Goal: Task Accomplishment & Management: Manage account settings

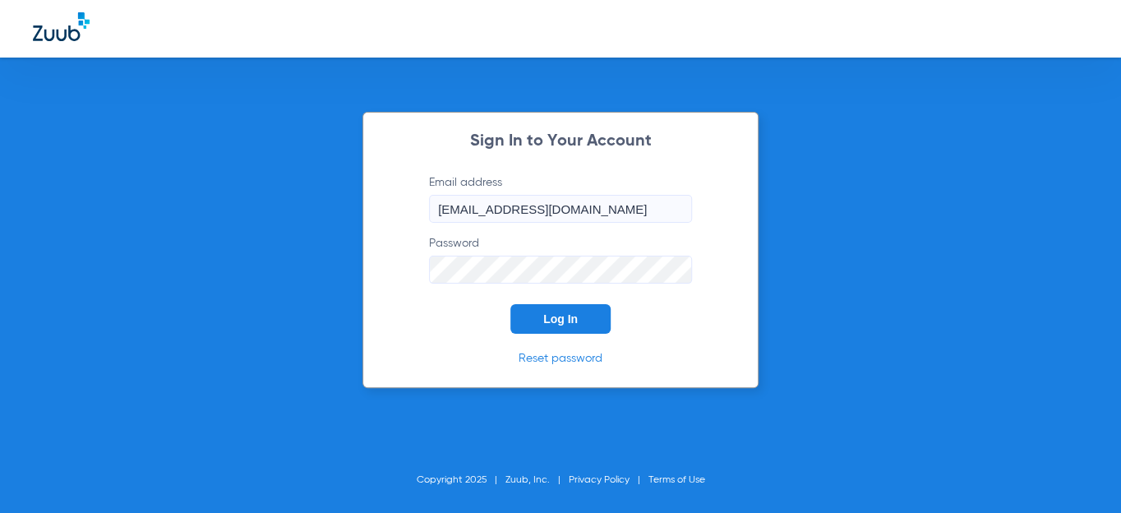
click at [548, 311] on button "Log In" at bounding box center [560, 319] width 100 height 30
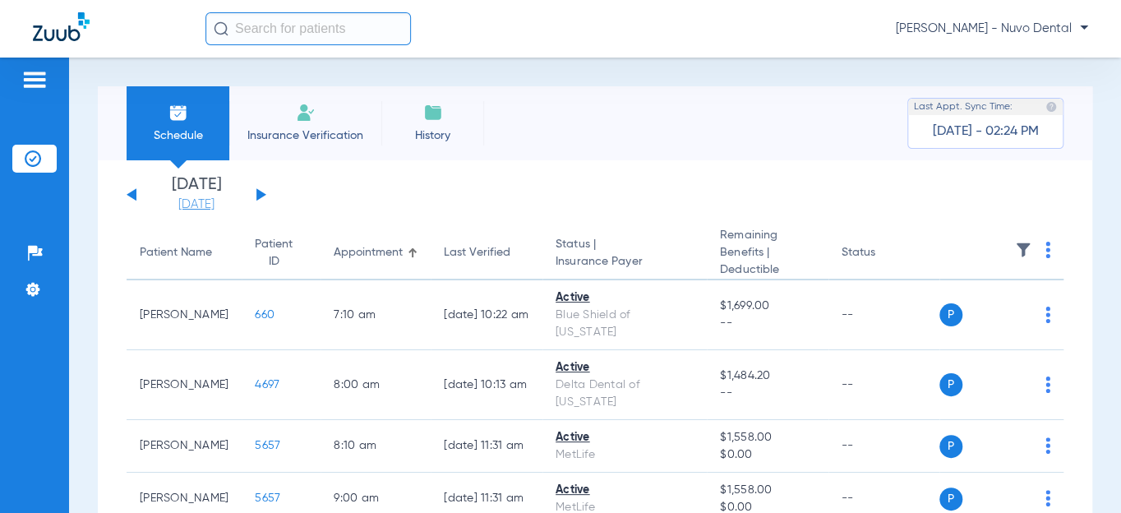
click at [197, 208] on link "[DATE]" at bounding box center [196, 204] width 99 height 16
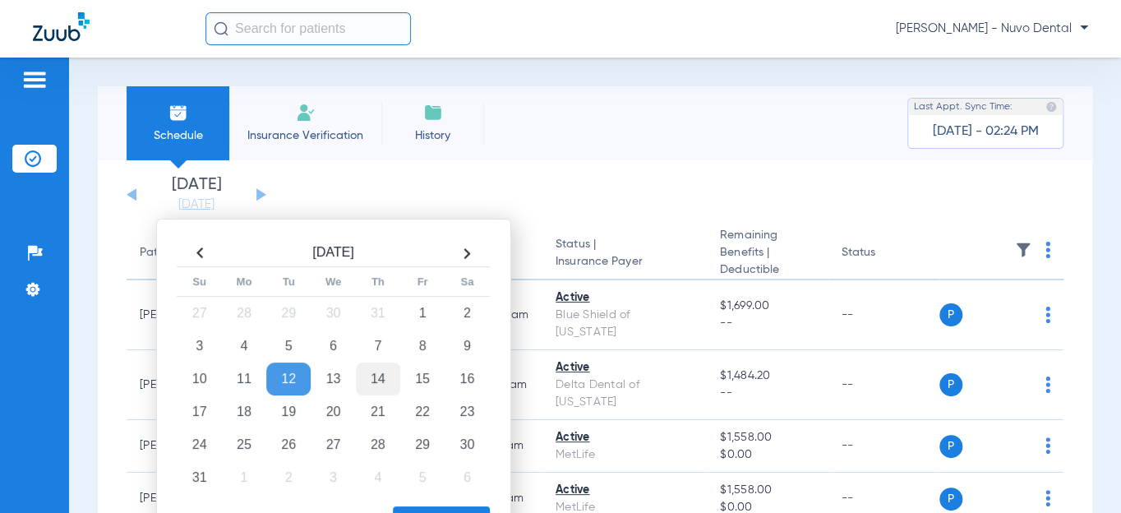
click at [372, 376] on td "14" at bounding box center [378, 378] width 44 height 33
click at [413, 506] on button "Apply" at bounding box center [441, 522] width 97 height 33
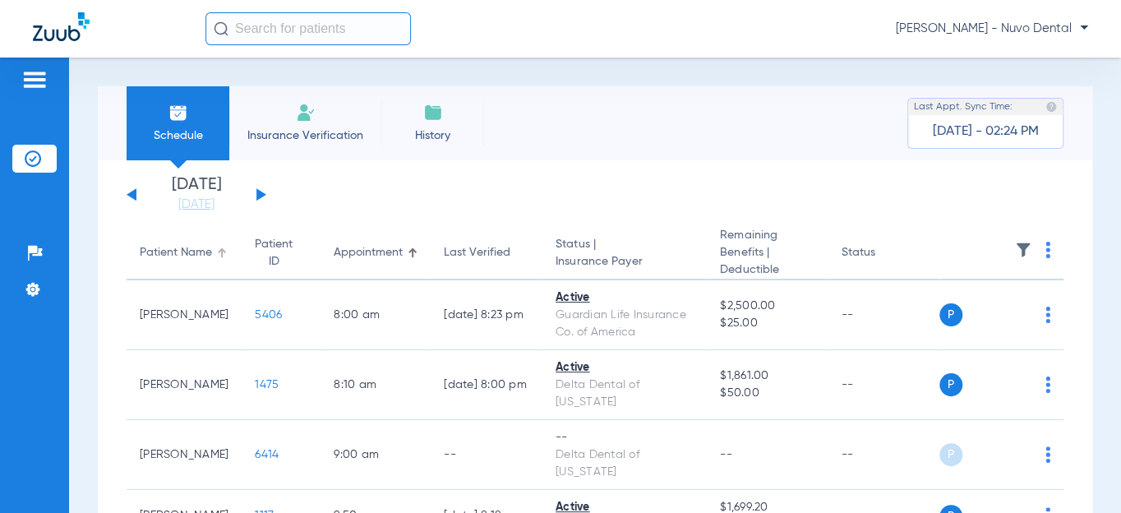
click at [159, 254] on div "Patient Name" at bounding box center [176, 252] width 72 height 17
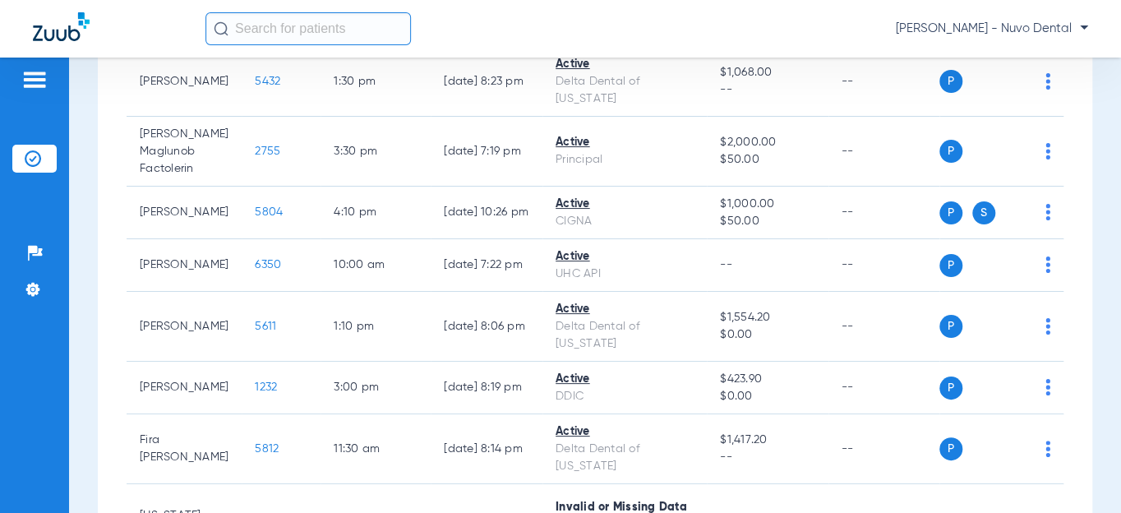
scroll to position [523, 0]
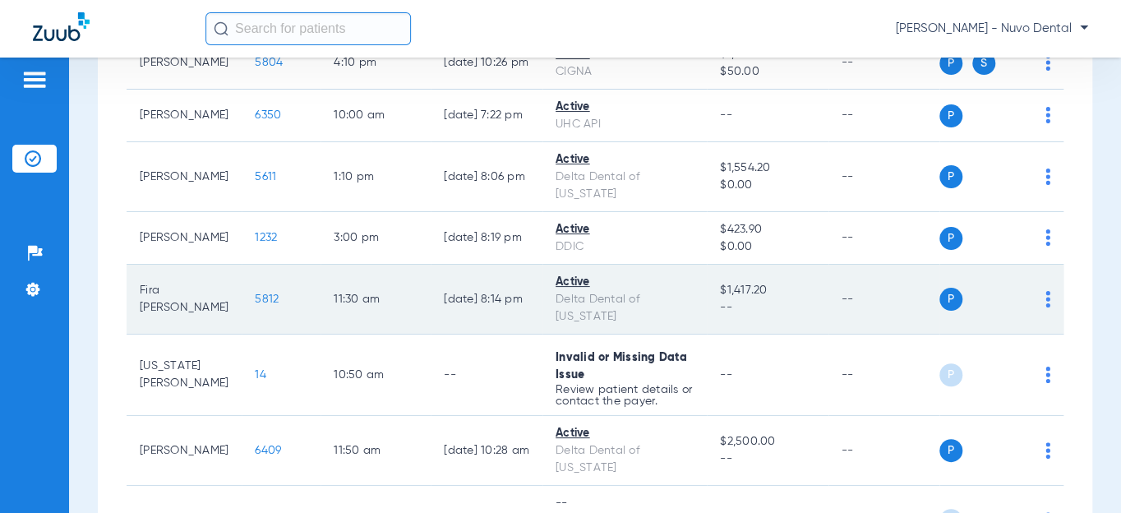
click at [242, 305] on td "5812" at bounding box center [281, 300] width 79 height 70
click at [255, 293] on span "5812" at bounding box center [267, 299] width 24 height 12
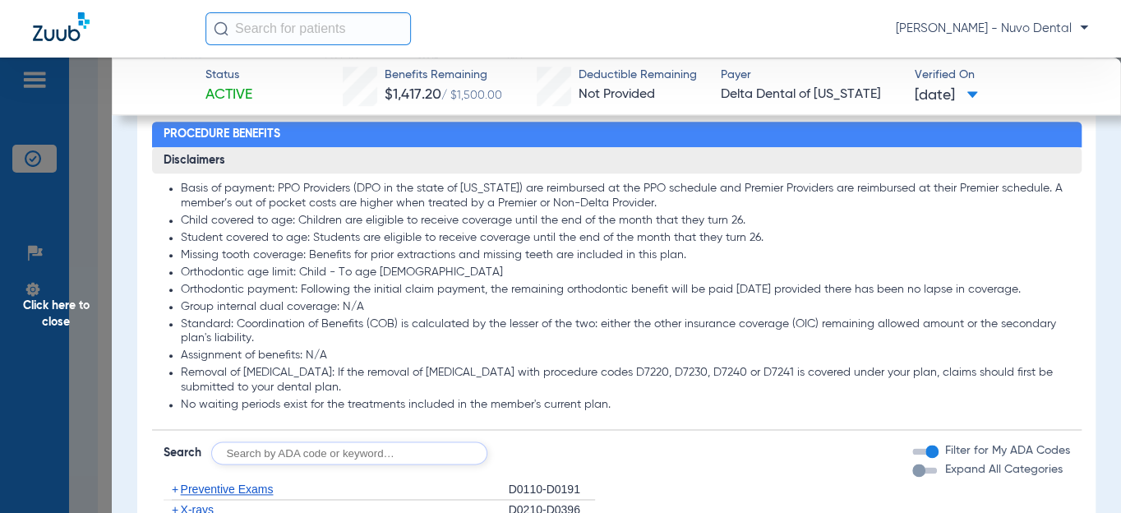
scroll to position [1046, 0]
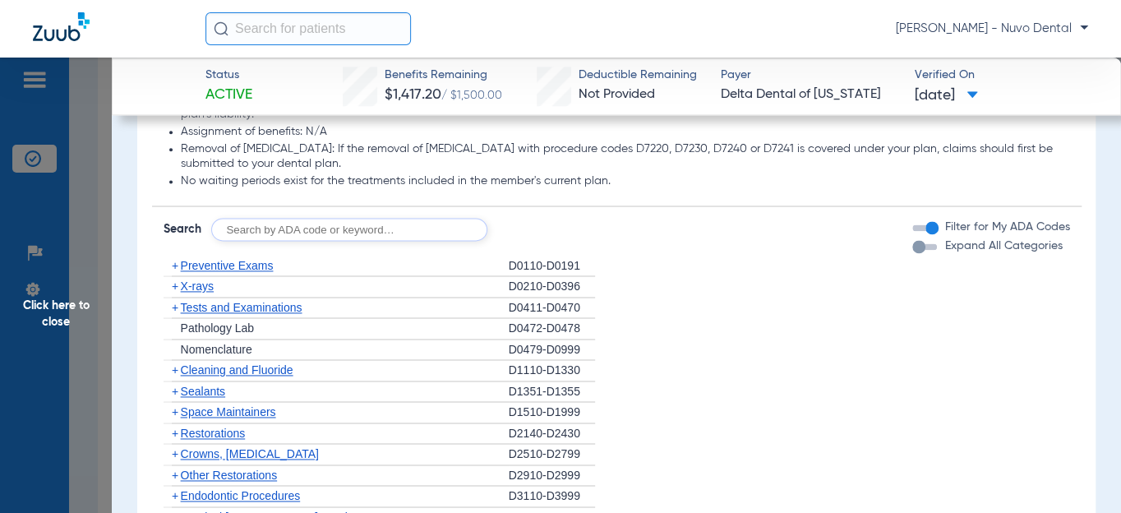
click at [429, 241] on input "text" at bounding box center [349, 229] width 276 height 23
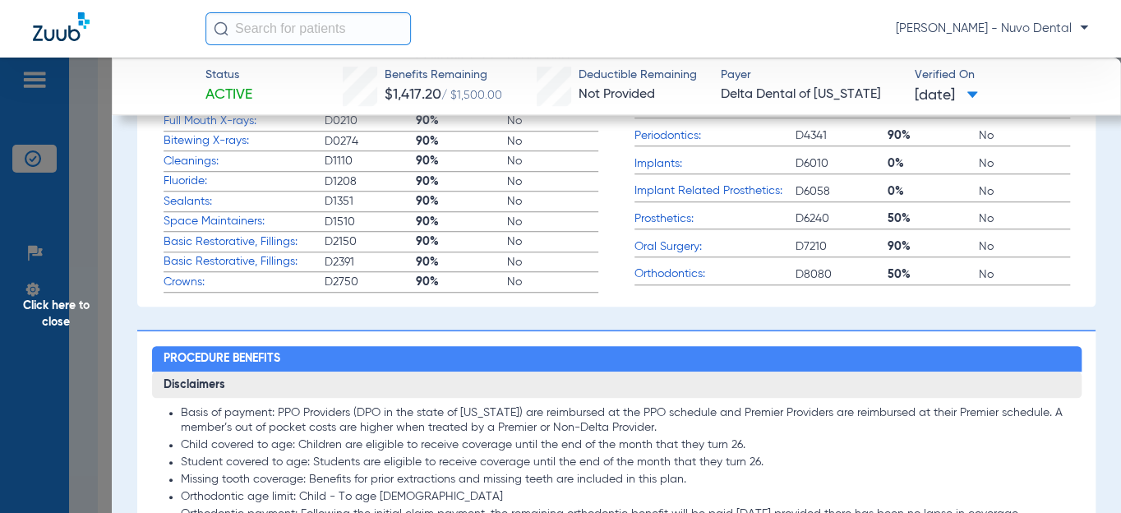
scroll to position [896, 0]
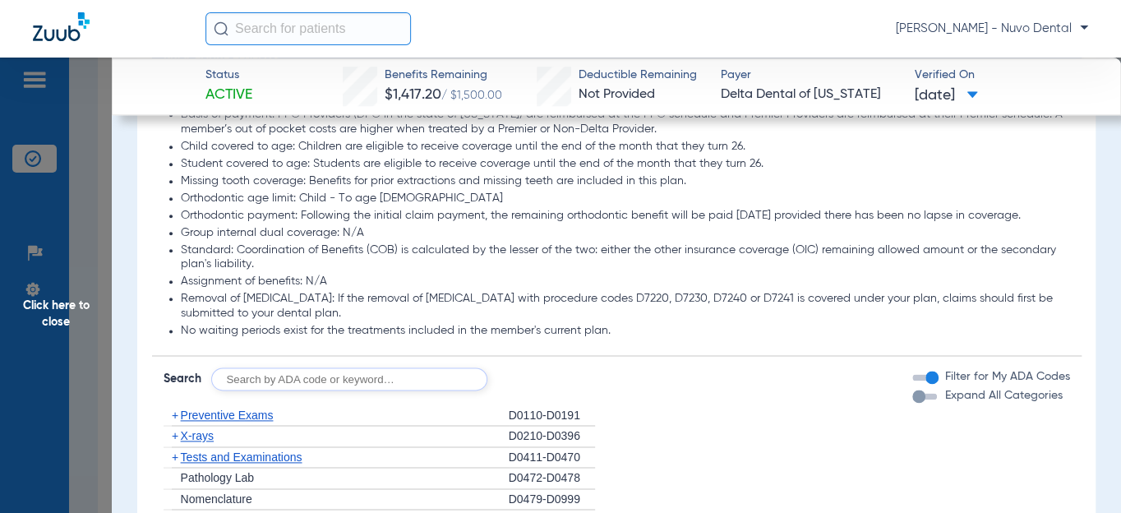
click at [247, 390] on input "text" at bounding box center [349, 378] width 276 height 23
type input "d0145, d0120, d1120, d1208, d8090, d9944"
click button "Search" at bounding box center [548, 378] width 65 height 23
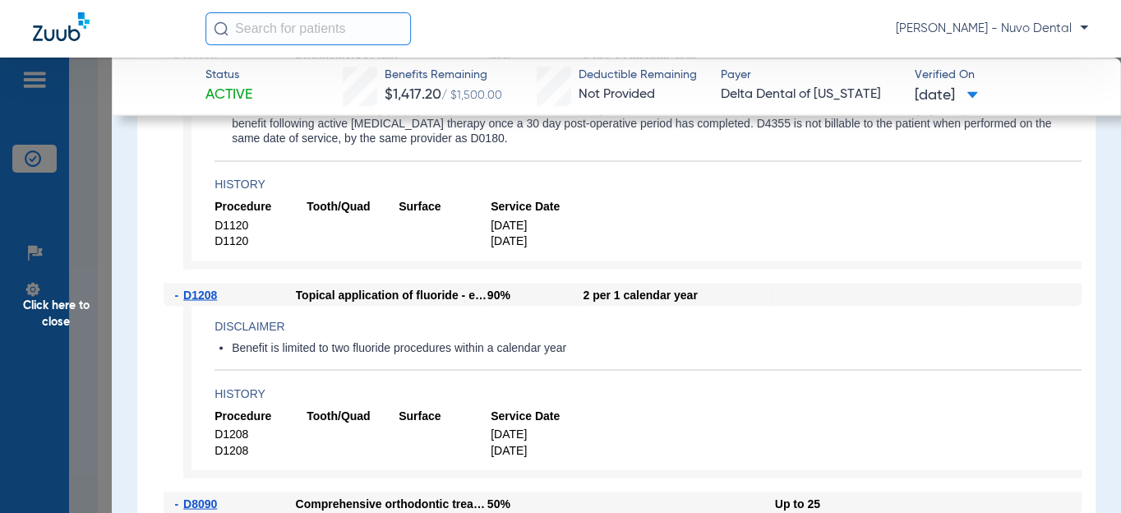
scroll to position [1270, 0]
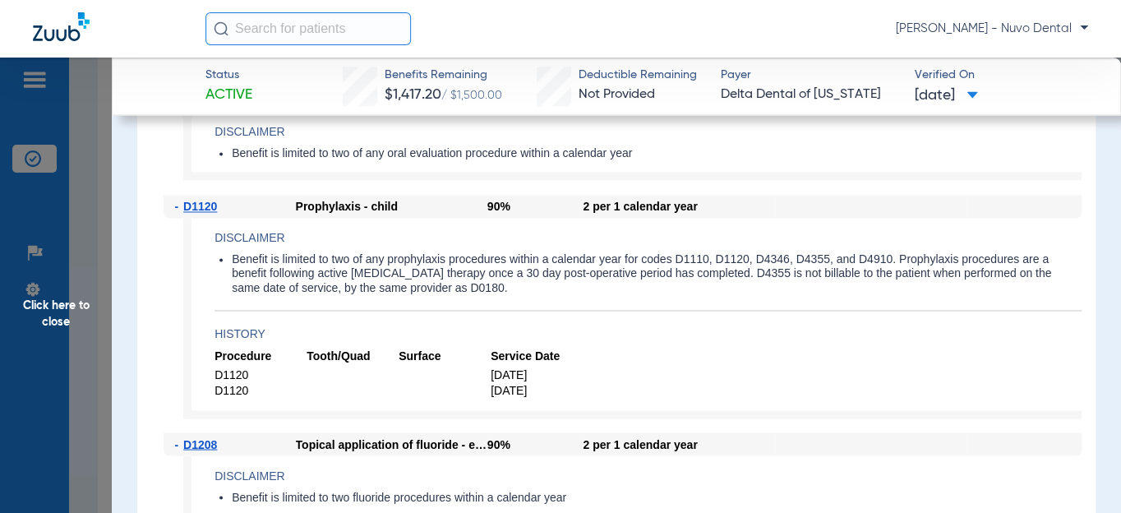
click at [21, 302] on span "Click here to close" at bounding box center [56, 314] width 112 height 513
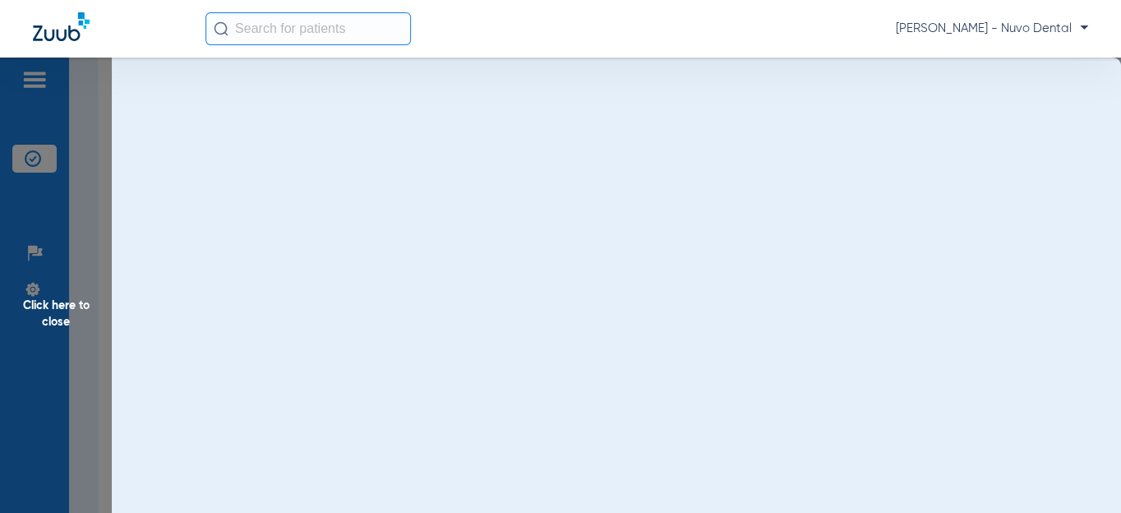
click at [40, 286] on span "Click here to close" at bounding box center [56, 314] width 112 height 513
click at [36, 288] on img at bounding box center [33, 289] width 16 height 16
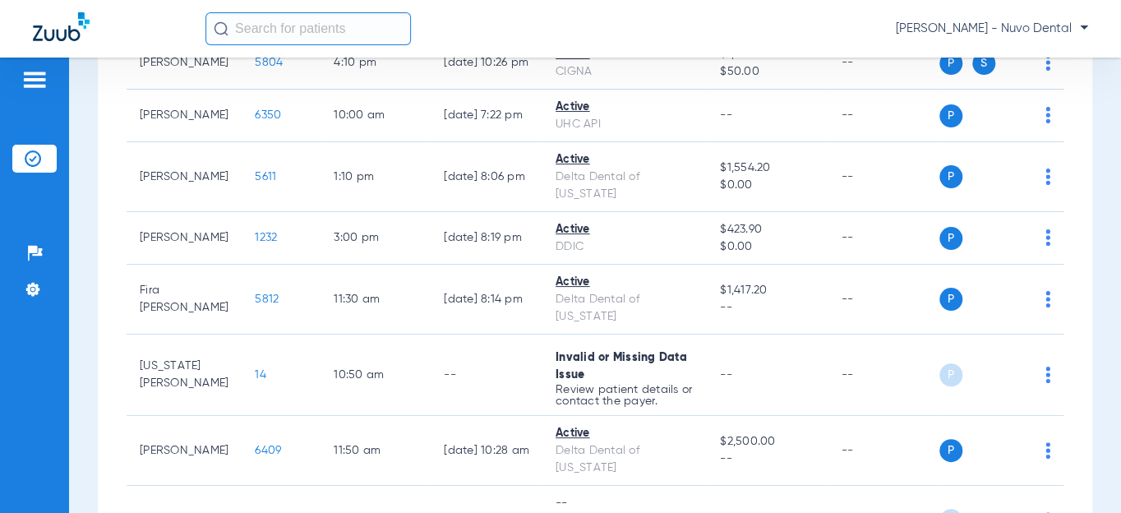
click at [36, 288] on li "Settings" at bounding box center [34, 289] width 44 height 28
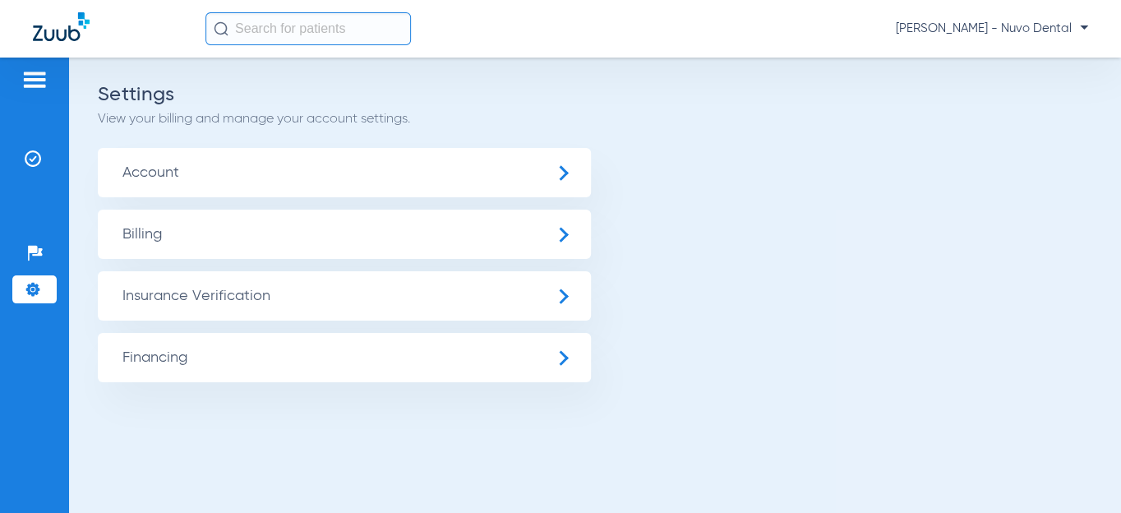
click at [137, 238] on span "Billing" at bounding box center [344, 234] width 493 height 49
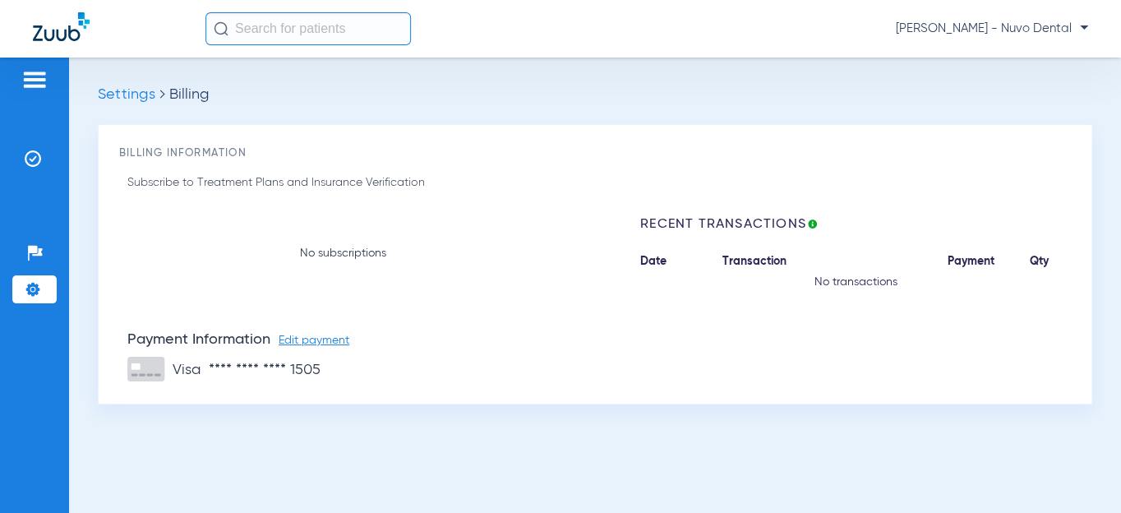
click at [16, 291] on li "Settings" at bounding box center [34, 289] width 44 height 28
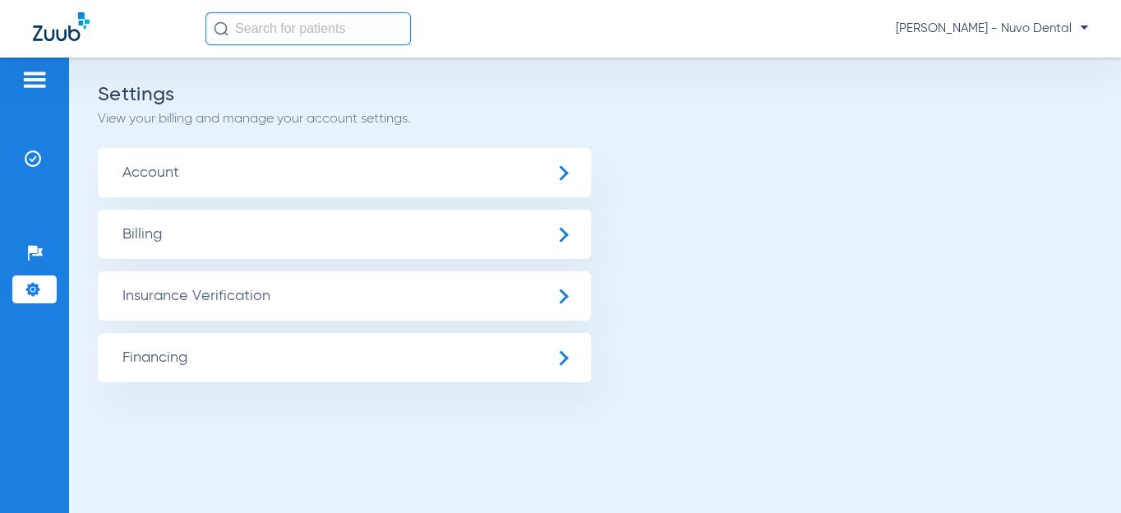
click at [145, 295] on span "Insurance Verification" at bounding box center [344, 295] width 493 height 49
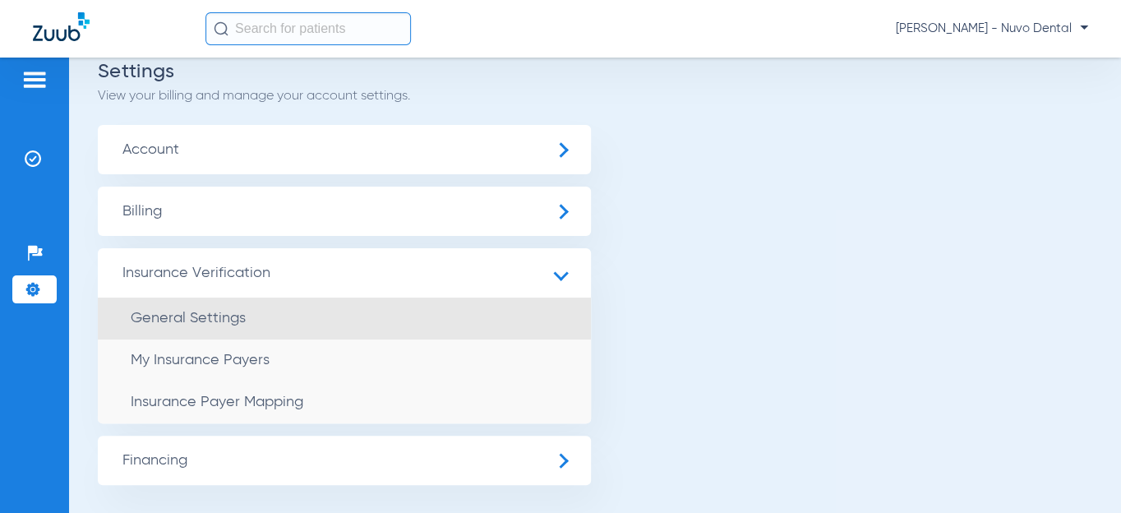
click at [193, 323] on span "General Settings" at bounding box center [188, 318] width 115 height 15
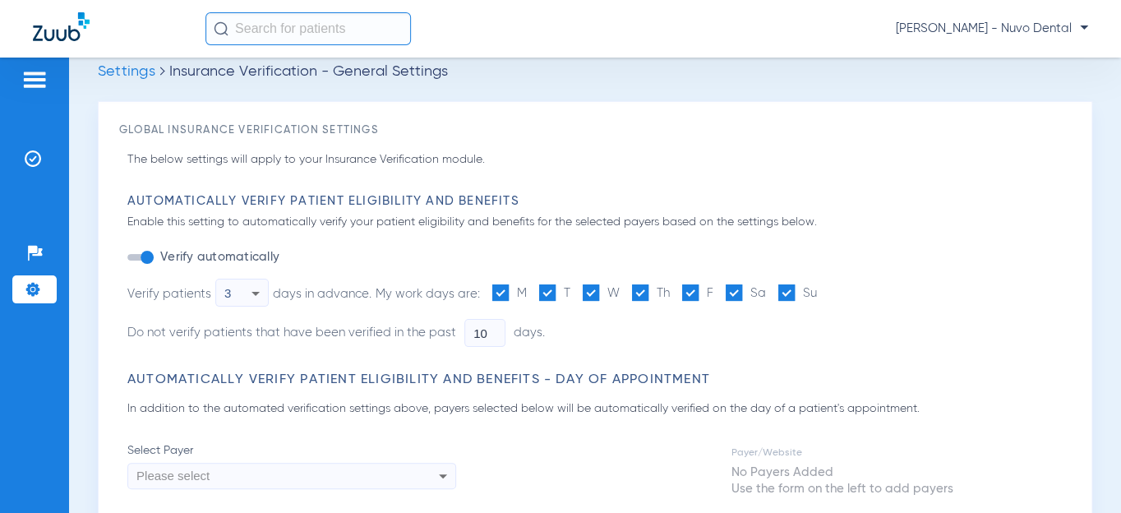
type input "5"
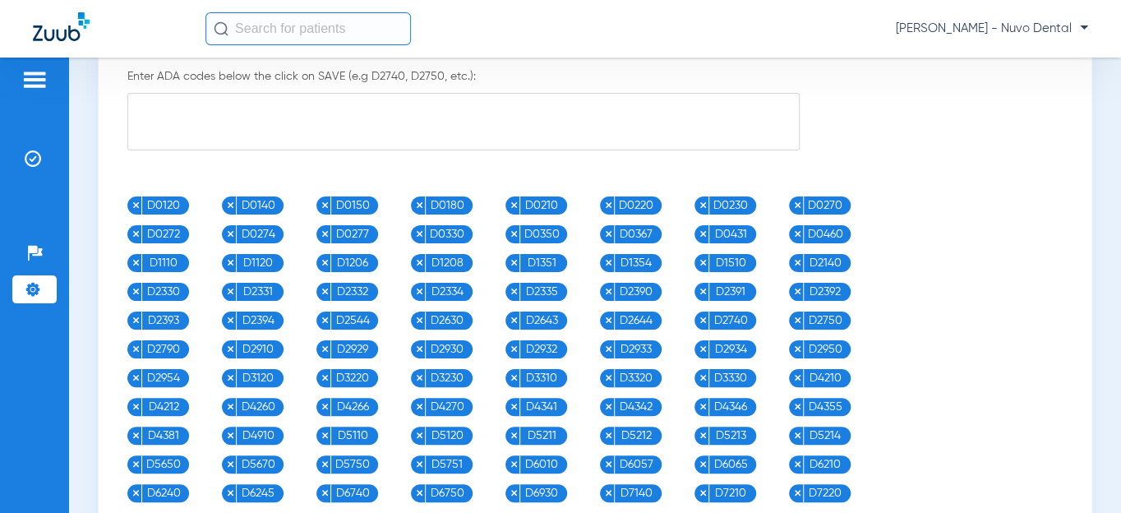
scroll to position [1667, 0]
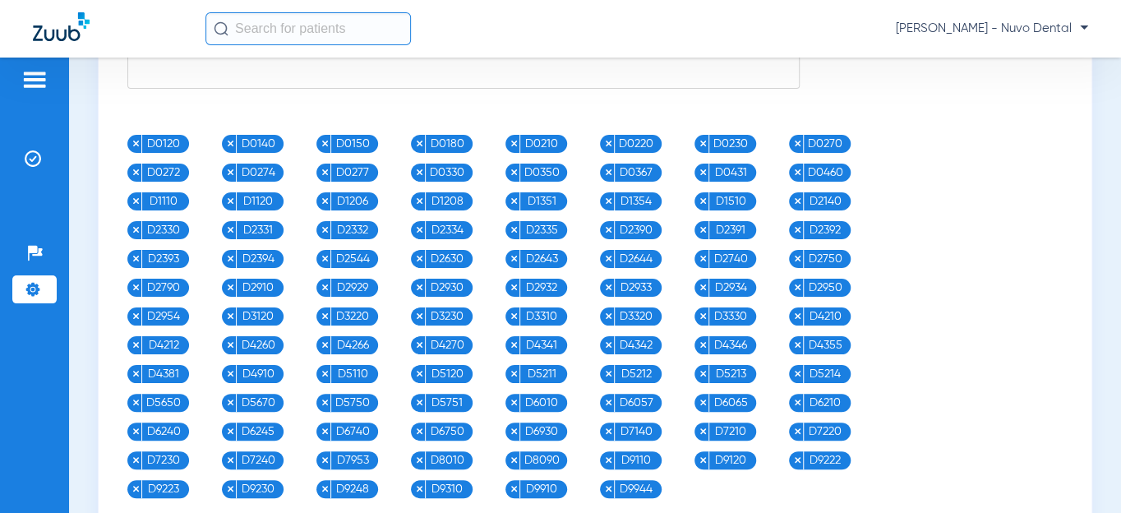
click at [177, 89] on textarea at bounding box center [463, 60] width 672 height 58
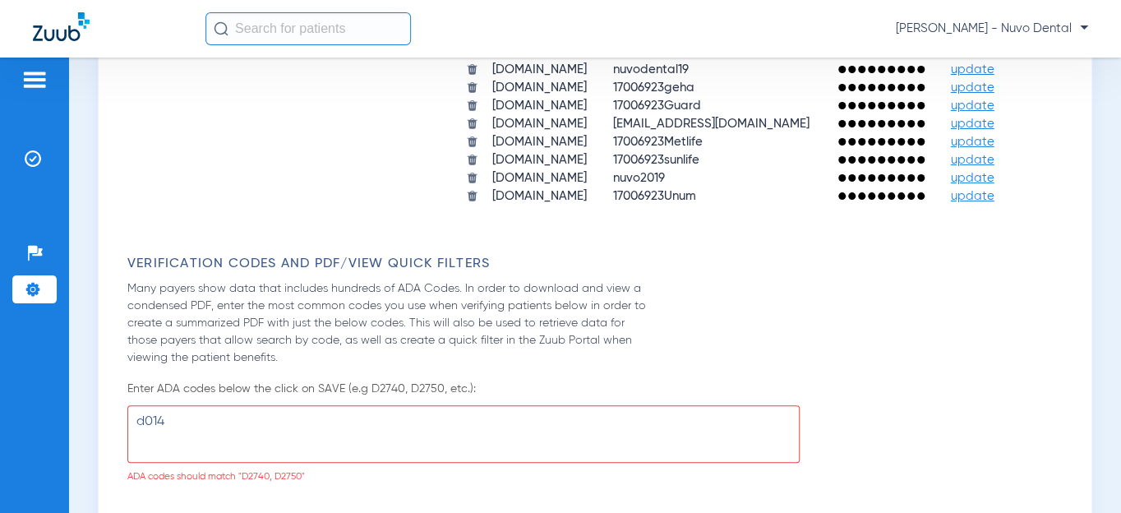
scroll to position [1424, 0]
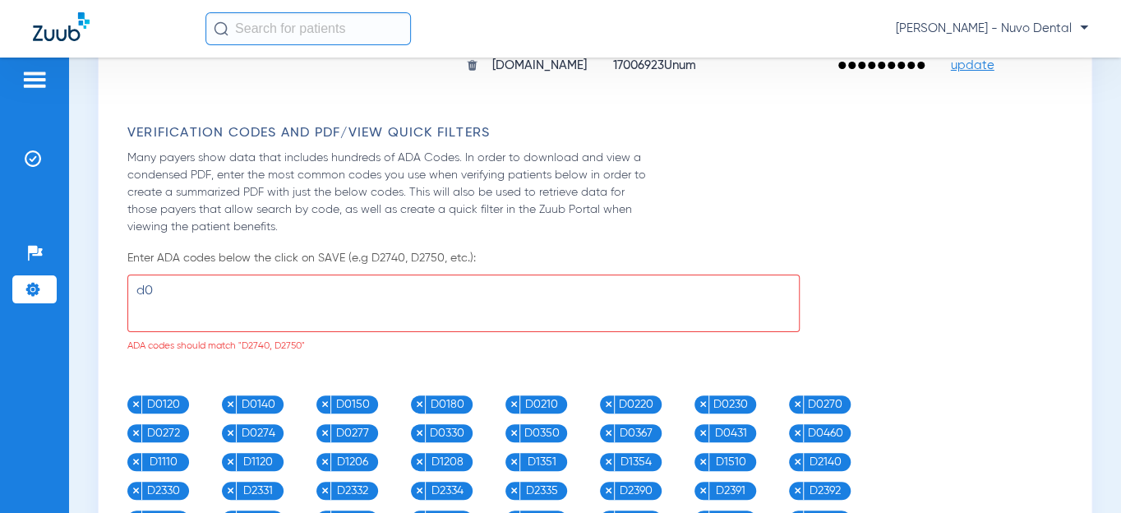
type textarea "d"
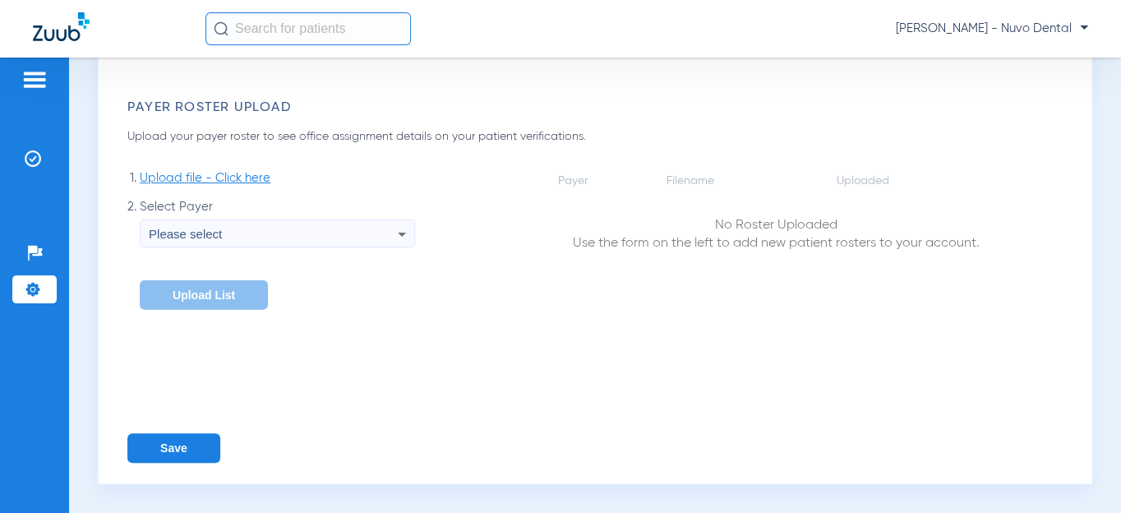
scroll to position [2352, 0]
type textarea "D0145"
click at [159, 451] on button "Save" at bounding box center [173, 448] width 93 height 30
click at [48, 158] on li "Insurance Verification" at bounding box center [34, 159] width 44 height 28
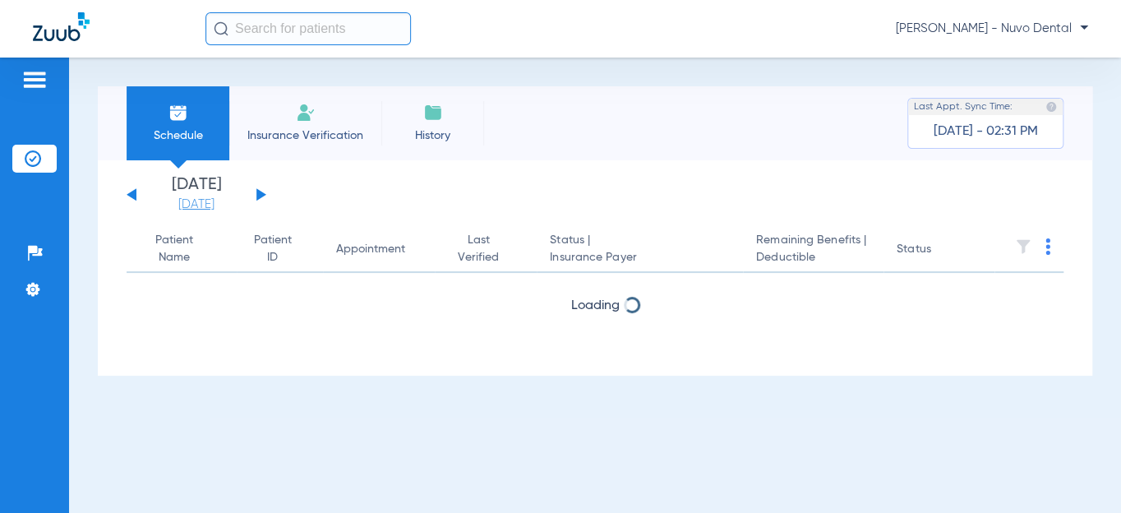
click at [210, 205] on link "[DATE]" at bounding box center [196, 204] width 99 height 16
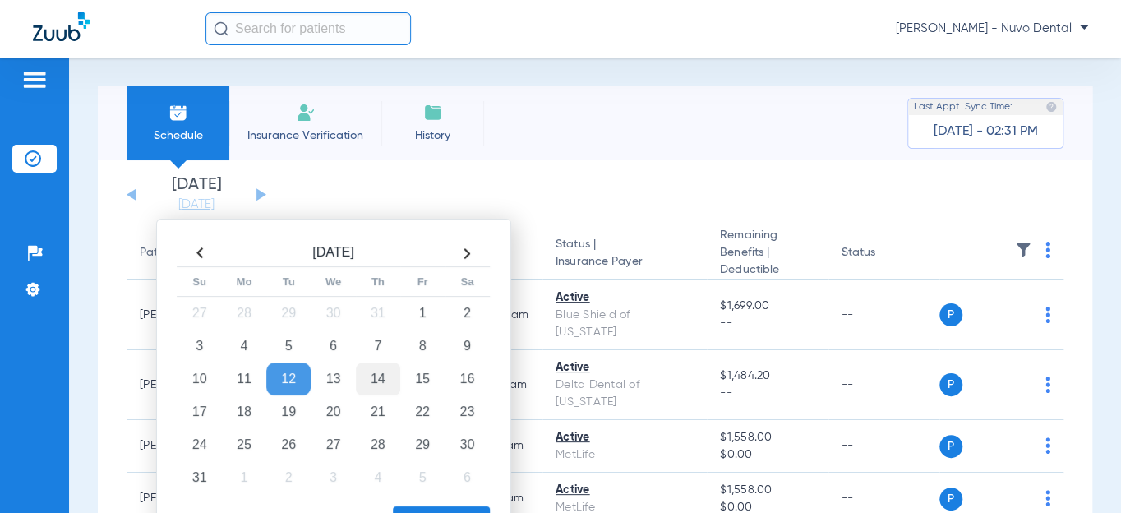
click at [380, 378] on td "14" at bounding box center [378, 378] width 44 height 33
click at [414, 506] on button "Apply" at bounding box center [441, 522] width 97 height 33
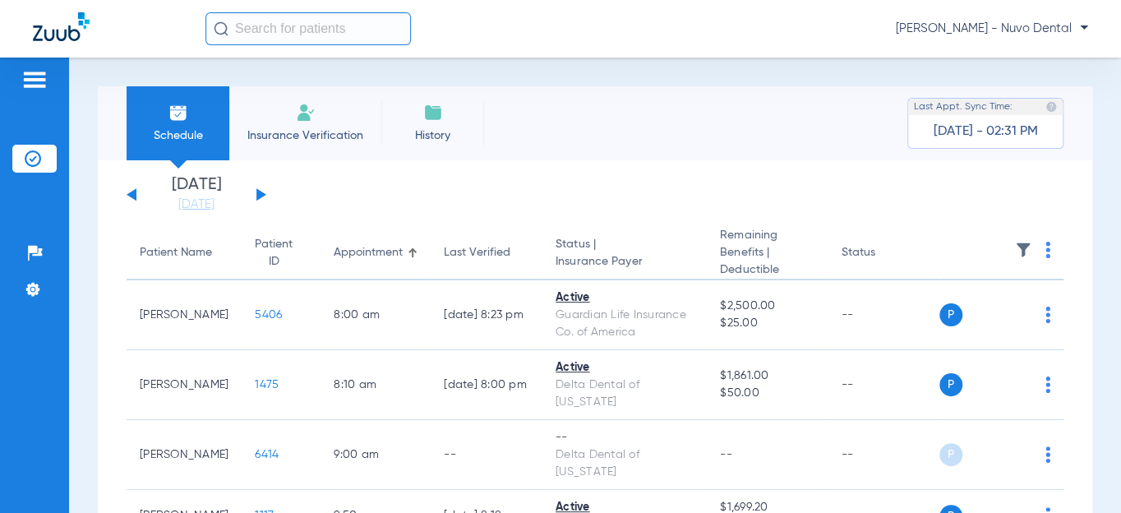
click at [173, 255] on div "Patient Name" at bounding box center [176, 252] width 72 height 17
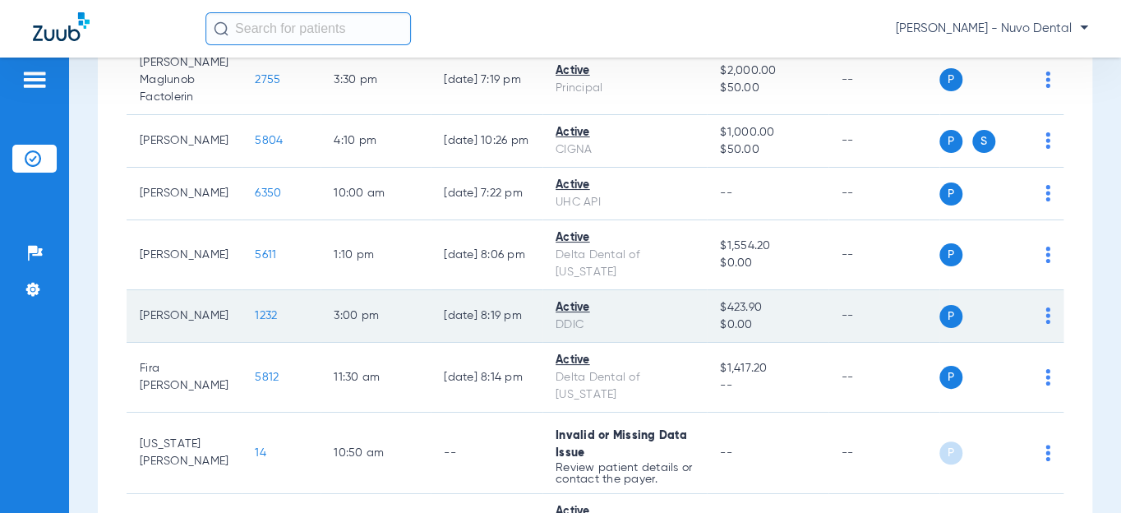
scroll to position [523, 0]
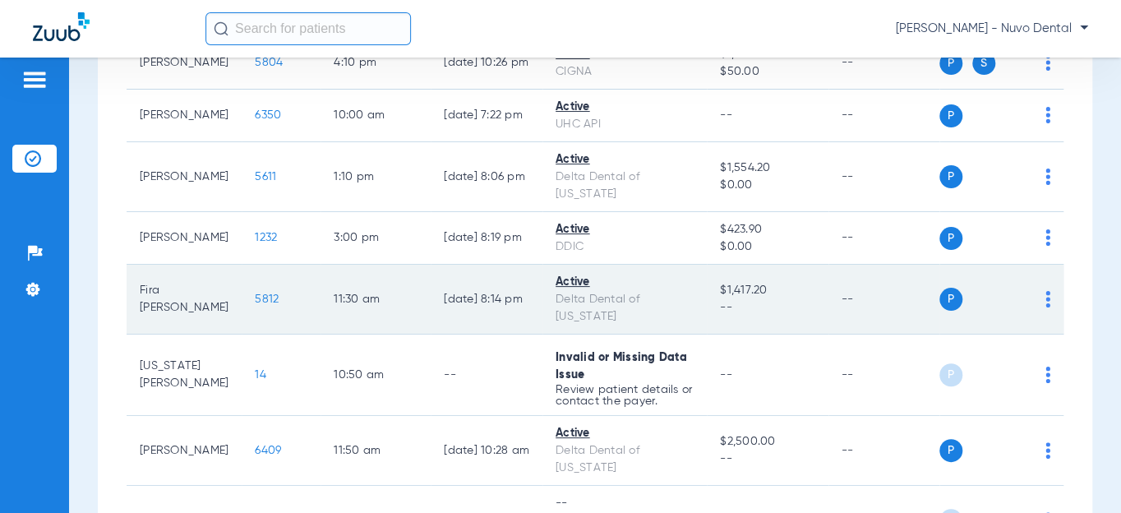
click at [255, 295] on span "5812" at bounding box center [267, 299] width 24 height 12
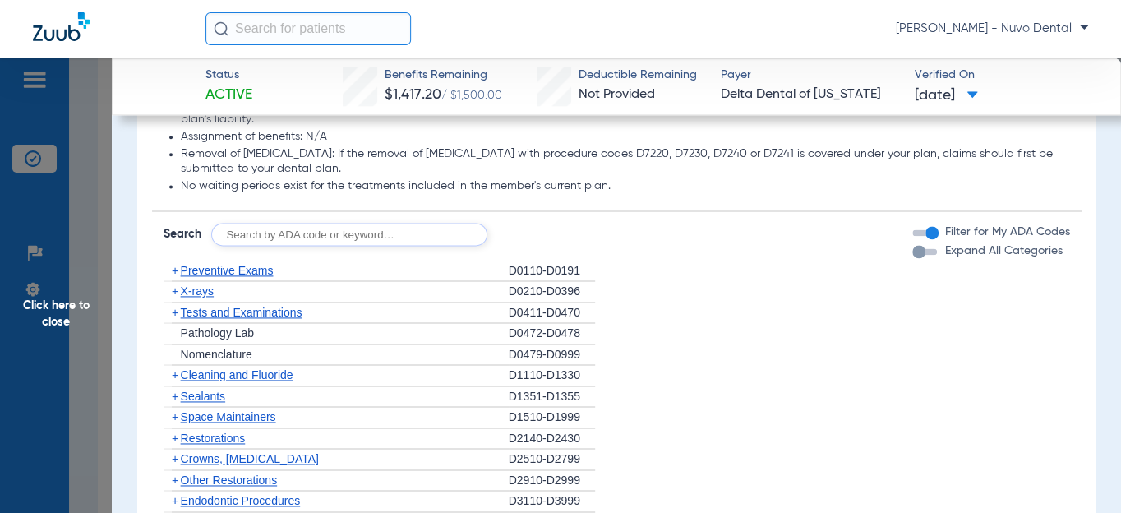
scroll to position [971, 0]
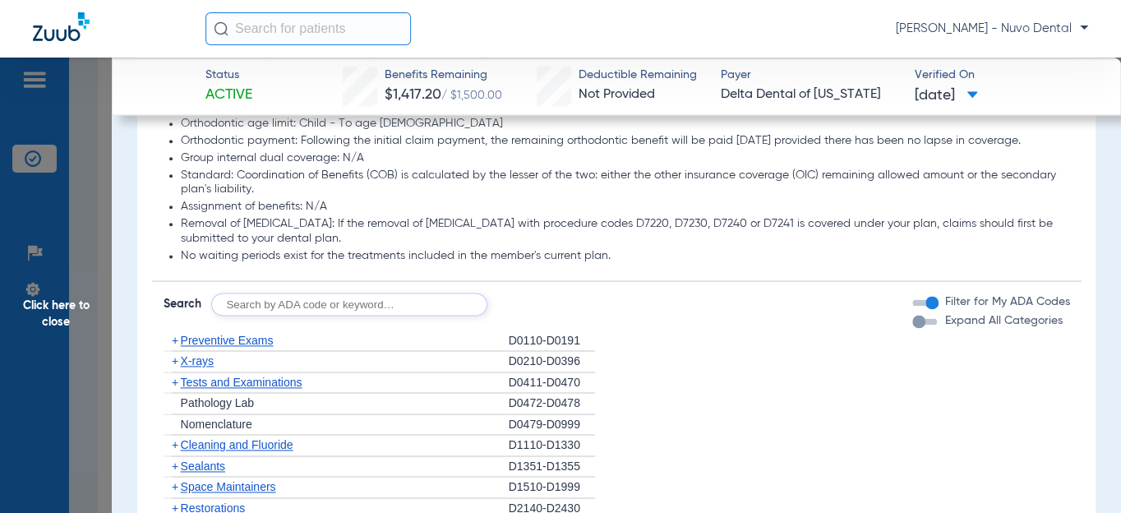
click at [241, 316] on input "text" at bounding box center [349, 304] width 276 height 23
type input "d0145, d1120, d1208, d8090, d9944"
click button "Search" at bounding box center [548, 304] width 65 height 23
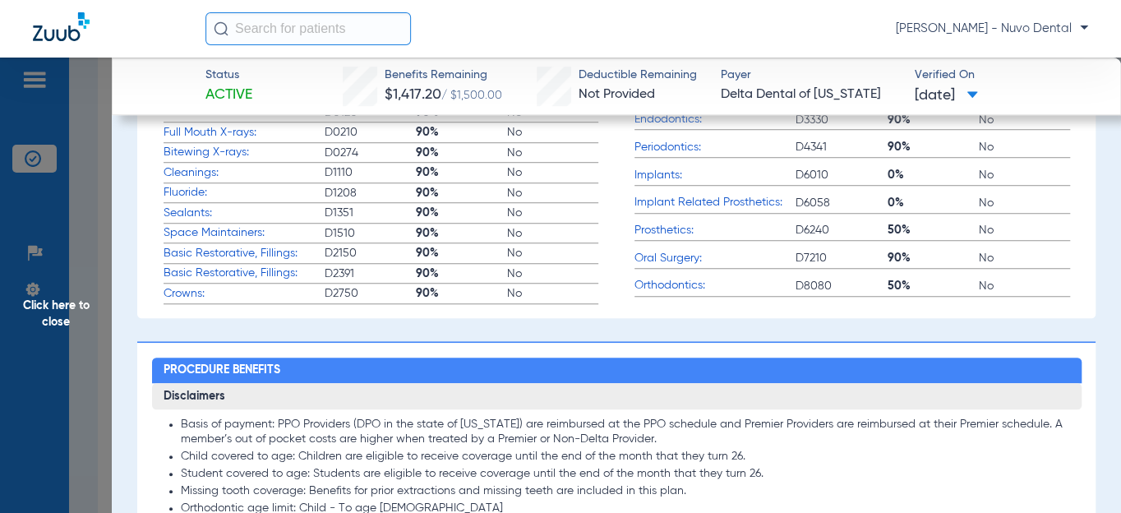
scroll to position [448, 0]
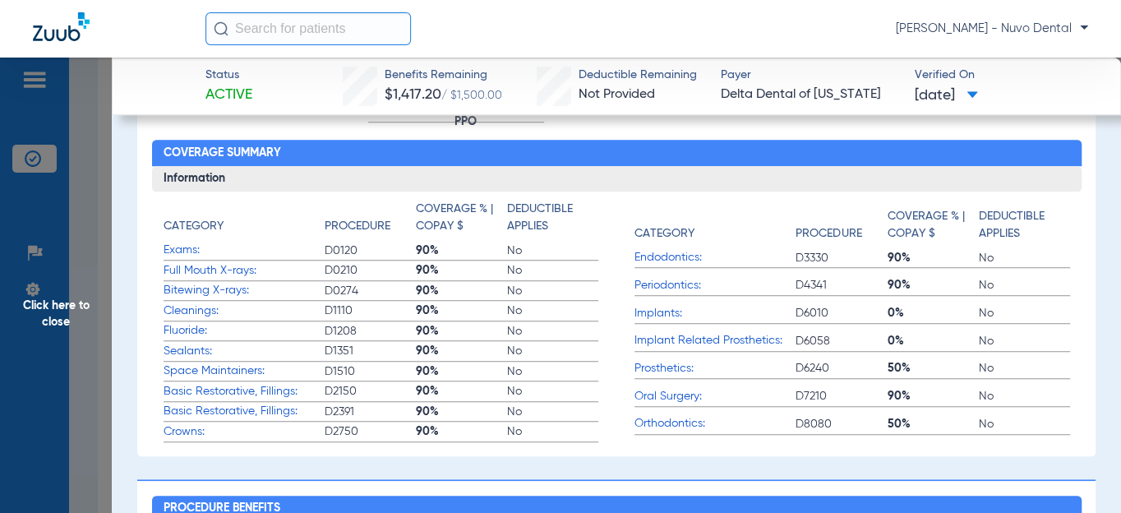
click at [82, 313] on span "Click here to close" at bounding box center [56, 314] width 112 height 513
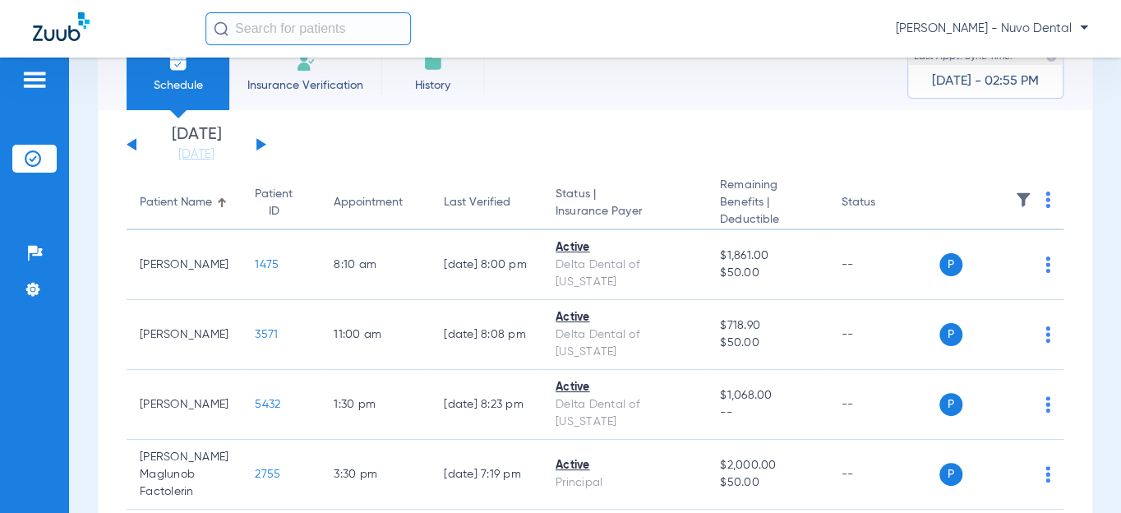
scroll to position [0, 0]
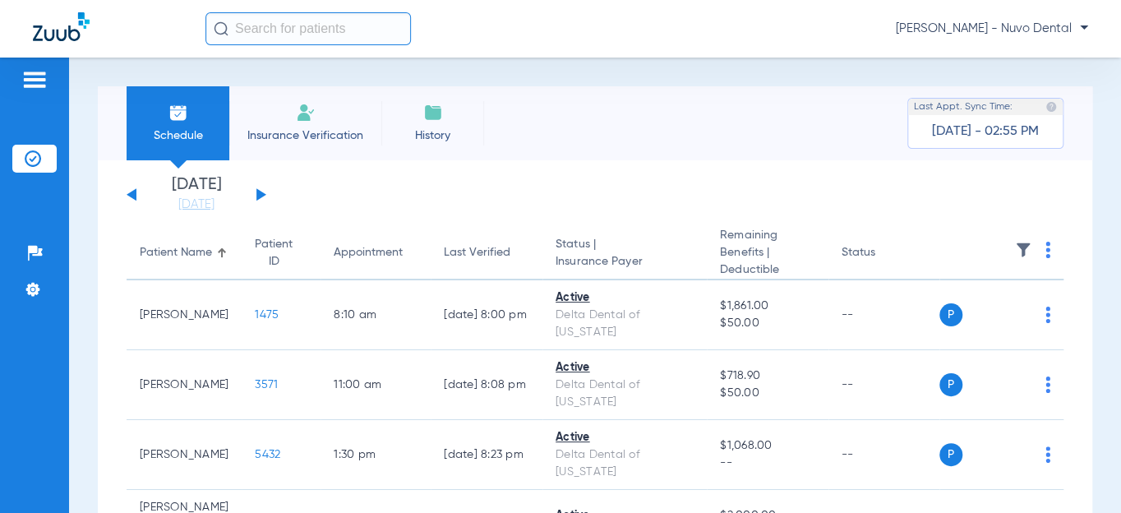
click at [132, 189] on div "[DATE] [DATE] [DATE] [DATE] [DATE] [DATE] [DATE] [DATE] [DATE] [DATE] [DATE] [D…" at bounding box center [197, 195] width 140 height 36
click at [127, 190] on div "[DATE] [DATE] [DATE] [DATE] [DATE] [DATE] [DATE] [DATE] [DATE] [DATE] [DATE] [D…" at bounding box center [197, 195] width 140 height 36
click at [132, 192] on button at bounding box center [132, 194] width 10 height 12
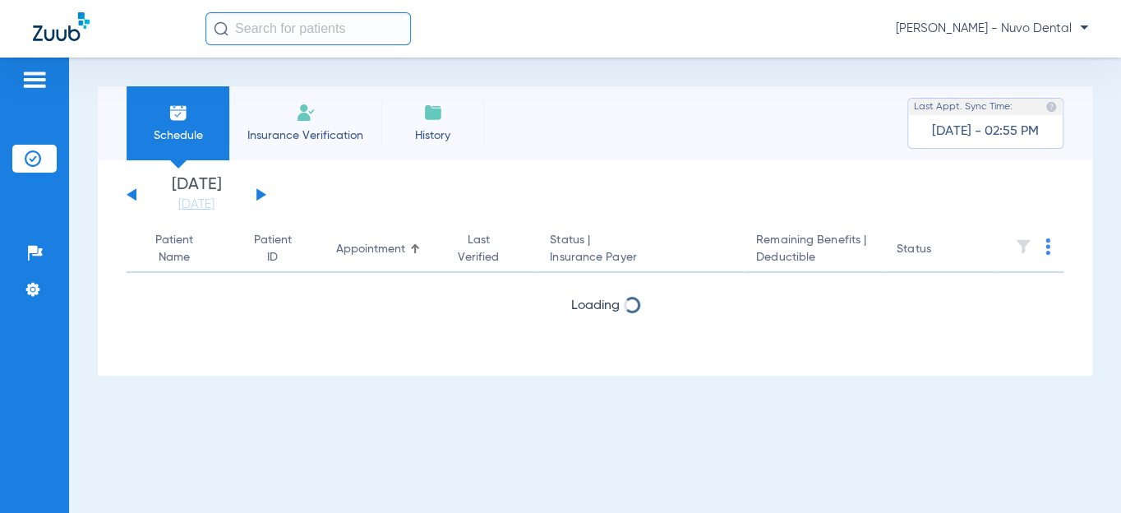
click at [132, 192] on button at bounding box center [132, 194] width 10 height 12
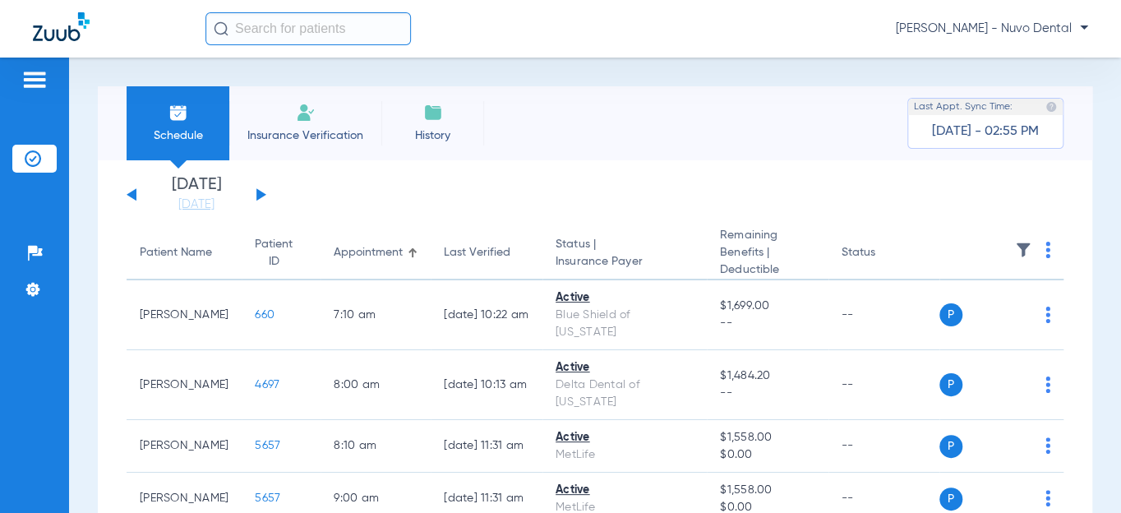
click at [172, 244] on div "Patient Name" at bounding box center [176, 252] width 72 height 17
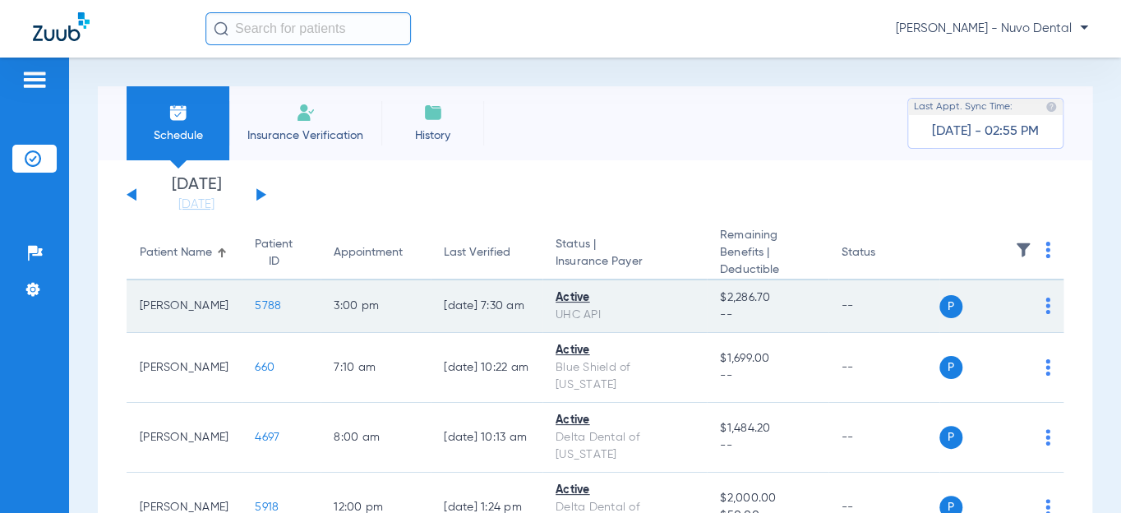
click at [255, 305] on span "5788" at bounding box center [268, 306] width 26 height 12
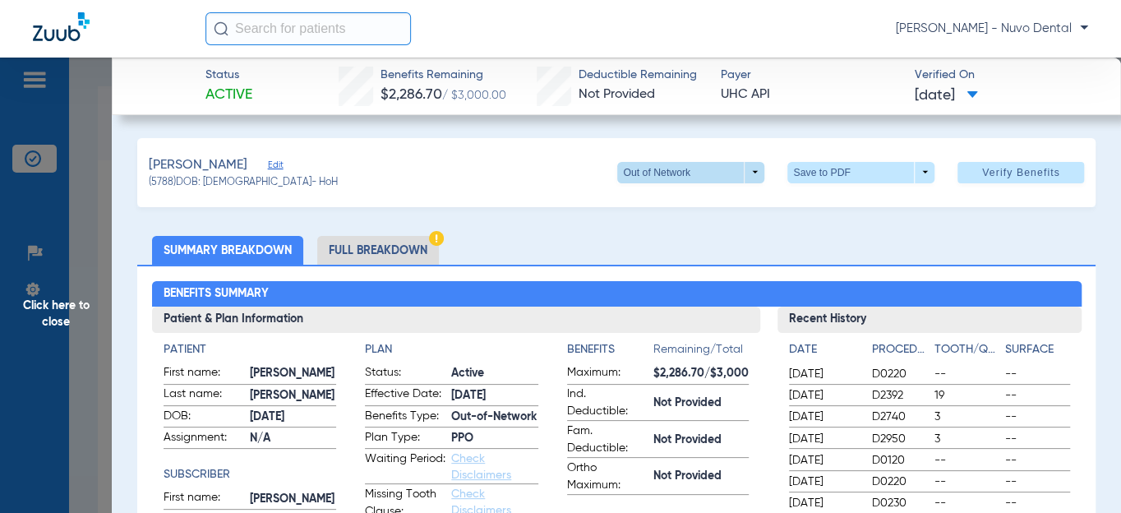
click at [672, 174] on span at bounding box center [691, 172] width 39 height 39
click at [660, 196] on button "PPO" at bounding box center [658, 204] width 103 height 33
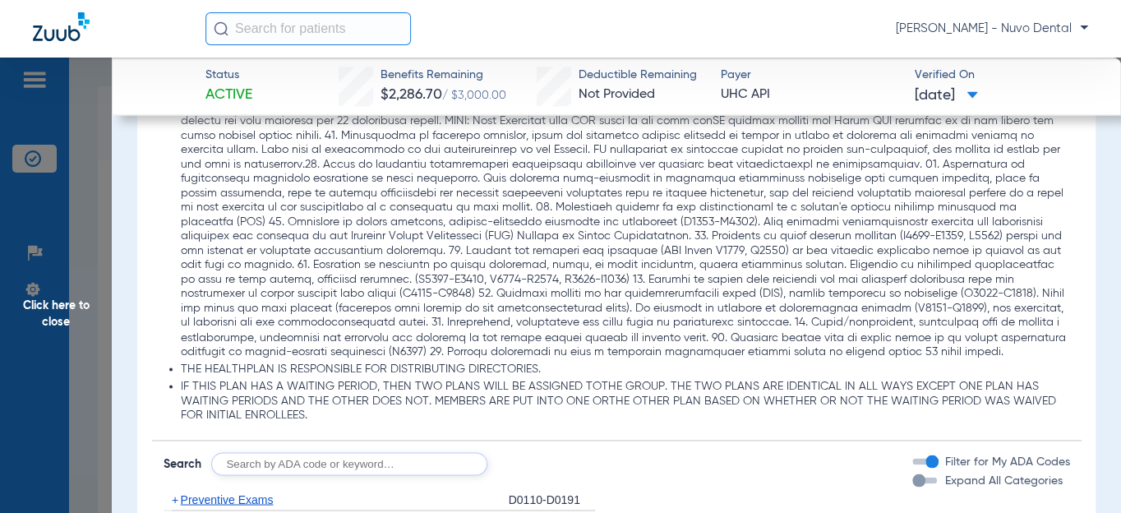
scroll to position [1354, 0]
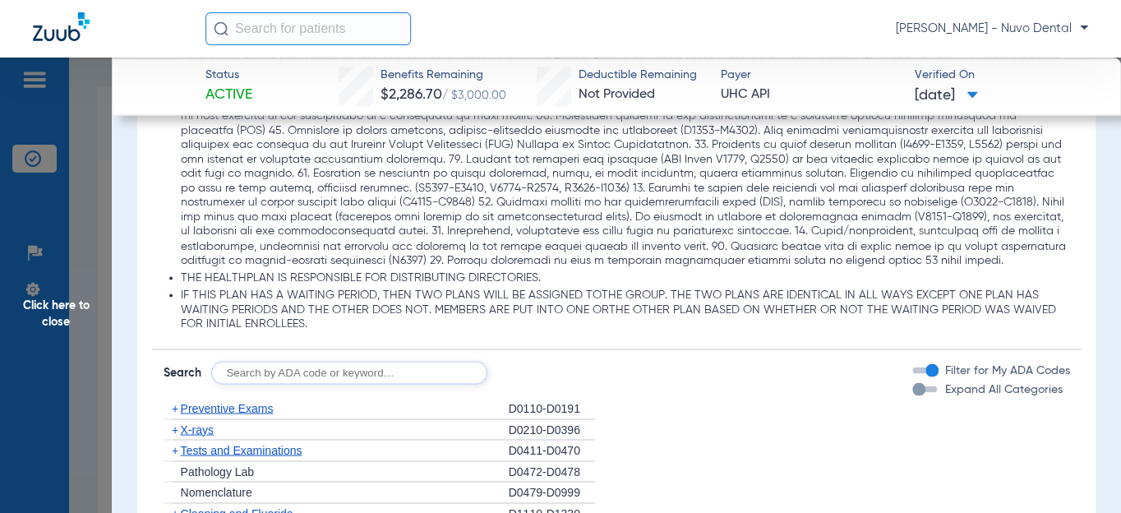
click at [259, 364] on input "text" at bounding box center [349, 372] width 276 height 23
type input "d0350"
click button "Search" at bounding box center [548, 372] width 65 height 23
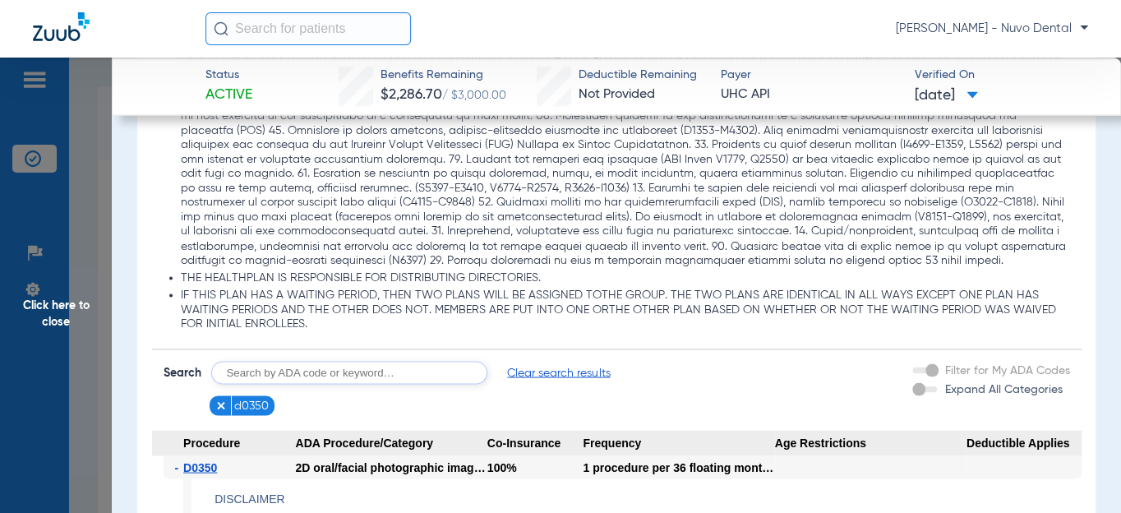
scroll to position [1577, 0]
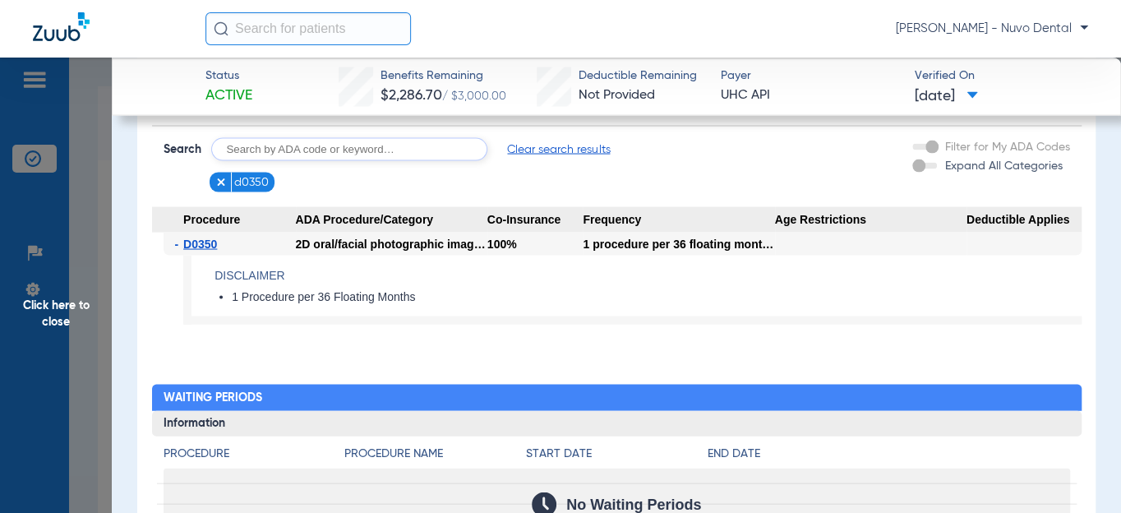
click at [38, 320] on span "Click here to close" at bounding box center [56, 314] width 112 height 513
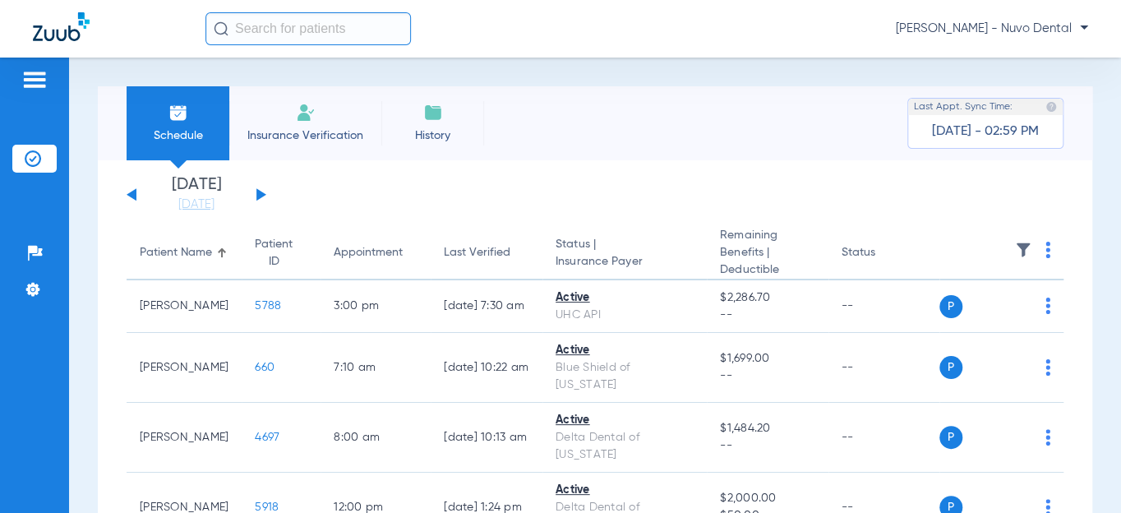
click at [258, 193] on button at bounding box center [261, 194] width 10 height 12
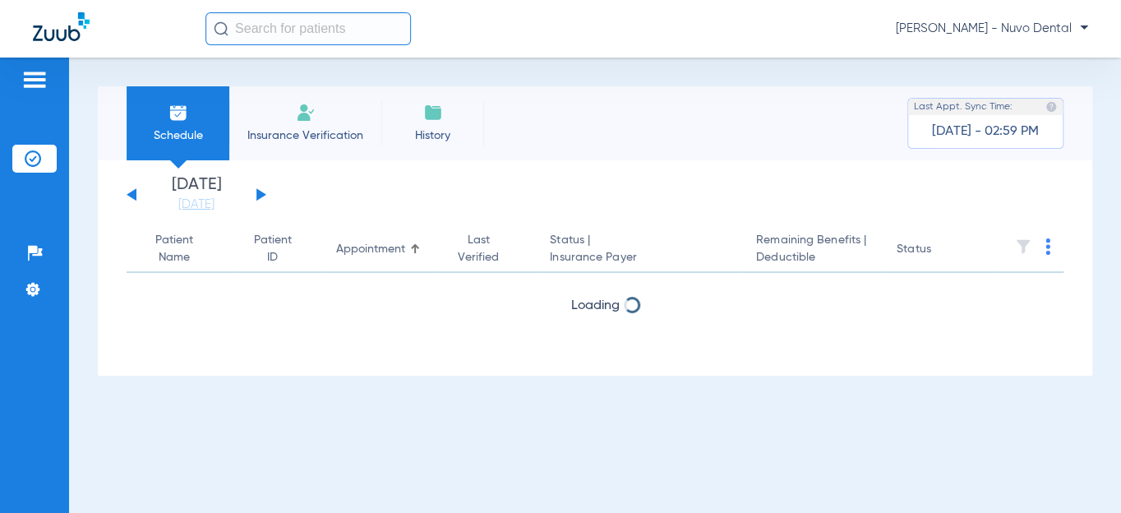
click at [258, 193] on button at bounding box center [261, 194] width 10 height 12
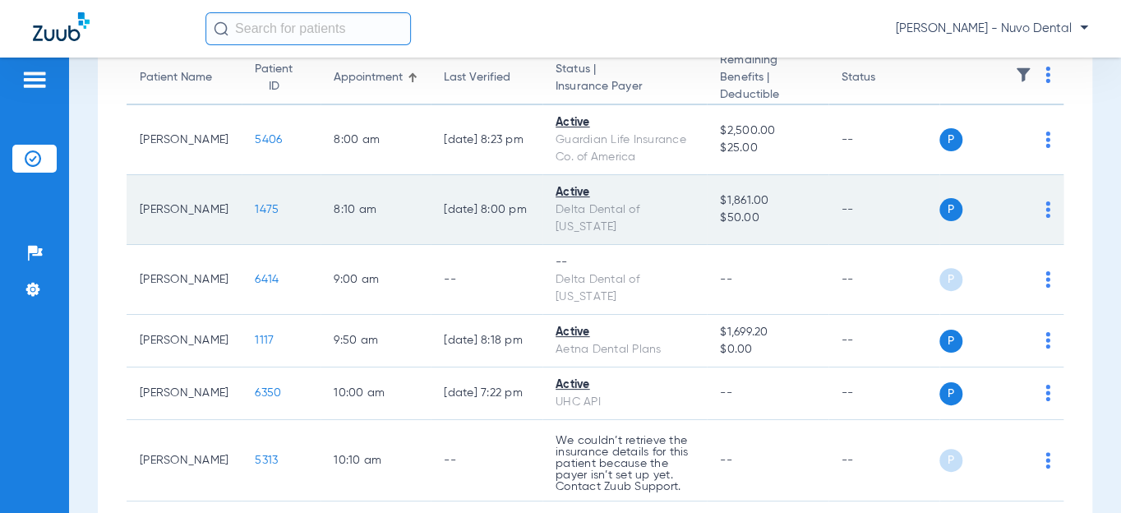
scroll to position [149, 0]
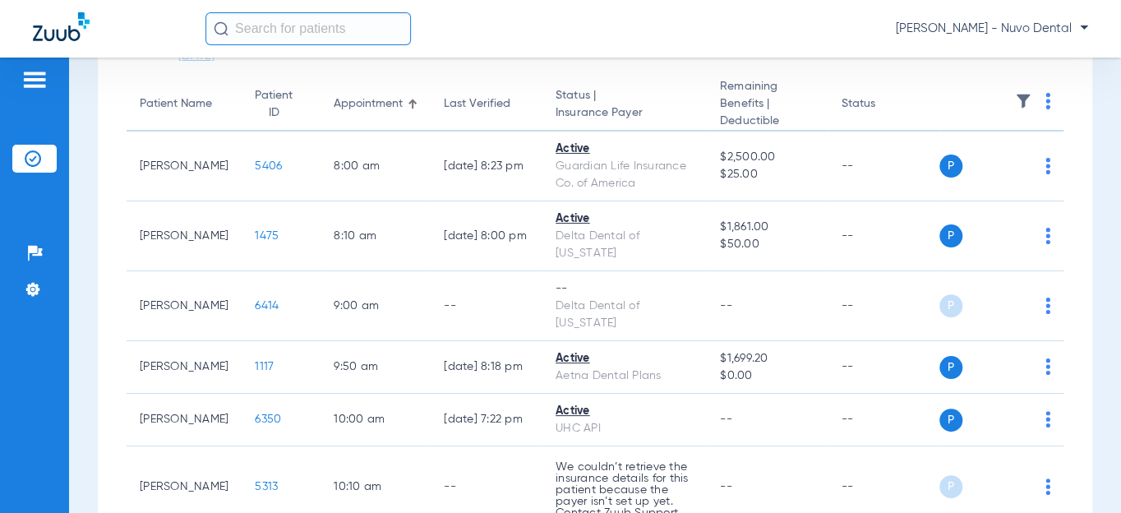
click at [151, 95] on div "Patient Name" at bounding box center [176, 103] width 72 height 17
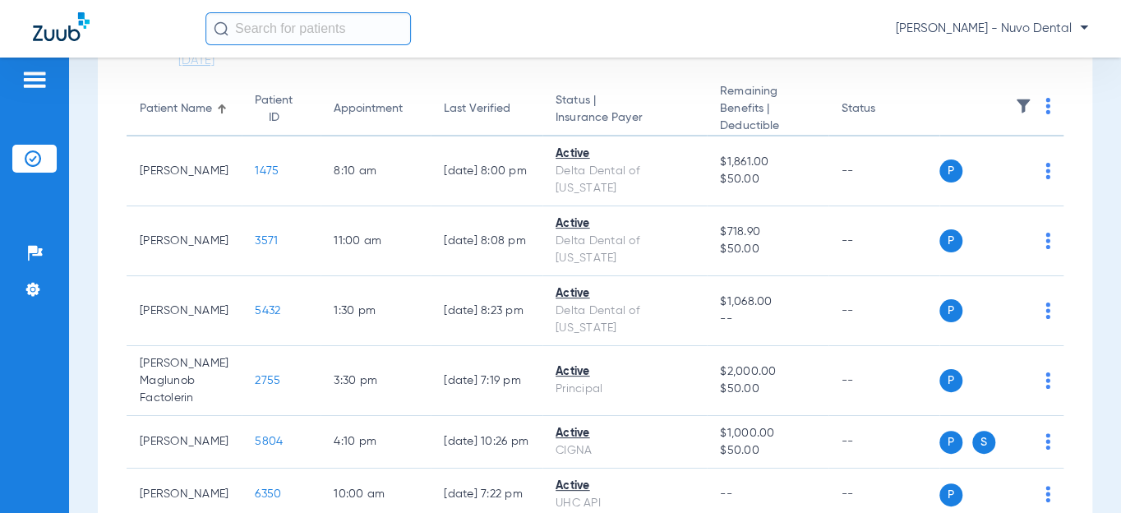
scroll to position [224, 0]
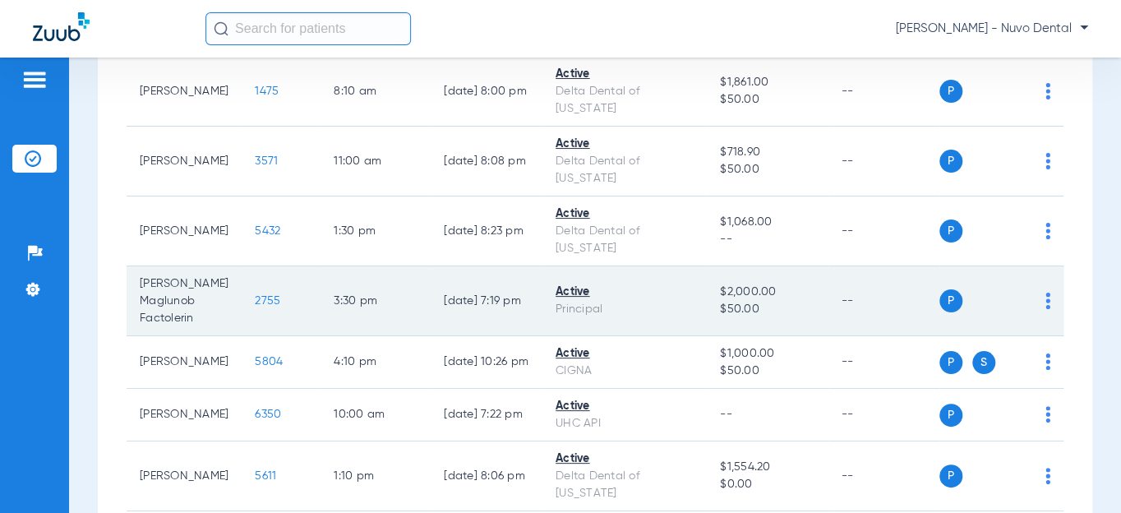
click at [255, 298] on span "2755" at bounding box center [267, 301] width 25 height 12
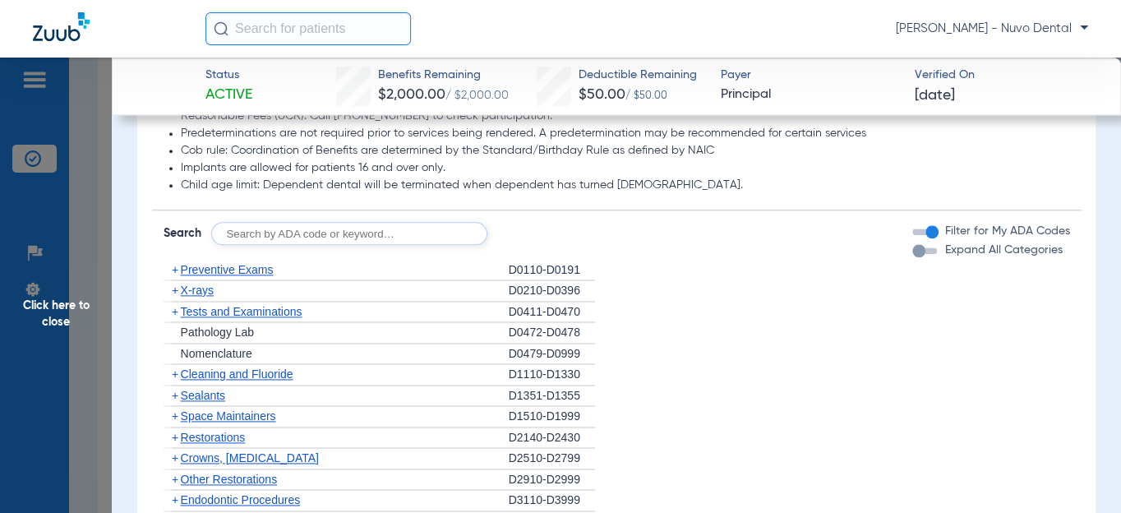
scroll to position [822, 0]
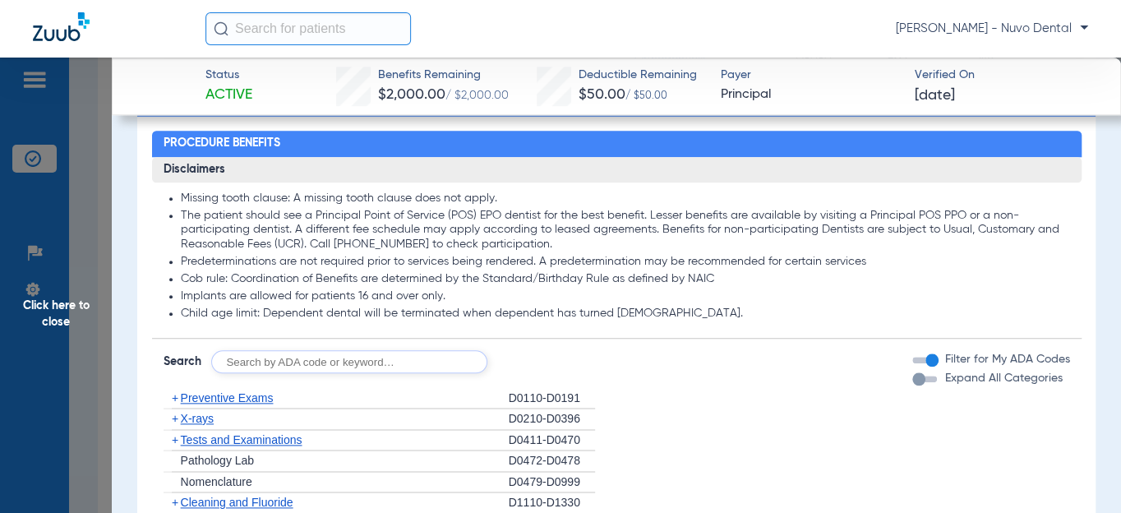
click at [282, 350] on input "text" at bounding box center [349, 361] width 276 height 23
type input "d0120, d0210, d0220, d0274, d4910, d1208, d8090, d9944, d4341"
click button "Search" at bounding box center [548, 361] width 65 height 23
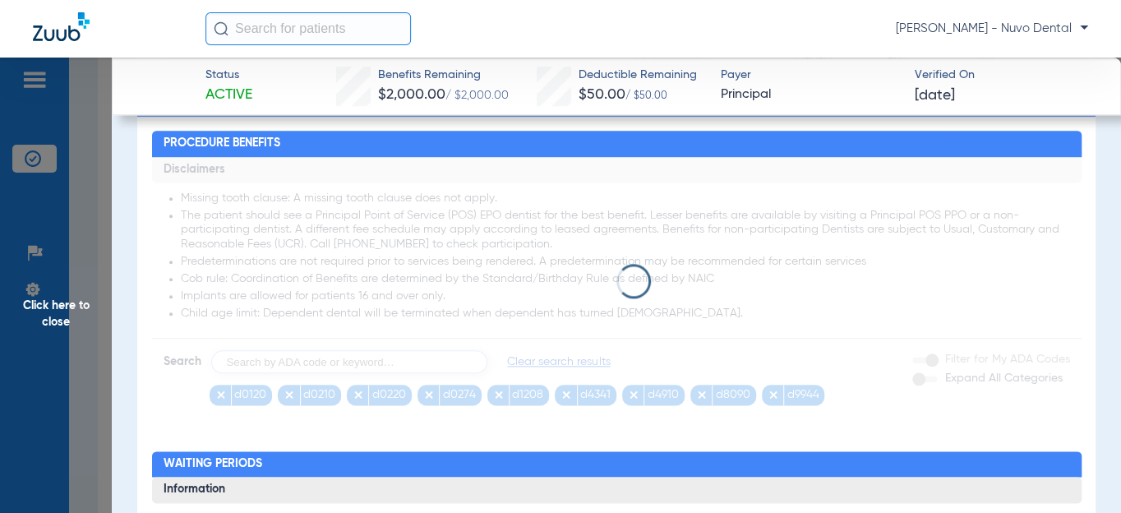
scroll to position [0, 0]
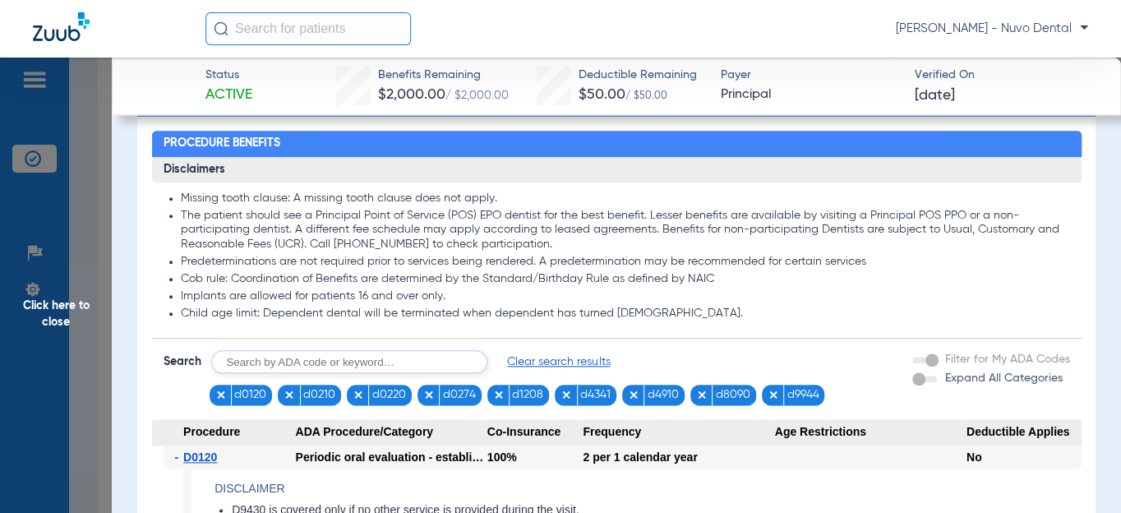
click at [600, 343] on form "Search Clear search results d0120 d0210 d0220 d0274 d1208 d4341 d4910 d8090 d99…" at bounding box center [617, 372] width 930 height 67
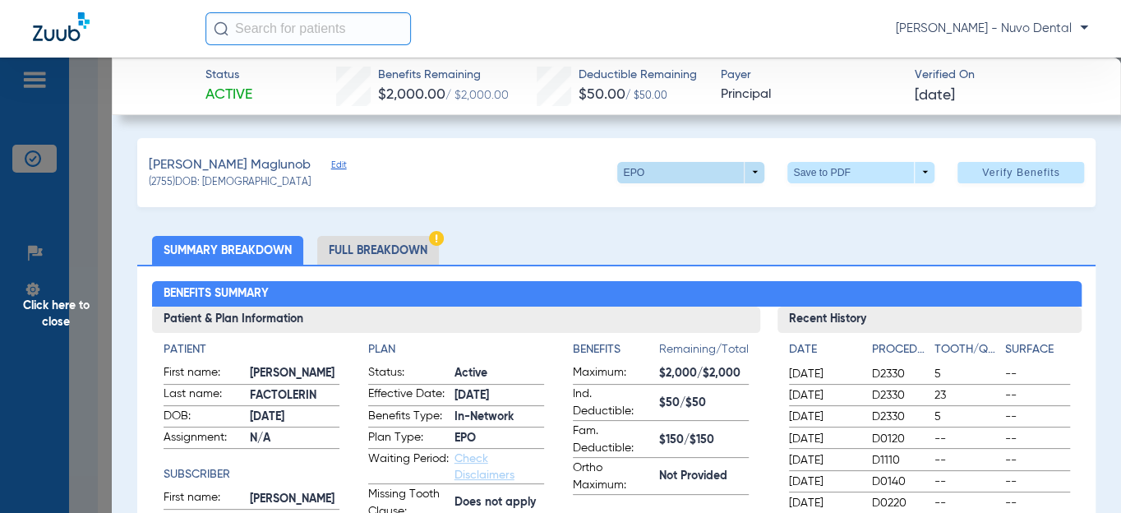
click at [691, 175] on span at bounding box center [691, 172] width 39 height 39
click at [691, 175] on div at bounding box center [560, 256] width 1121 height 513
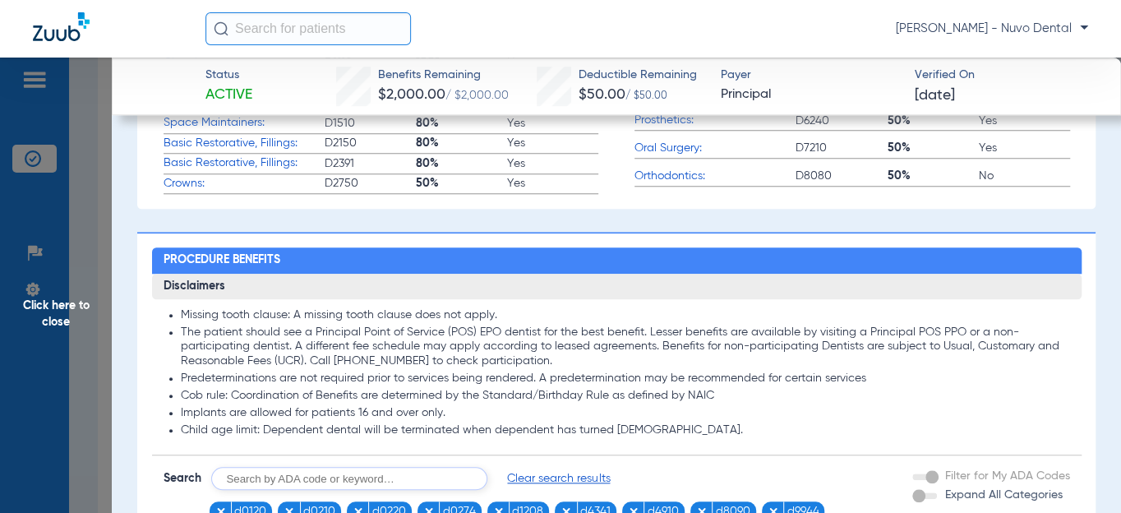
scroll to position [822, 0]
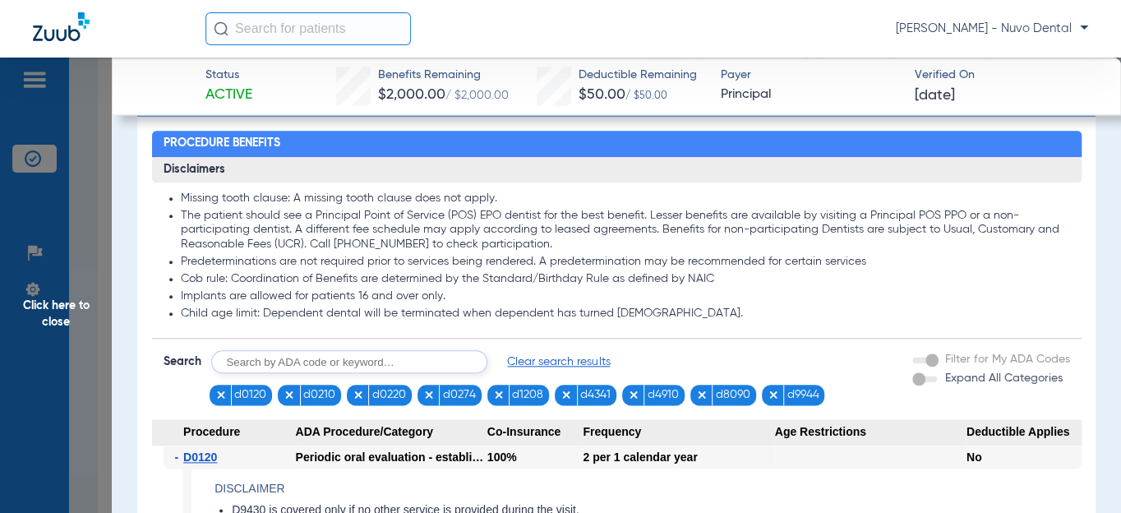
click at [480, 272] on li "Cob rule: Coordination of Benefits are determined by the Standard/Birthday Rule…" at bounding box center [625, 279] width 889 height 15
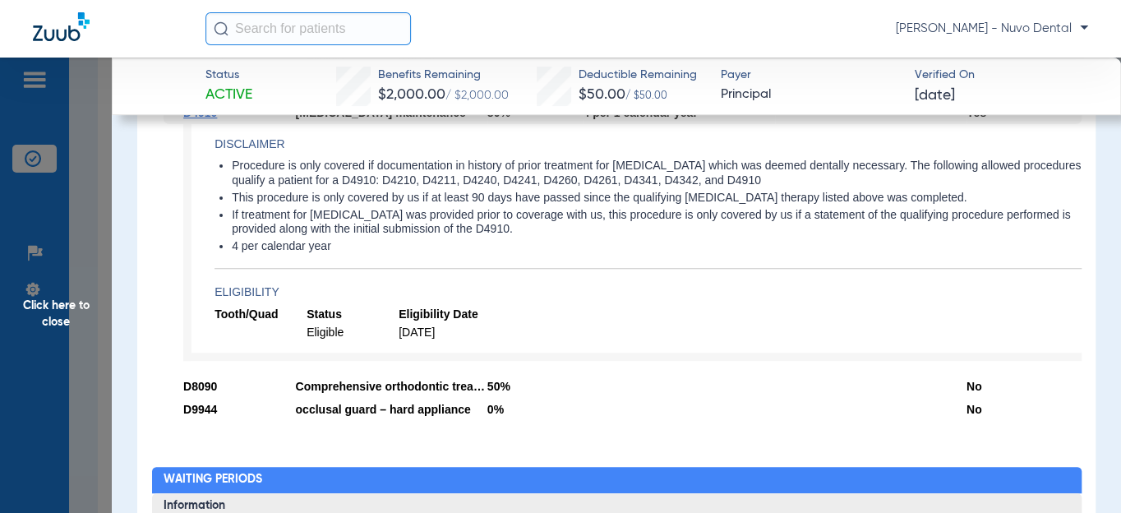
scroll to position [3362, 0]
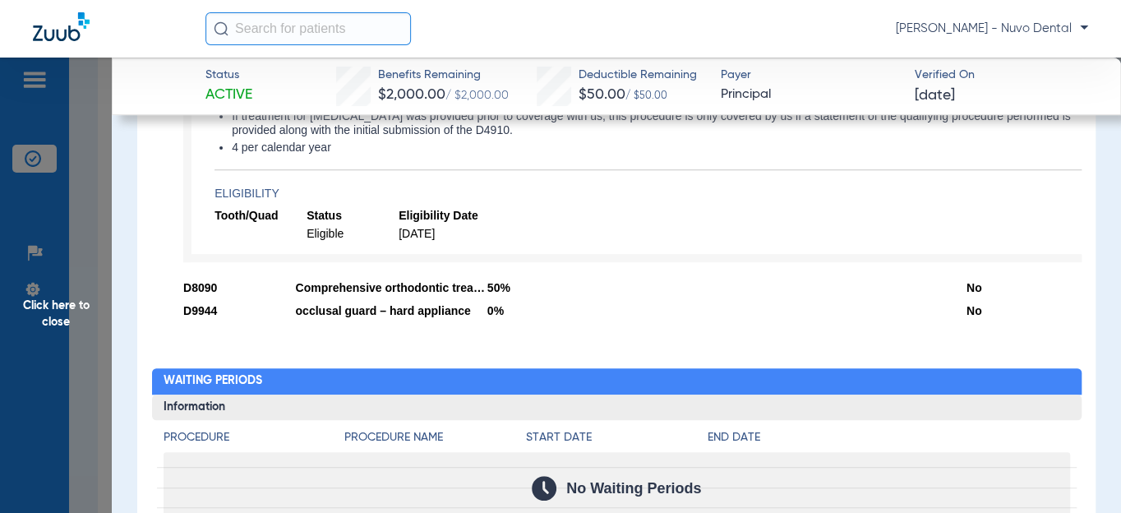
click at [28, 316] on span "Click here to close" at bounding box center [56, 314] width 112 height 513
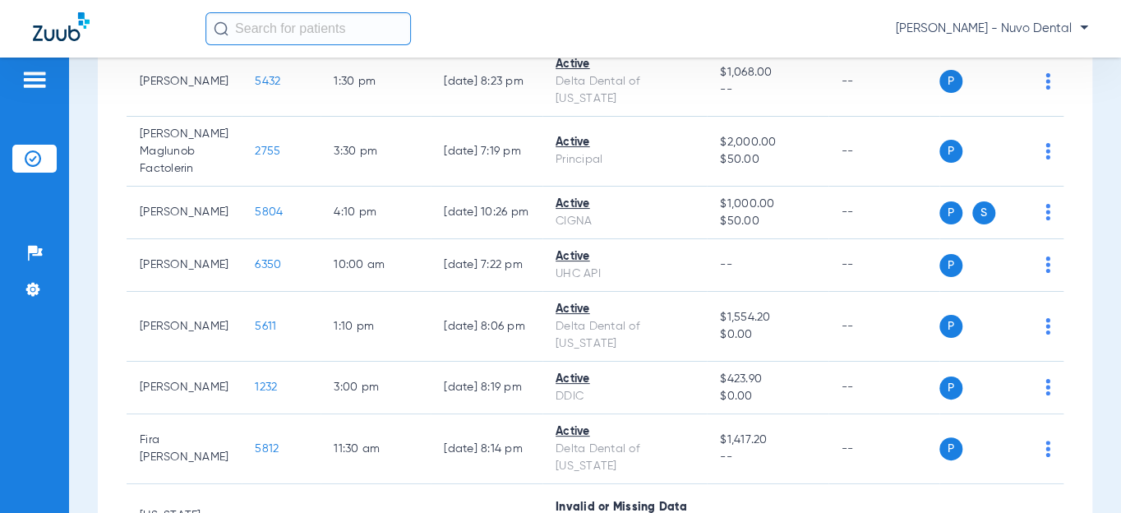
scroll to position [0, 0]
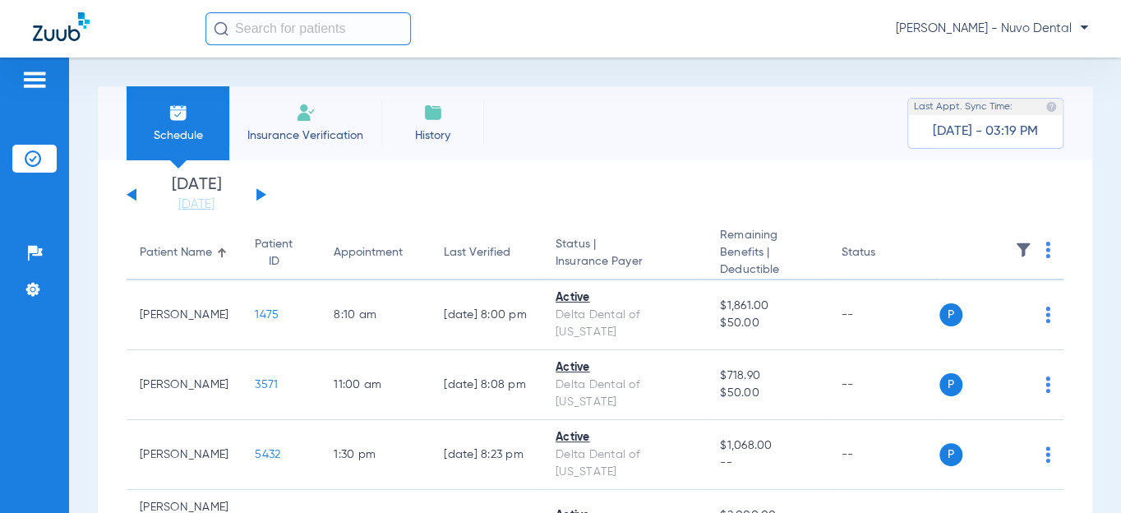
click at [136, 197] on div "[DATE] [DATE] [DATE] [DATE] [DATE] [DATE] [DATE] [DATE] [DATE] [DATE] [DATE] [D…" at bounding box center [197, 195] width 140 height 36
click at [129, 200] on div "[DATE] [DATE] [DATE] [DATE] [DATE] [DATE] [DATE] [DATE] [DATE] [DATE] [DATE] [D…" at bounding box center [197, 195] width 140 height 36
click at [132, 196] on button at bounding box center [132, 194] width 10 height 12
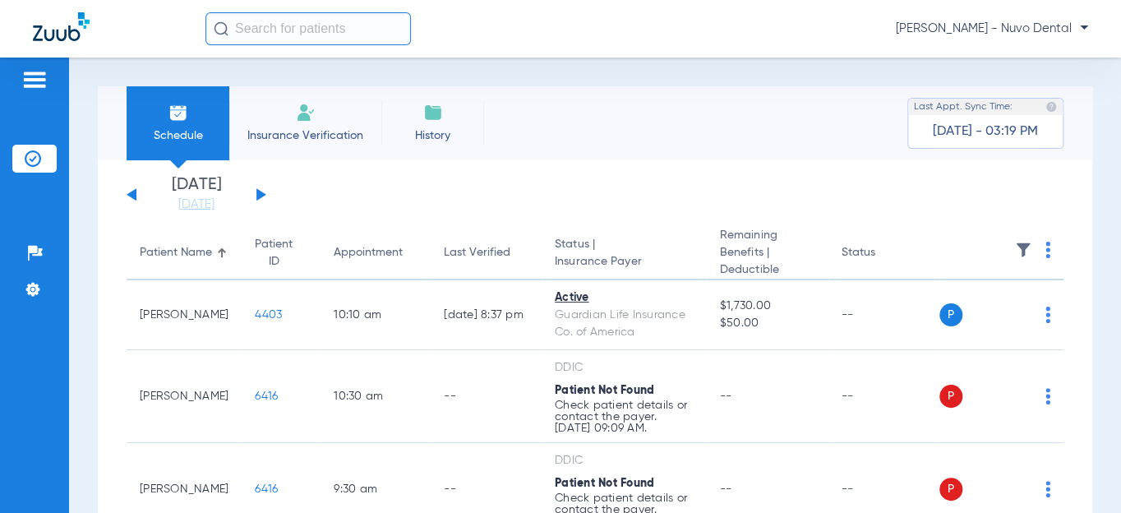
click at [132, 196] on button at bounding box center [132, 194] width 10 height 12
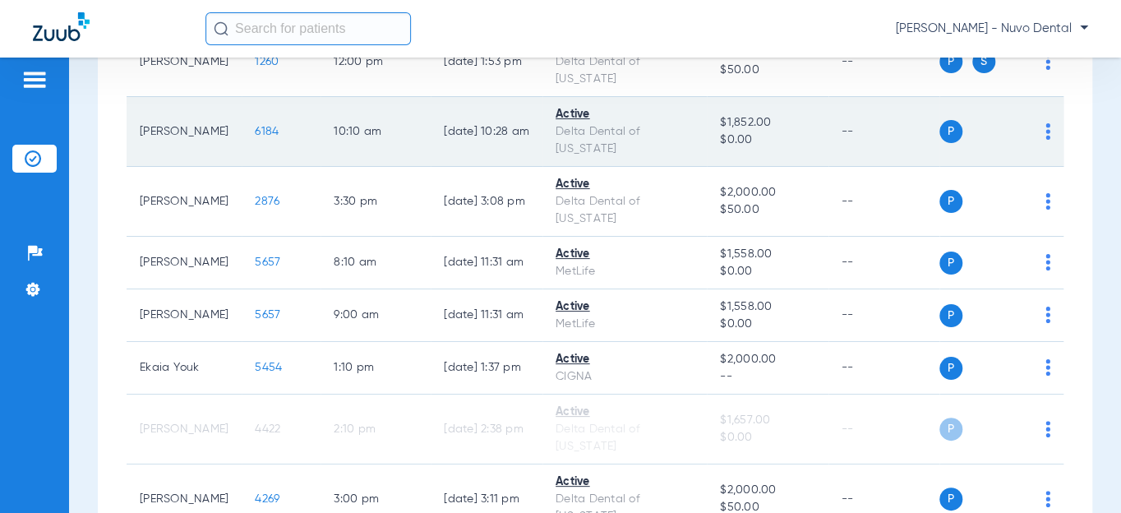
scroll to position [523, 0]
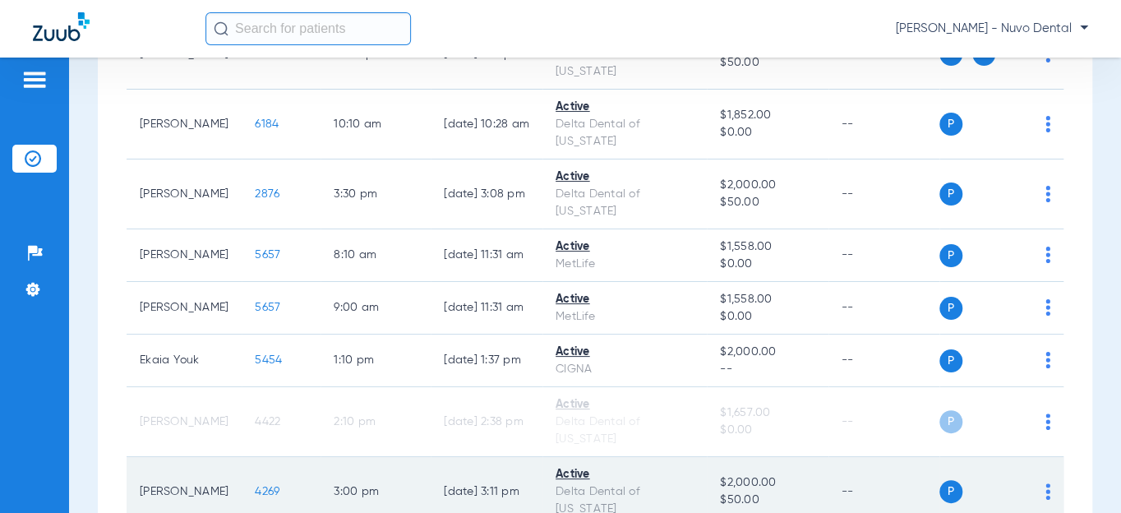
click at [255, 486] on span "4269" at bounding box center [267, 492] width 25 height 12
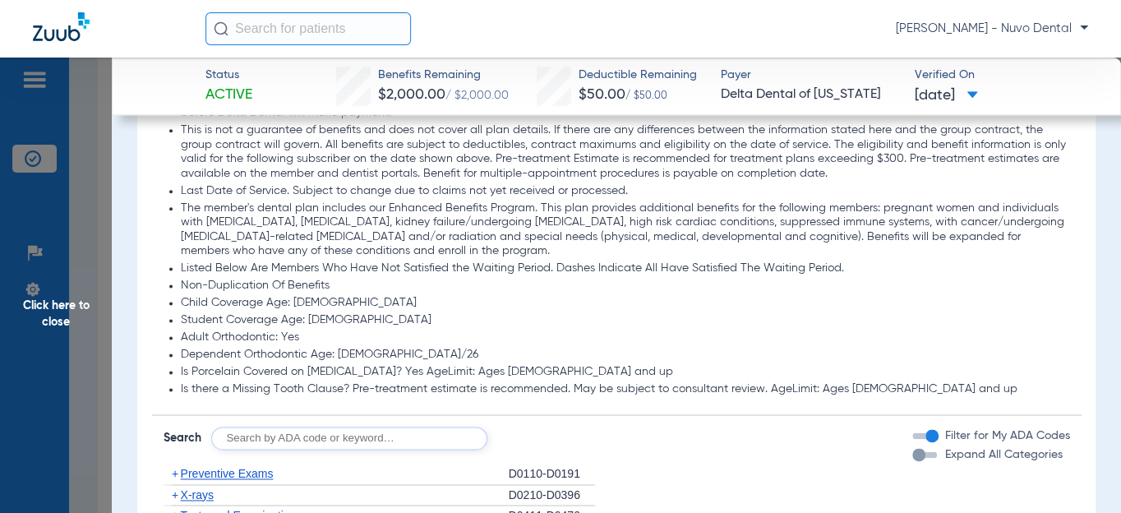
scroll to position [1046, 0]
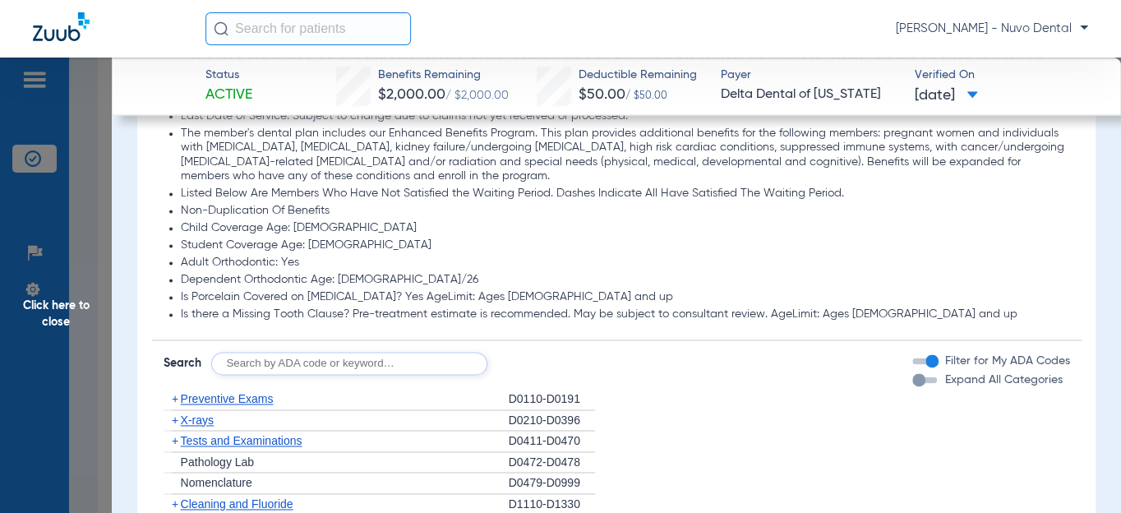
click at [384, 358] on input "text" at bounding box center [349, 363] width 276 height 23
click at [292, 352] on input "text" at bounding box center [349, 363] width 276 height 23
type input "d2391, d9230, d2392"
click button "Search" at bounding box center [548, 363] width 65 height 23
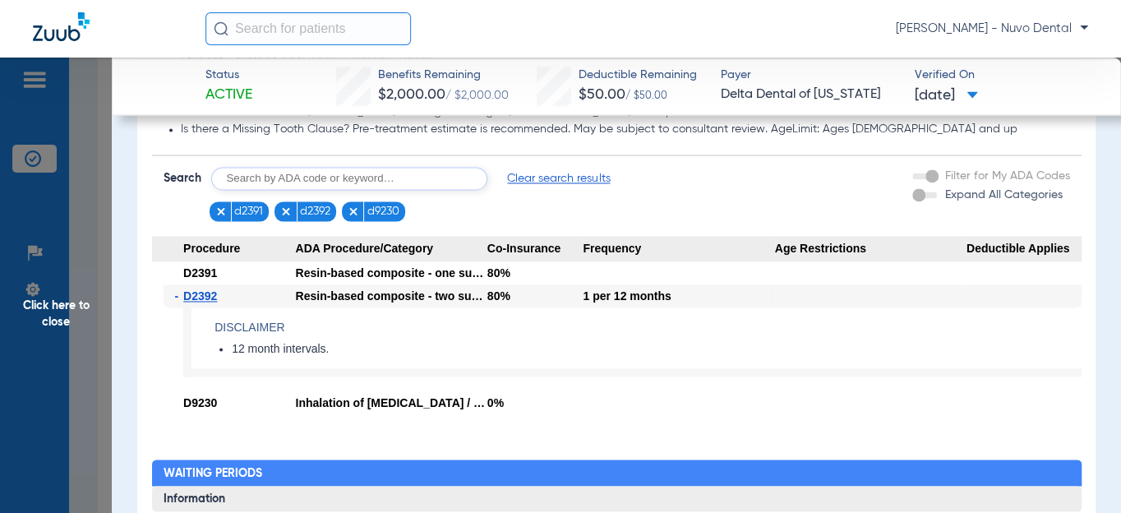
scroll to position [1270, 0]
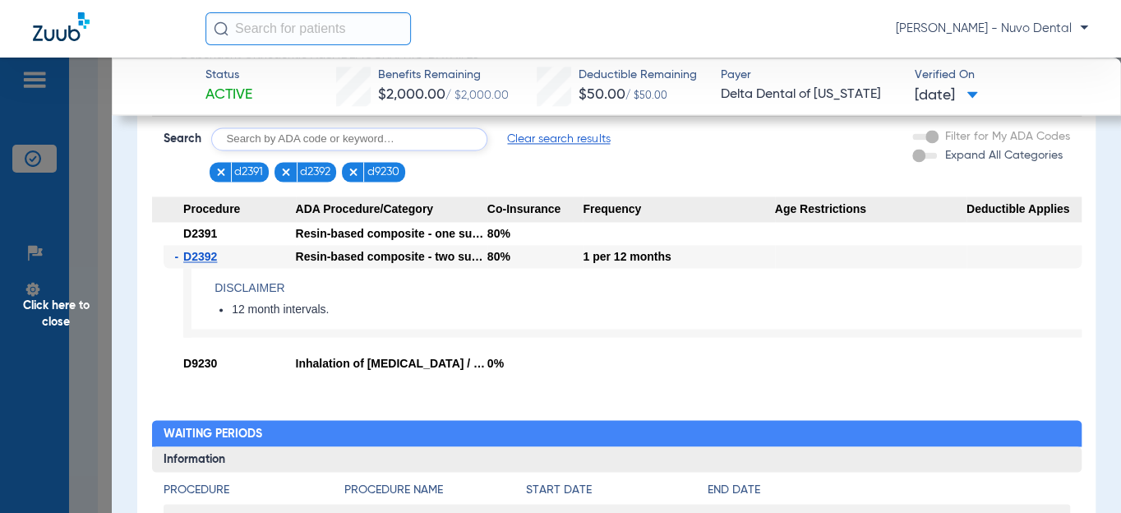
click at [62, 307] on span "Click here to close" at bounding box center [56, 314] width 112 height 513
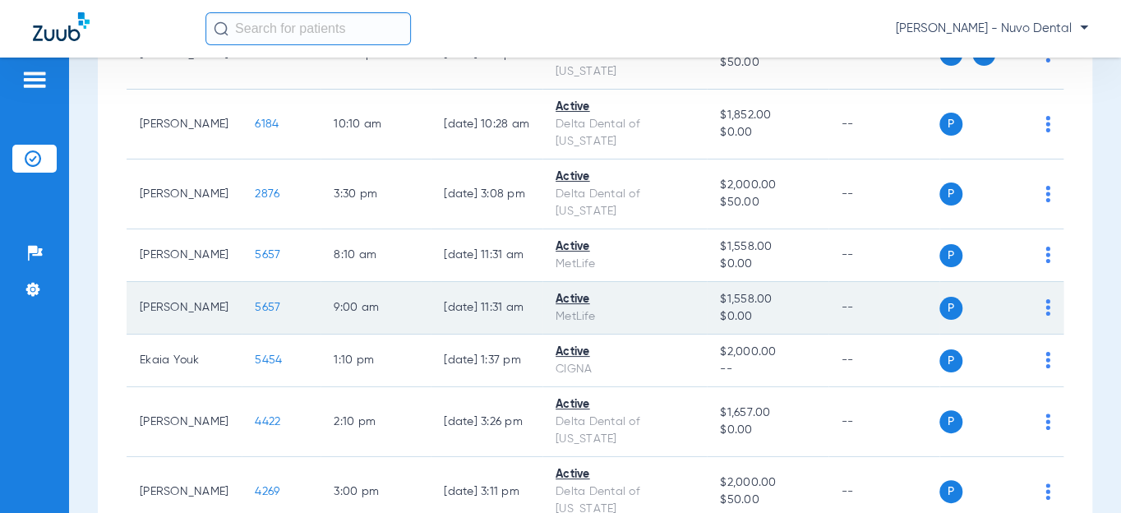
scroll to position [598, 0]
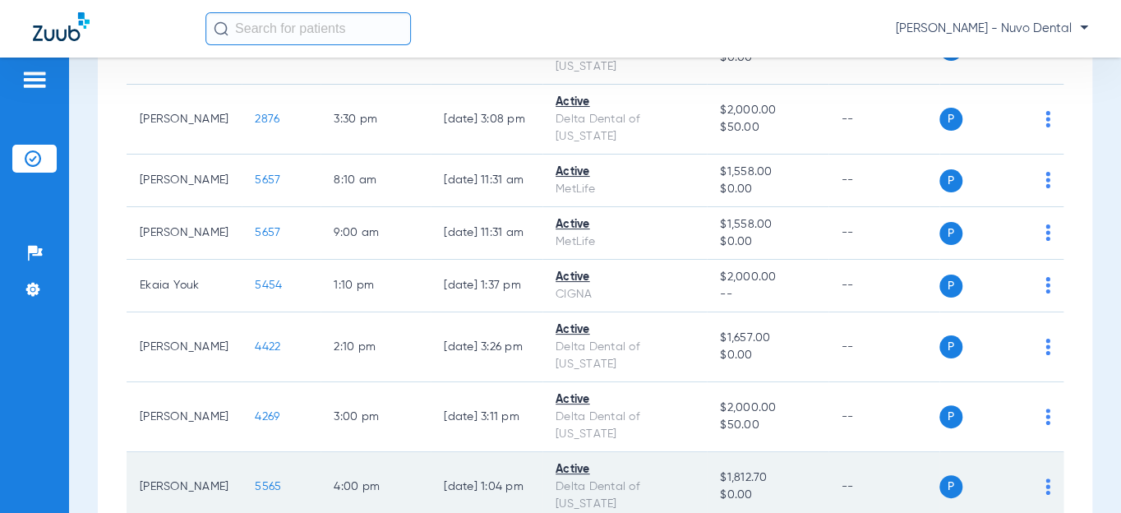
click at [255, 481] on span "5565" at bounding box center [268, 487] width 26 height 12
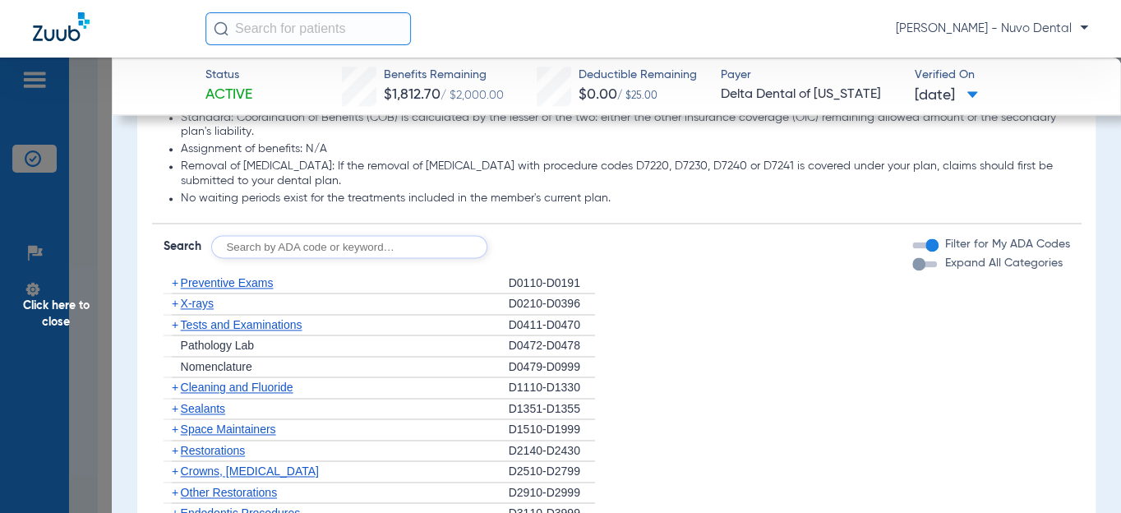
scroll to position [1120, 0]
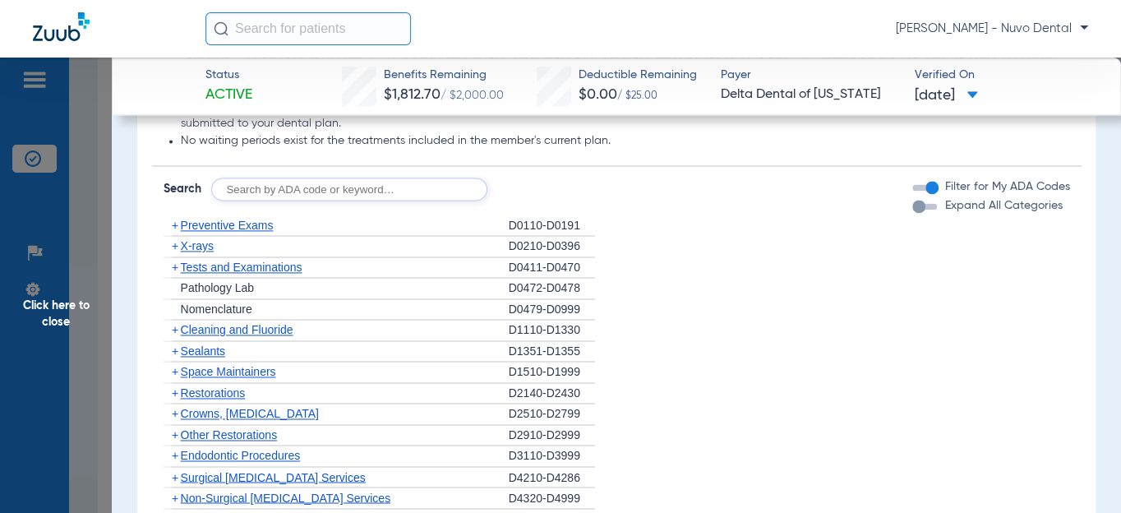
click at [259, 201] on input "text" at bounding box center [349, 189] width 276 height 23
type input "d9944"
click button "Search" at bounding box center [548, 189] width 65 height 23
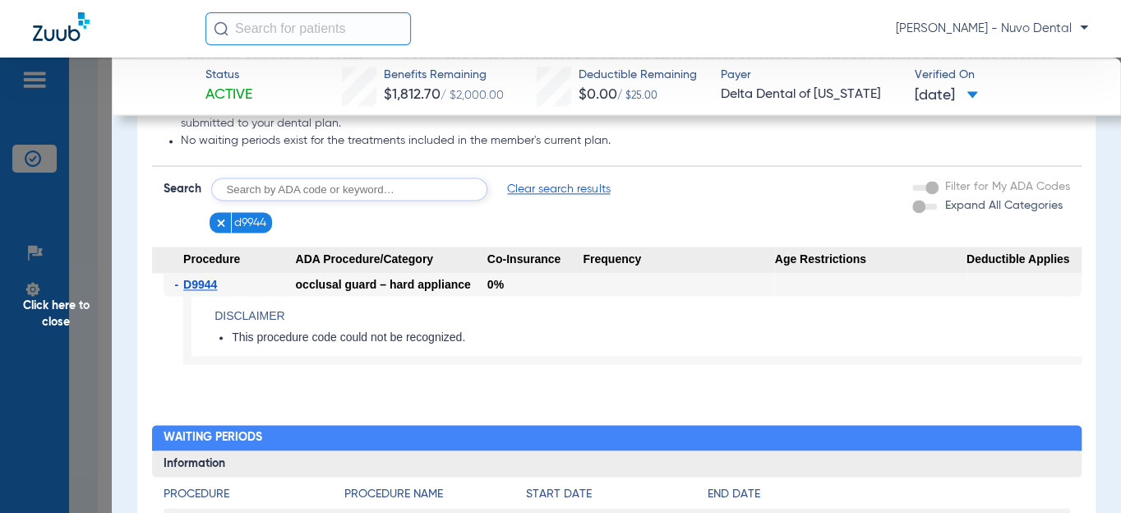
click at [441, 201] on input "text" at bounding box center [349, 189] width 276 height 23
type input "d8090"
click button "Search" at bounding box center [548, 189] width 65 height 23
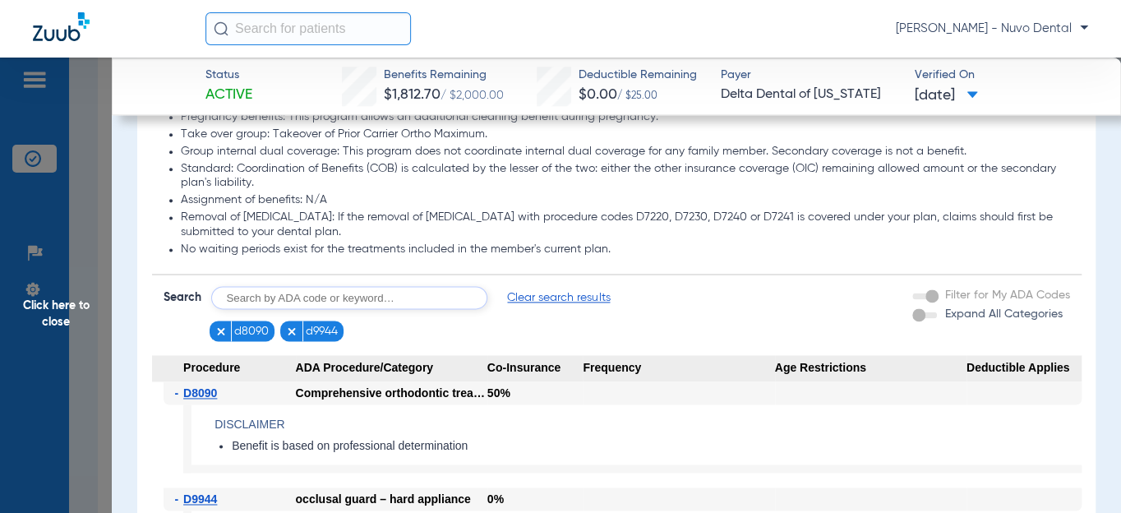
scroll to position [896, 0]
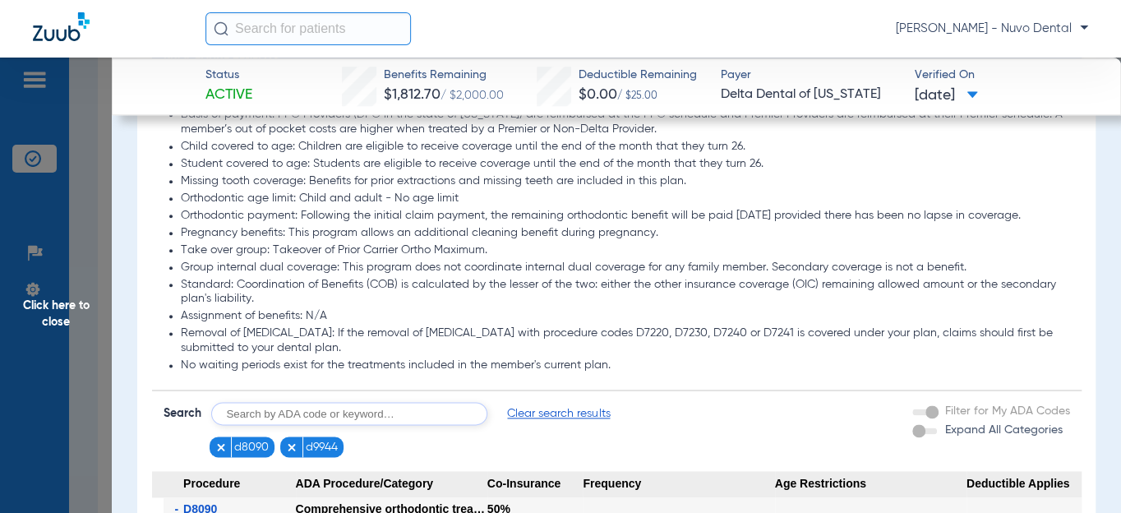
click at [242, 206] on li "Orthodontic age limit: Child and adult - No age limit" at bounding box center [625, 199] width 889 height 15
click at [54, 318] on span "Click here to close" at bounding box center [56, 314] width 112 height 513
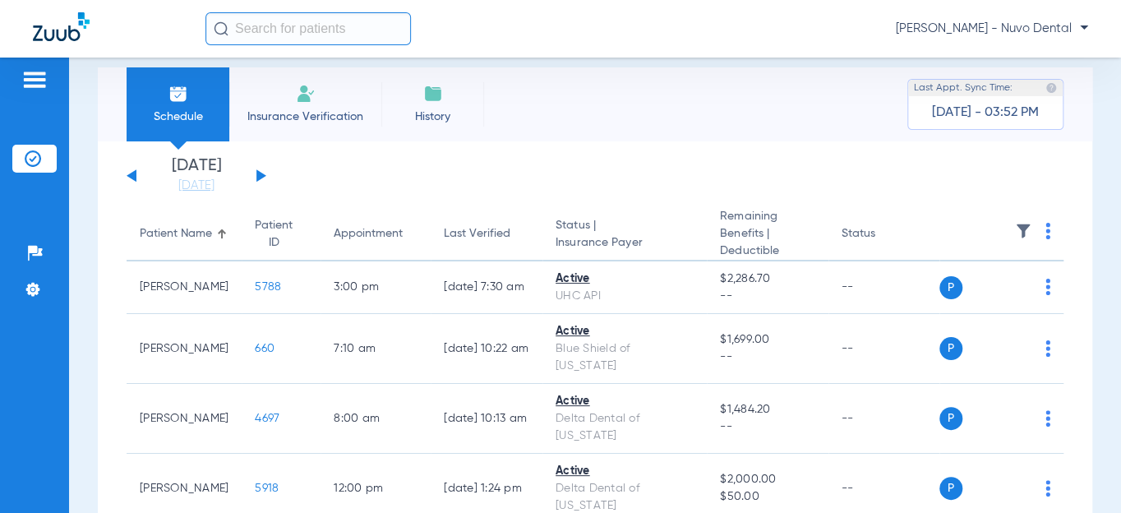
scroll to position [0, 0]
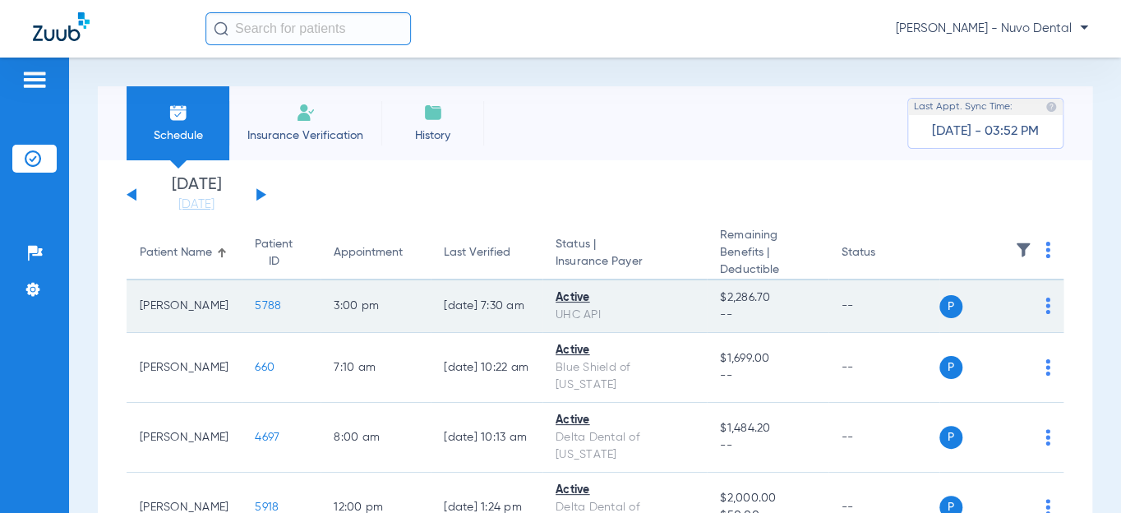
click at [255, 307] on span "5788" at bounding box center [268, 306] width 26 height 12
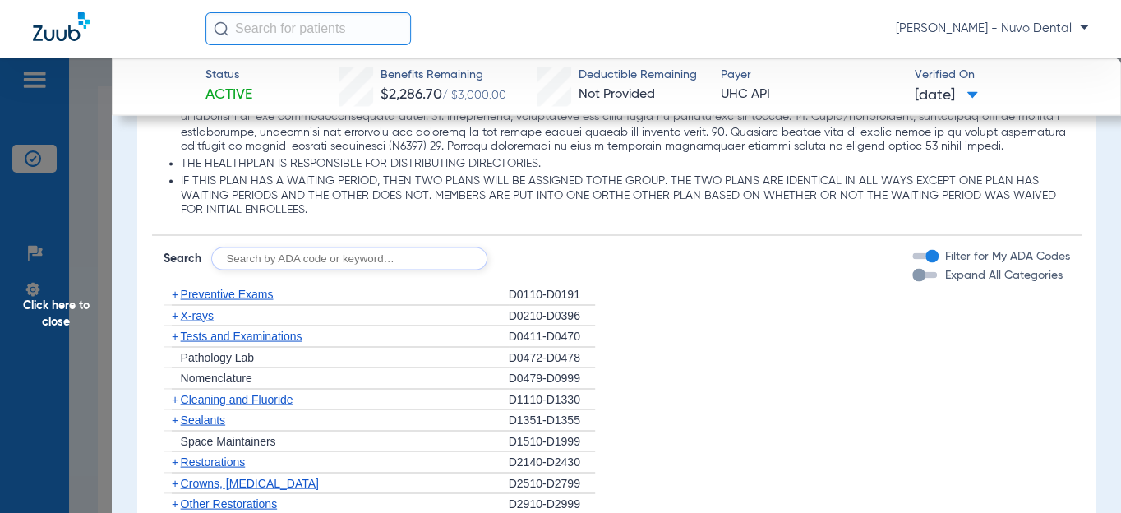
scroll to position [1494, 0]
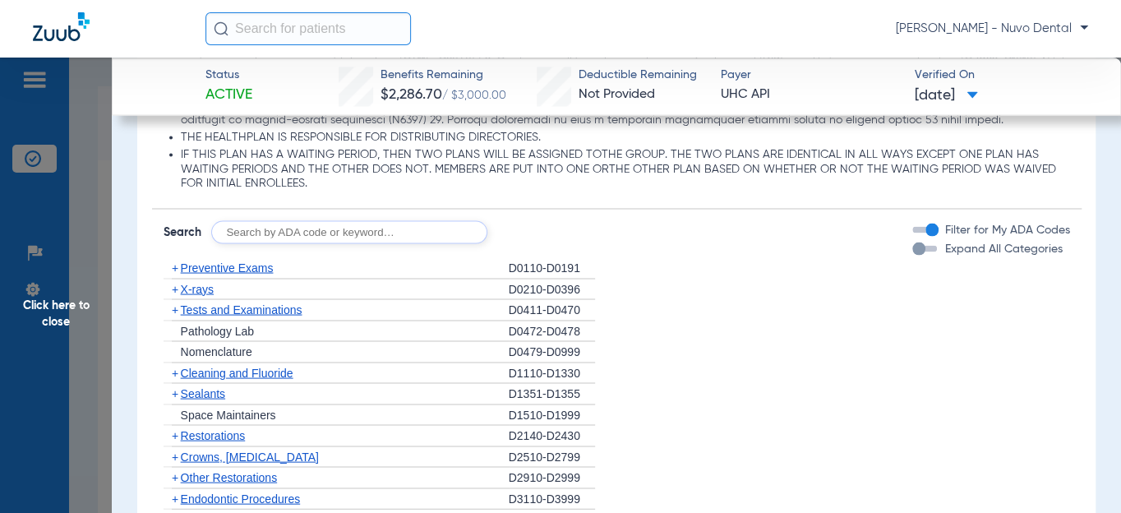
click at [297, 242] on input "text" at bounding box center [349, 231] width 276 height 23
type input "d8090"
click button "Search" at bounding box center [548, 231] width 65 height 23
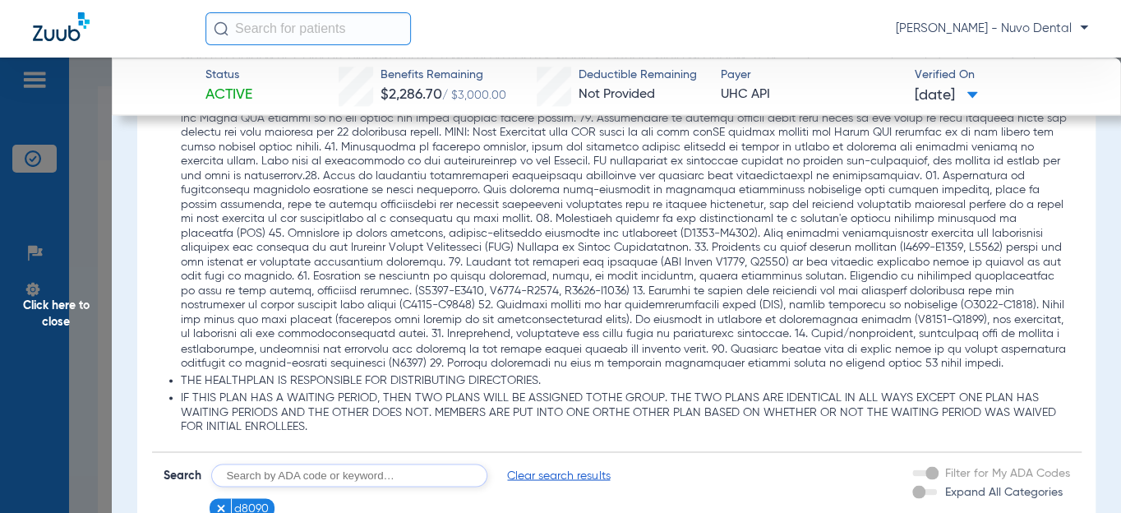
scroll to position [1195, 0]
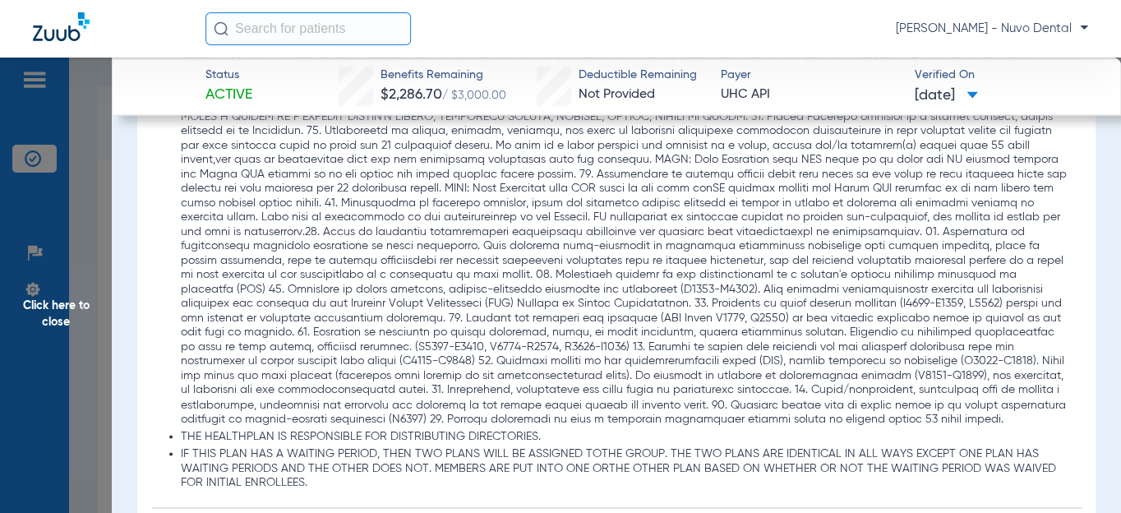
click at [81, 308] on span "Click here to close" at bounding box center [56, 314] width 112 height 513
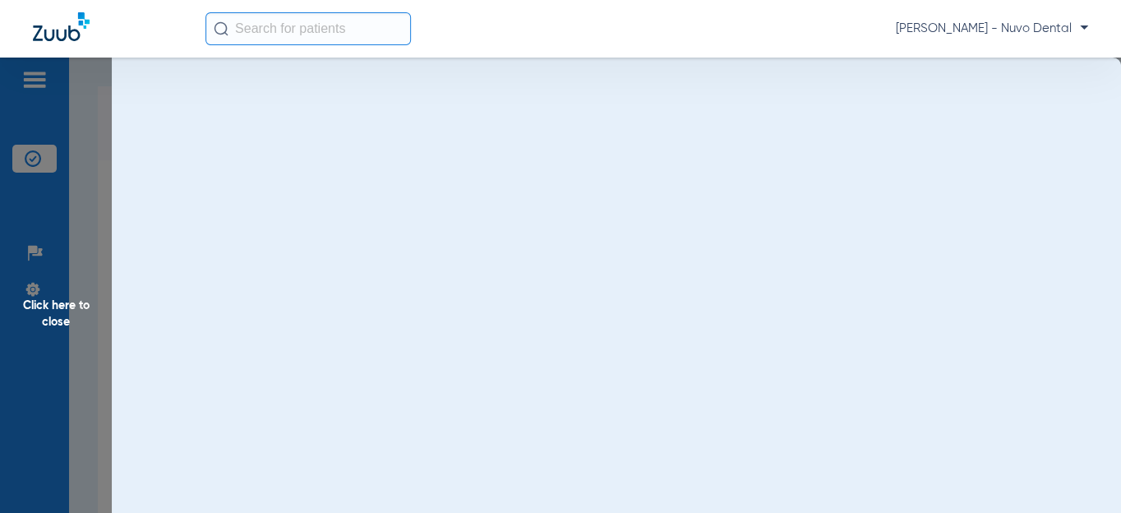
scroll to position [0, 0]
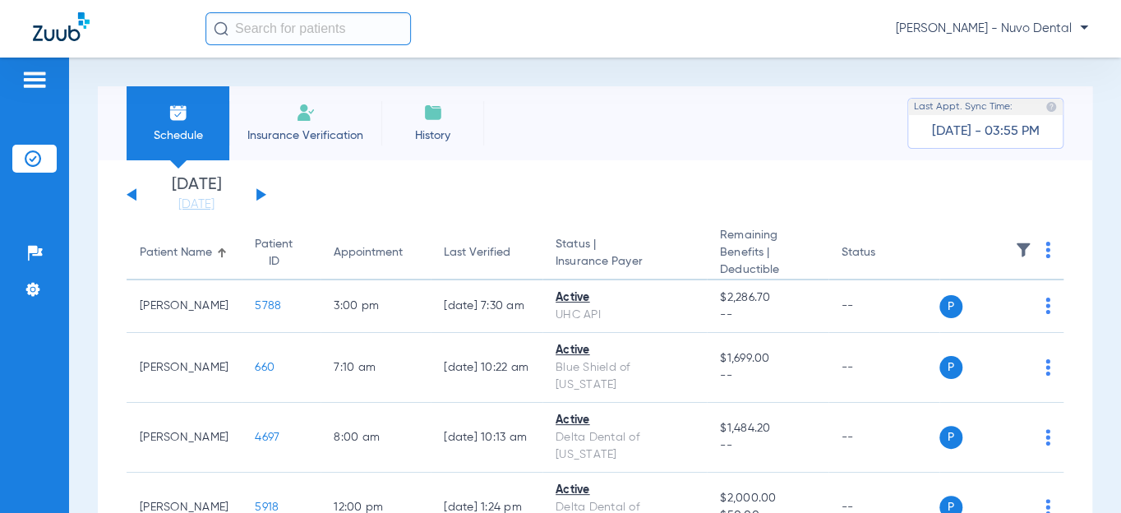
click at [261, 192] on button at bounding box center [261, 194] width 10 height 12
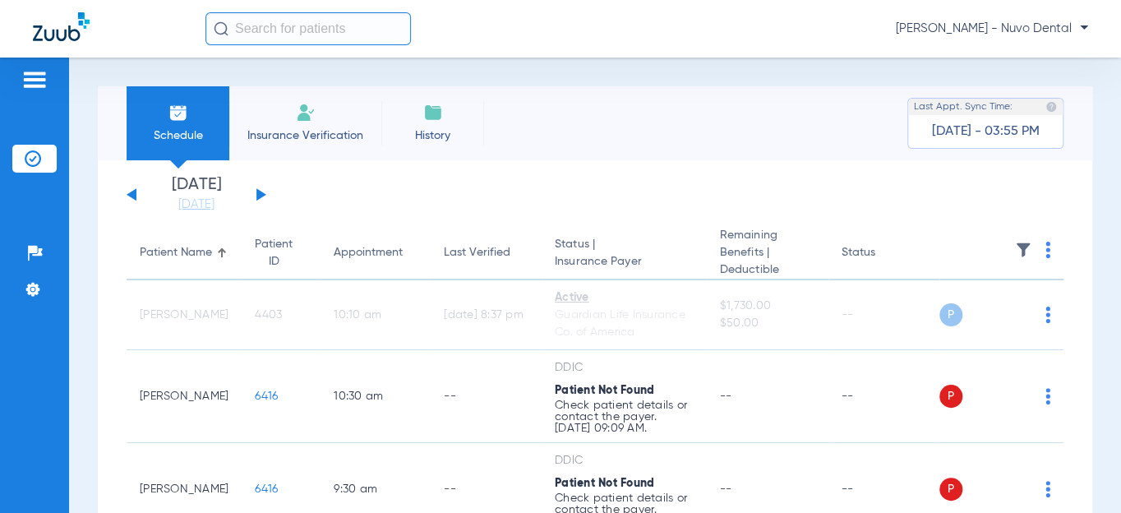
click at [261, 192] on div "[DATE] [DATE] [DATE] [DATE] [DATE] [DATE] [DATE] [DATE] [DATE] [DATE] [DATE] [D…" at bounding box center [197, 195] width 140 height 36
click at [257, 196] on button at bounding box center [261, 194] width 10 height 12
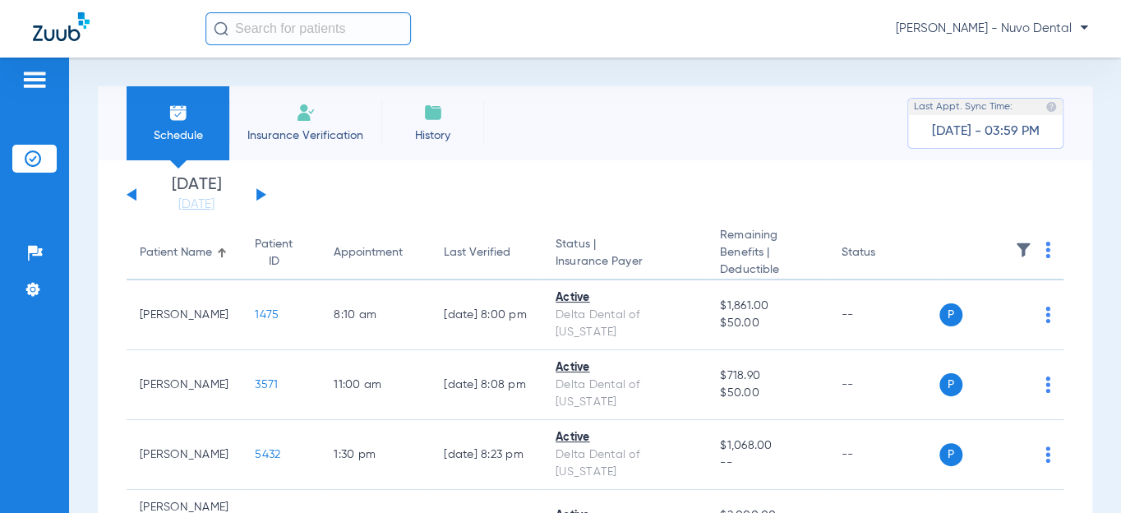
click at [257, 195] on button at bounding box center [261, 194] width 10 height 12
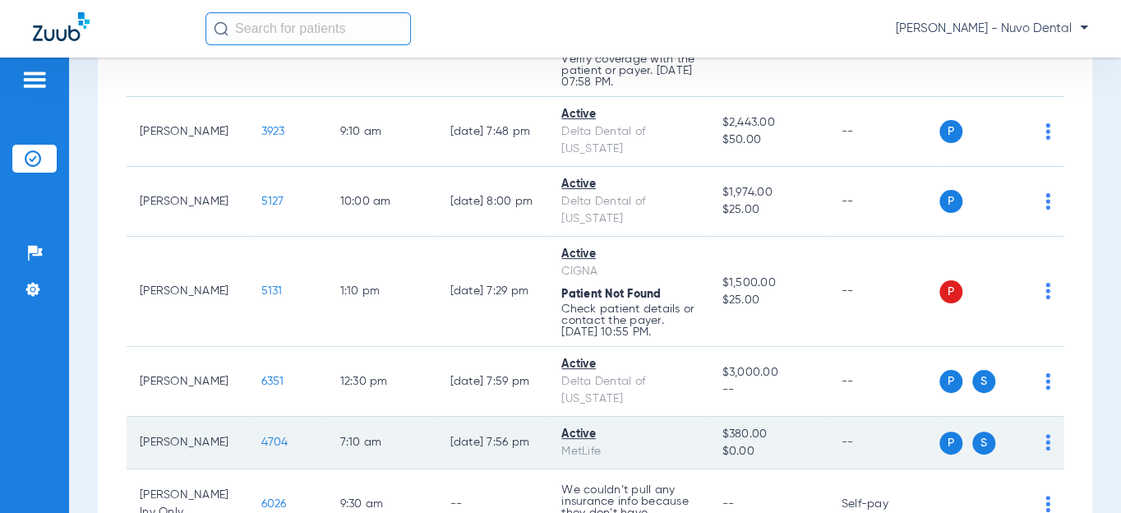
scroll to position [1046, 0]
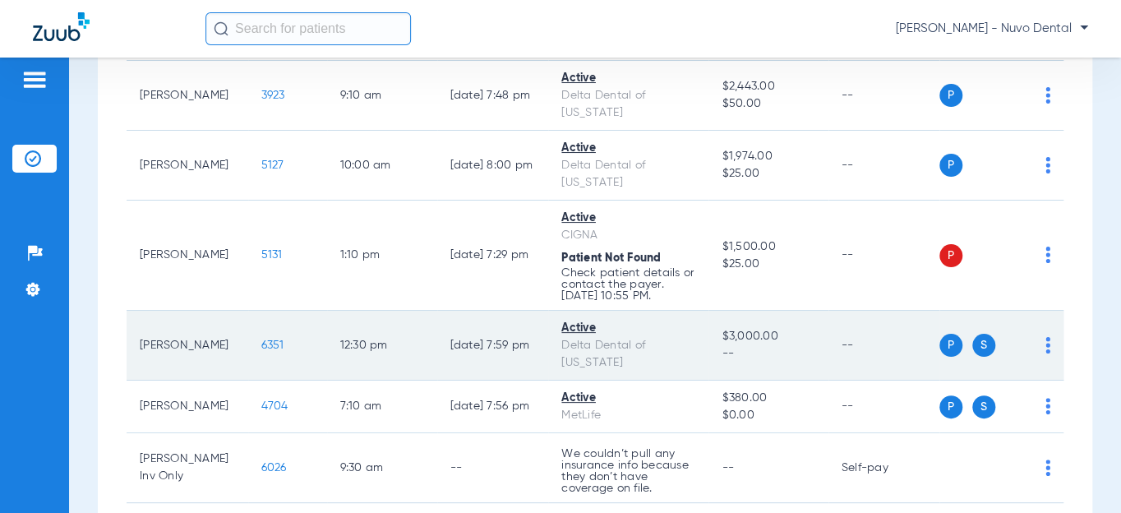
click at [261, 339] on span "6351" at bounding box center [272, 345] width 23 height 12
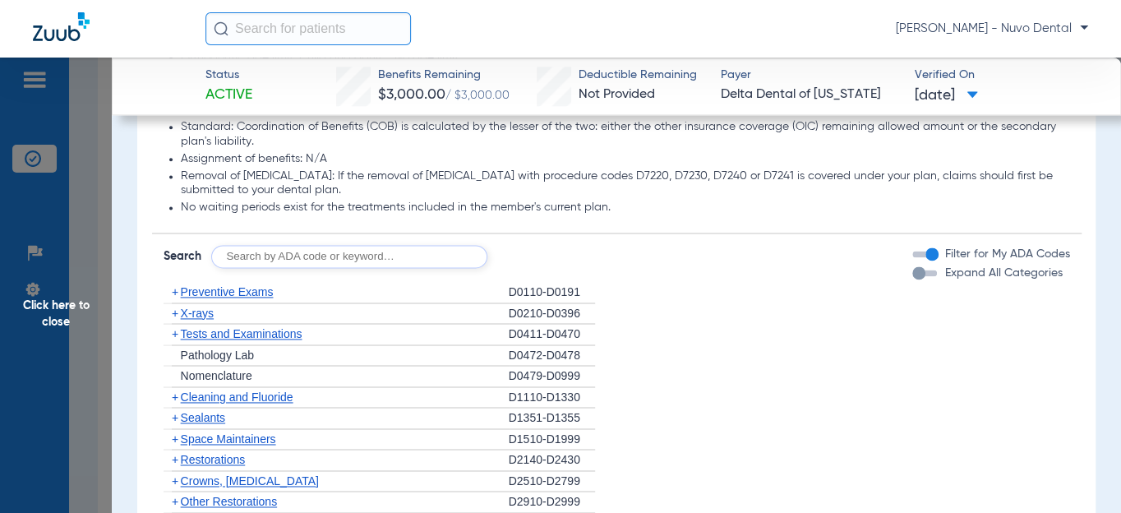
click at [248, 268] on input "text" at bounding box center [349, 256] width 276 height 23
type input "d2740, d2950"
click button "Search" at bounding box center [548, 256] width 65 height 23
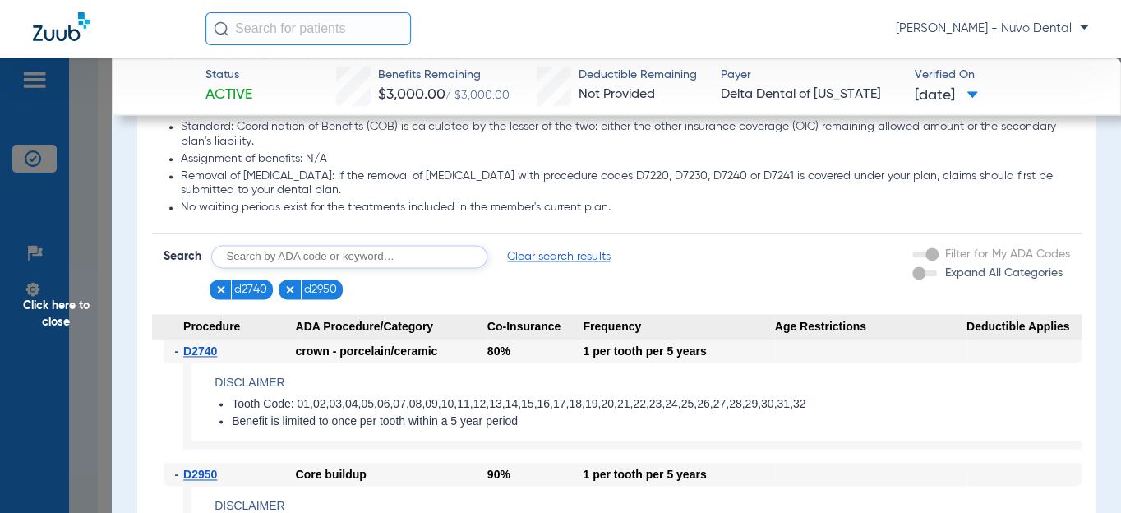
click at [211, 268] on input "text" at bounding box center [349, 256] width 276 height 23
type input "d8090, d9944"
click button "Search" at bounding box center [548, 256] width 65 height 23
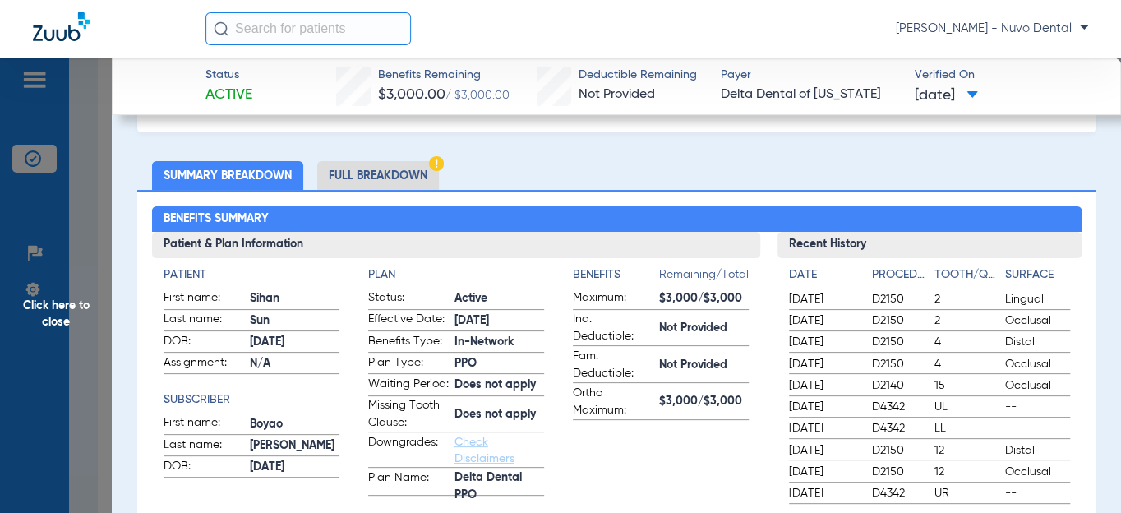
scroll to position [0, 0]
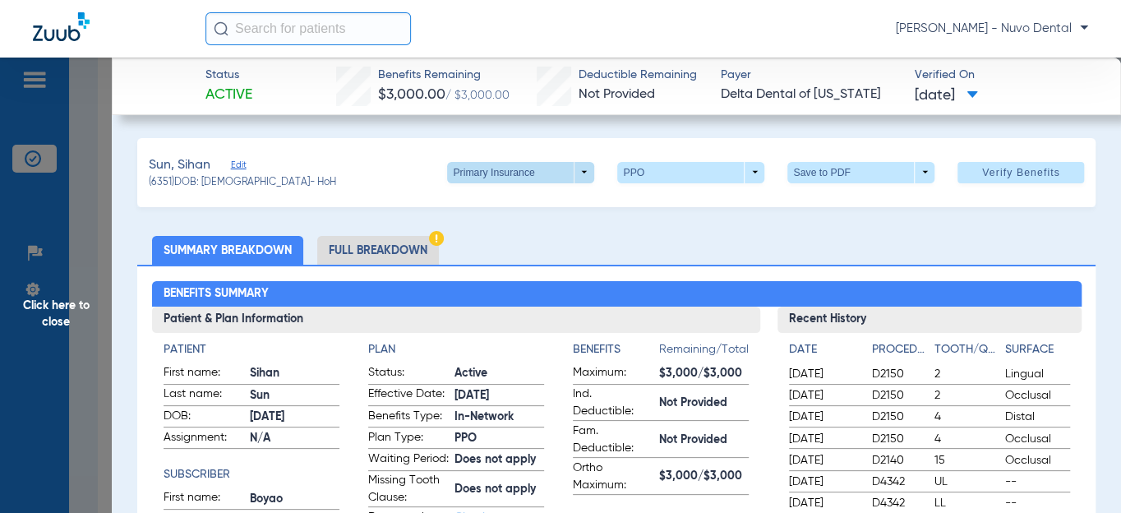
click at [516, 183] on span at bounding box center [520, 172] width 39 height 39
click at [509, 237] on span "Secondary Insurance" at bounding box center [504, 238] width 108 height 12
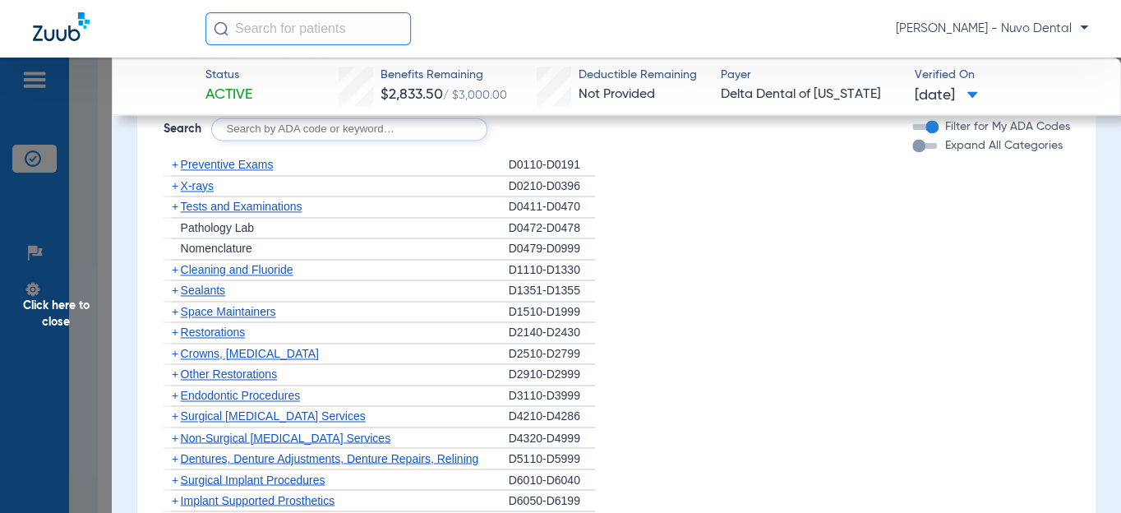
scroll to position [1046, 0]
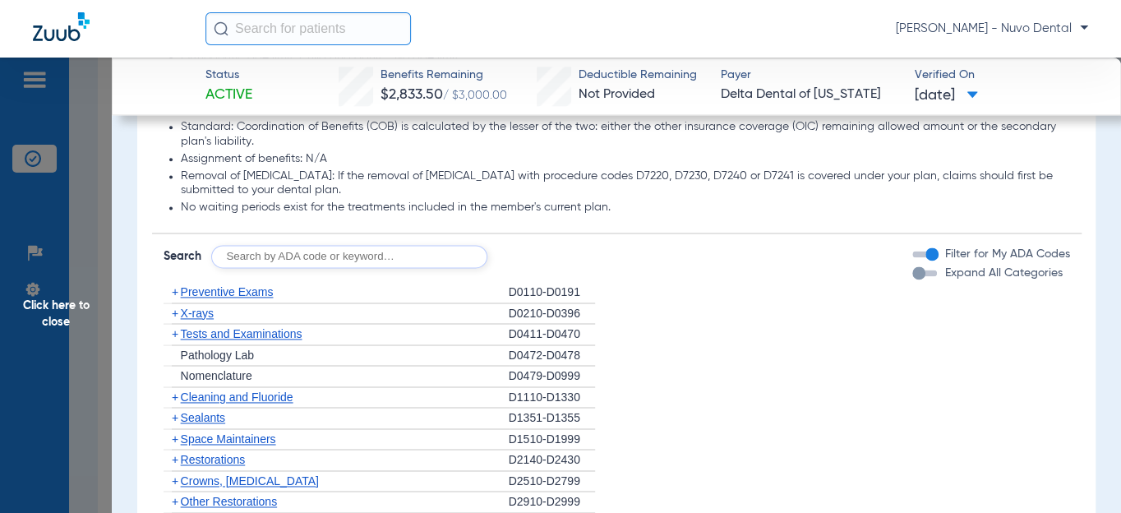
click at [345, 286] on div "Disclaimers Basis of payment: PPO Providers (DPO in the state of [US_STATE]) ar…" at bounding box center [617, 386] width 930 height 906
click at [327, 268] on input "text" at bounding box center [349, 256] width 276 height 23
type input "d2740, d2950, d8090, d9944"
click button "Search" at bounding box center [548, 256] width 65 height 23
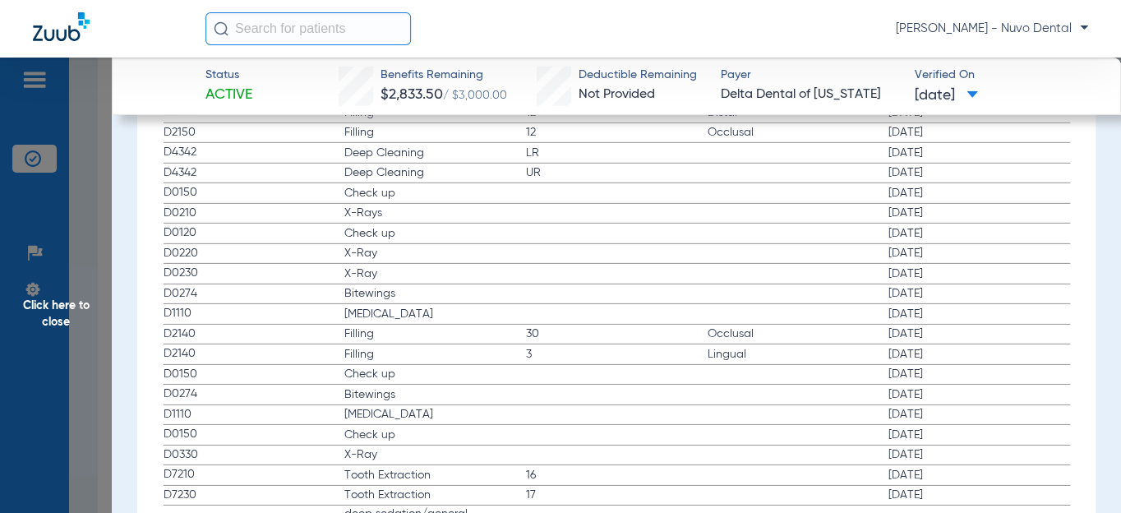
scroll to position [2540, 0]
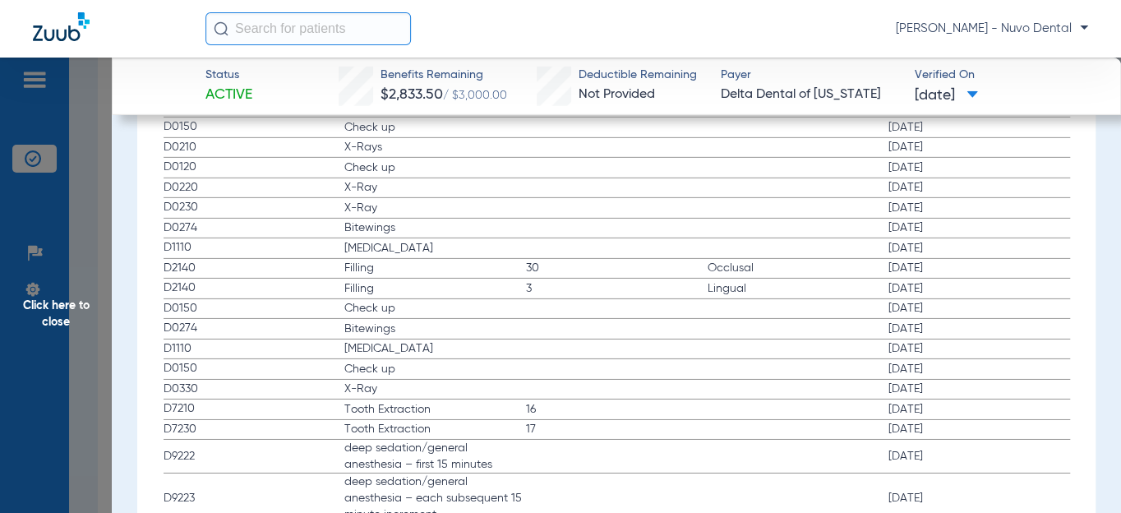
click at [350, 28] on input "text" at bounding box center [307, 28] width 205 height 33
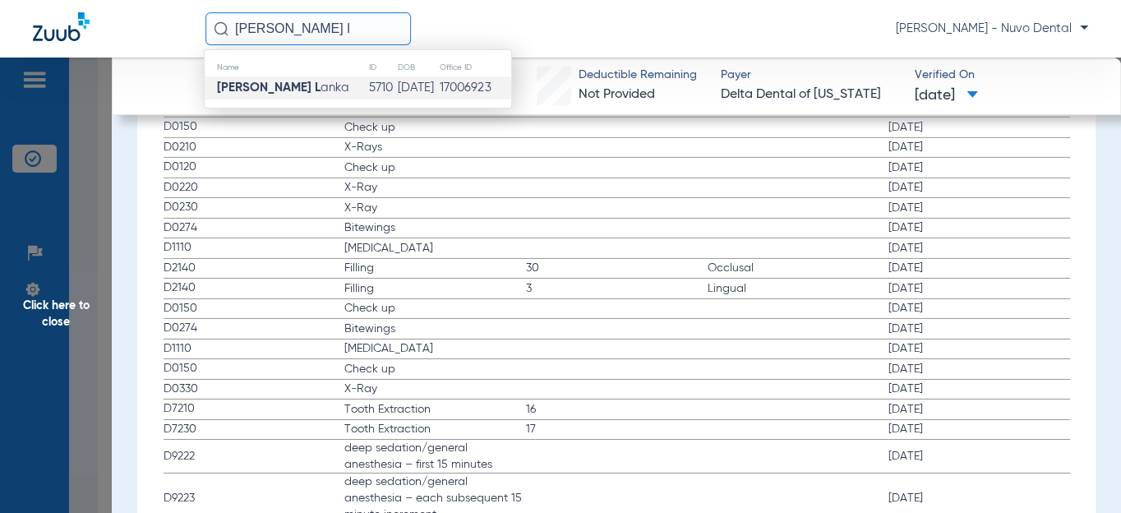
type input "[PERSON_NAME] l"
click at [293, 91] on span "[PERSON_NAME]" at bounding box center [283, 87] width 132 height 12
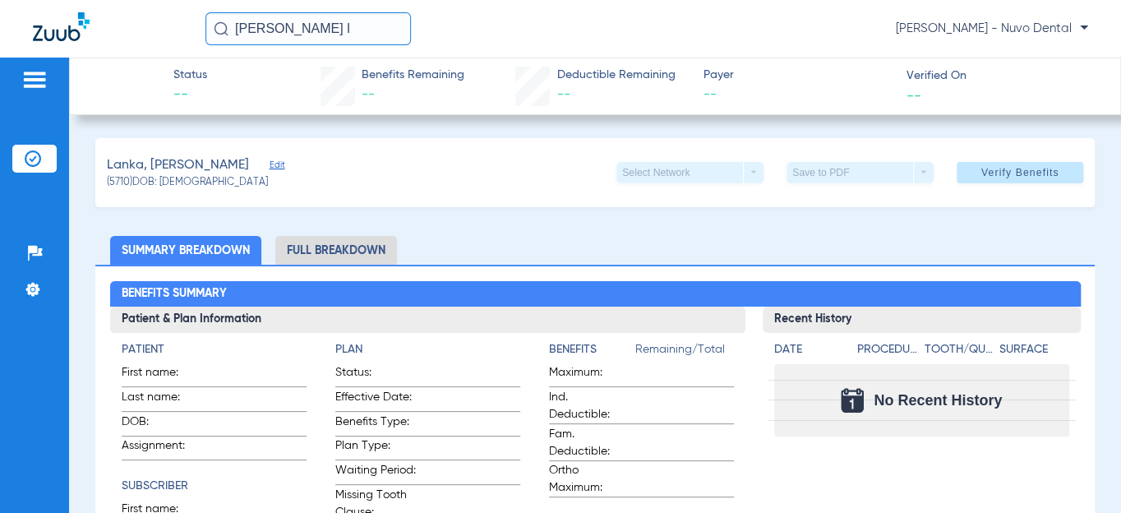
click at [270, 161] on span "Edit" at bounding box center [277, 167] width 15 height 16
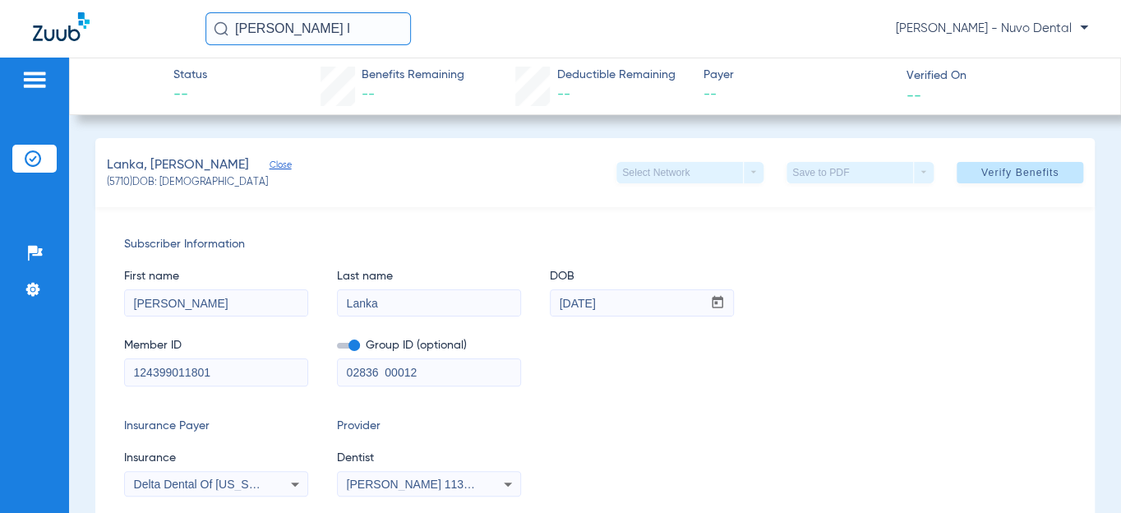
drag, startPoint x: 297, startPoint y: 20, endPoint x: 157, endPoint y: 64, distance: 146.6
click at [159, 63] on app-portal-wrapper "[PERSON_NAME] l [PERSON_NAME] - Nuvo Dental Patients Insurance Verification Set…" at bounding box center [560, 285] width 1121 height 570
click at [36, 167] on li "Insurance Verification" at bounding box center [34, 159] width 44 height 28
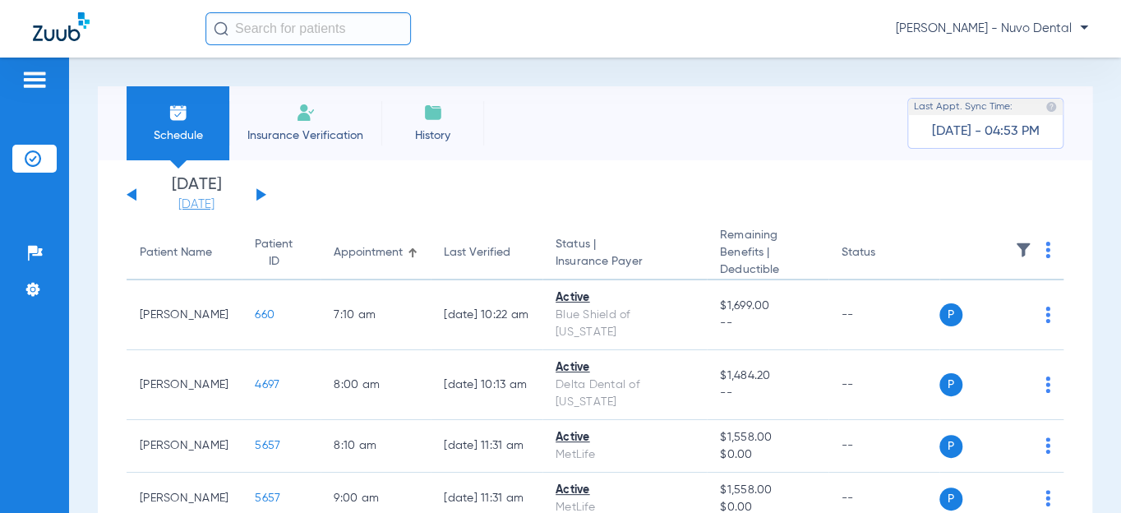
click at [221, 203] on link "[DATE]" at bounding box center [196, 204] width 99 height 16
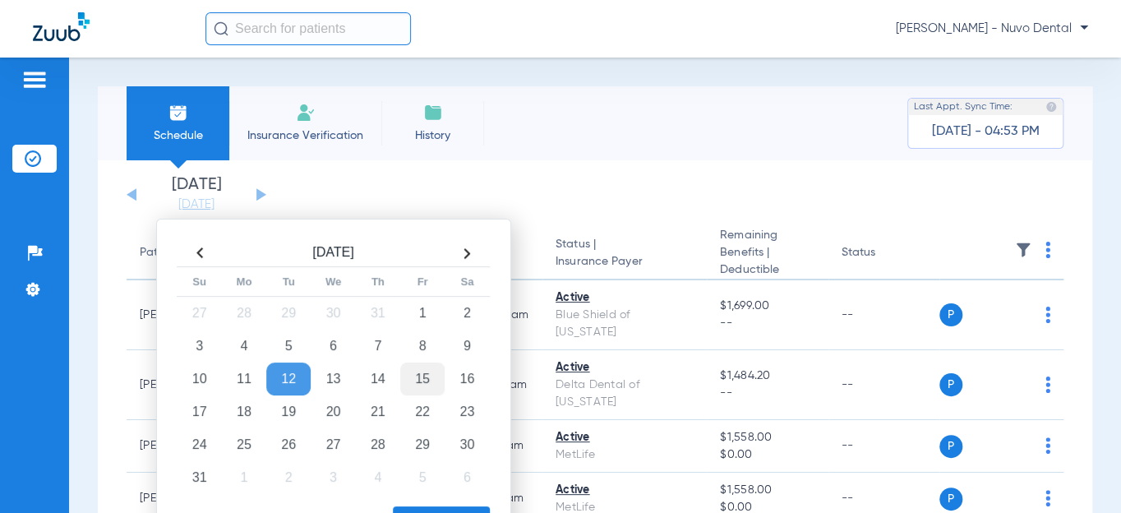
click at [430, 387] on td "15" at bounding box center [422, 378] width 44 height 33
click at [441, 507] on button "Apply" at bounding box center [441, 522] width 97 height 33
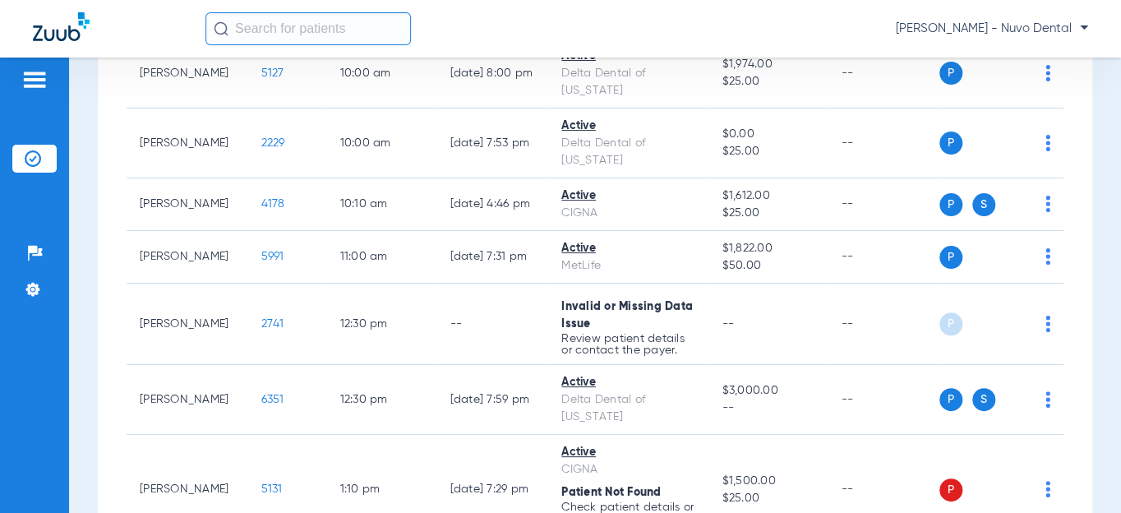
scroll to position [581, 0]
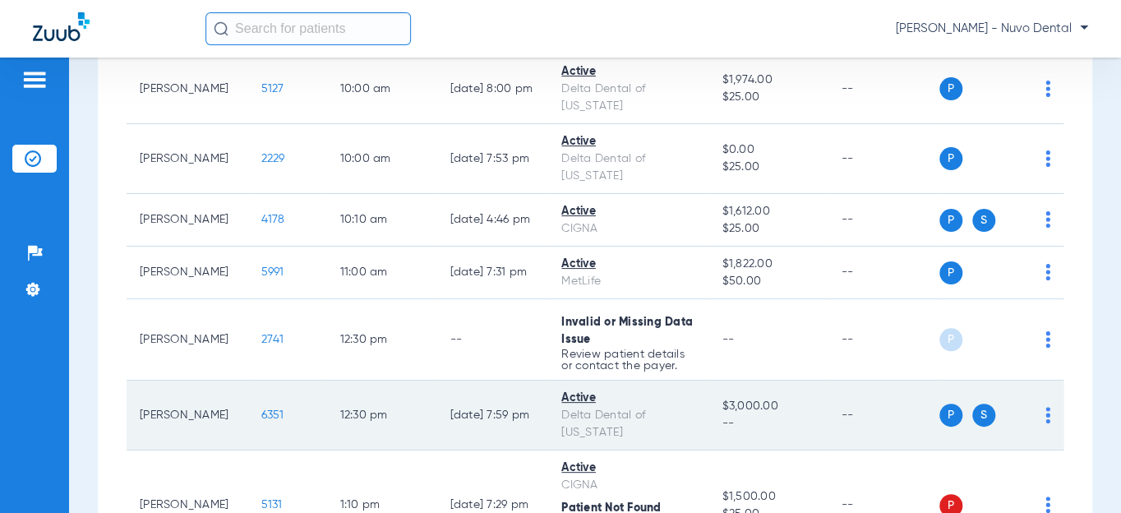
click at [261, 409] on span "6351" at bounding box center [272, 415] width 23 height 12
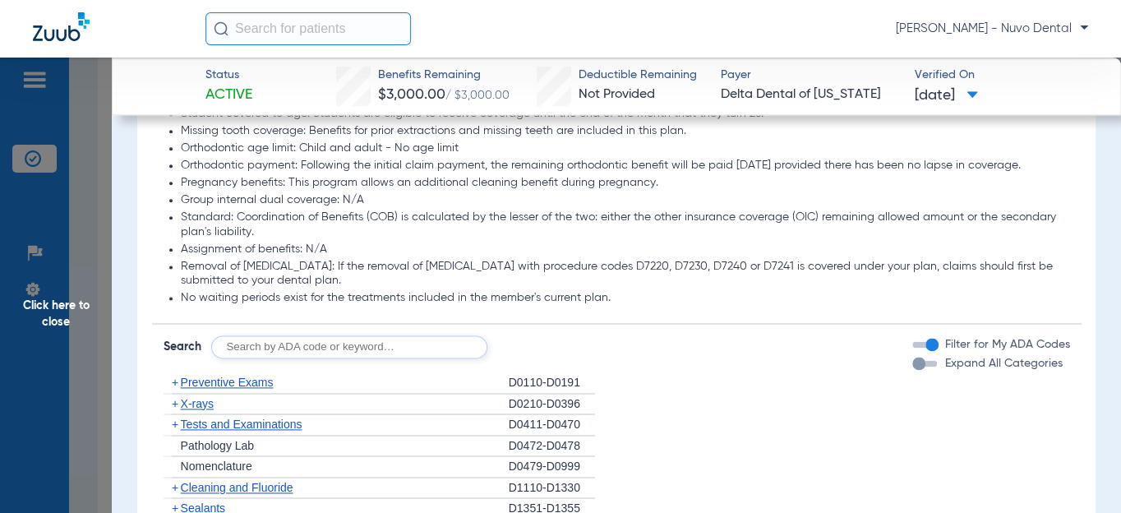
scroll to position [1046, 0]
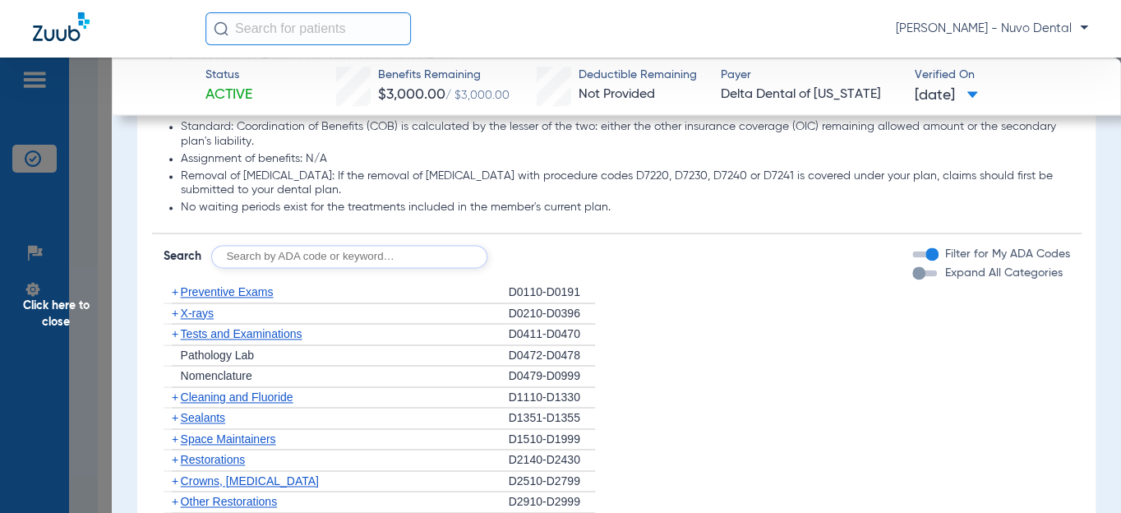
click at [344, 268] on input "text" at bounding box center [349, 256] width 276 height 23
type input "d"
type input "d2740, d2950, d8090, d9944"
click button "Search" at bounding box center [548, 256] width 65 height 23
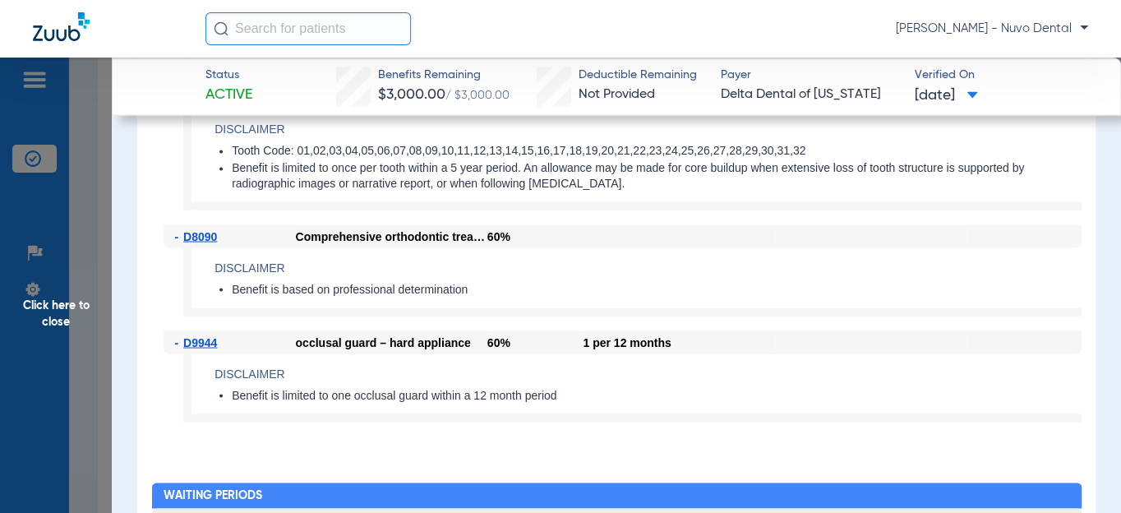
scroll to position [1420, 0]
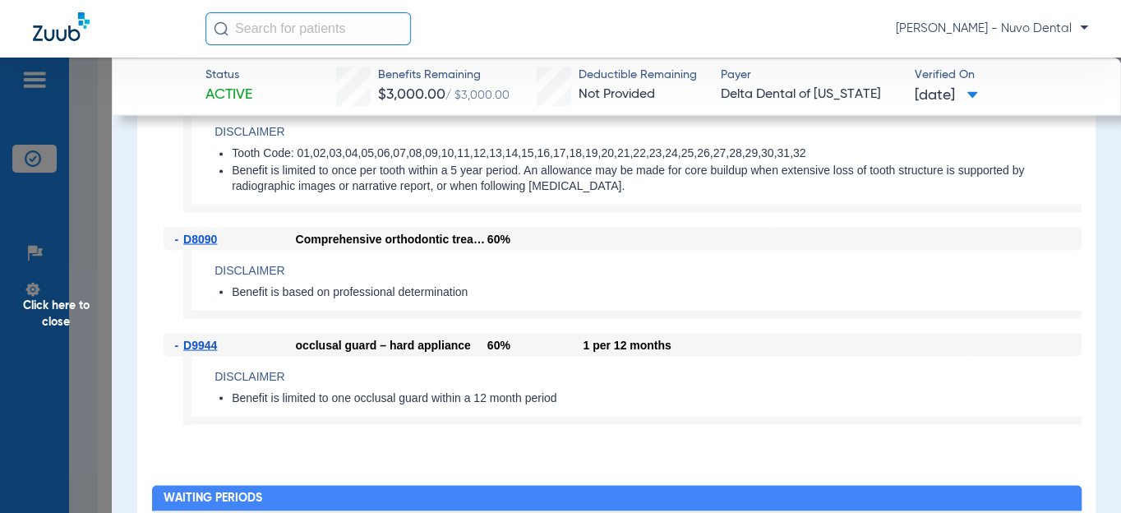
click at [82, 320] on span "Click here to close" at bounding box center [56, 314] width 112 height 513
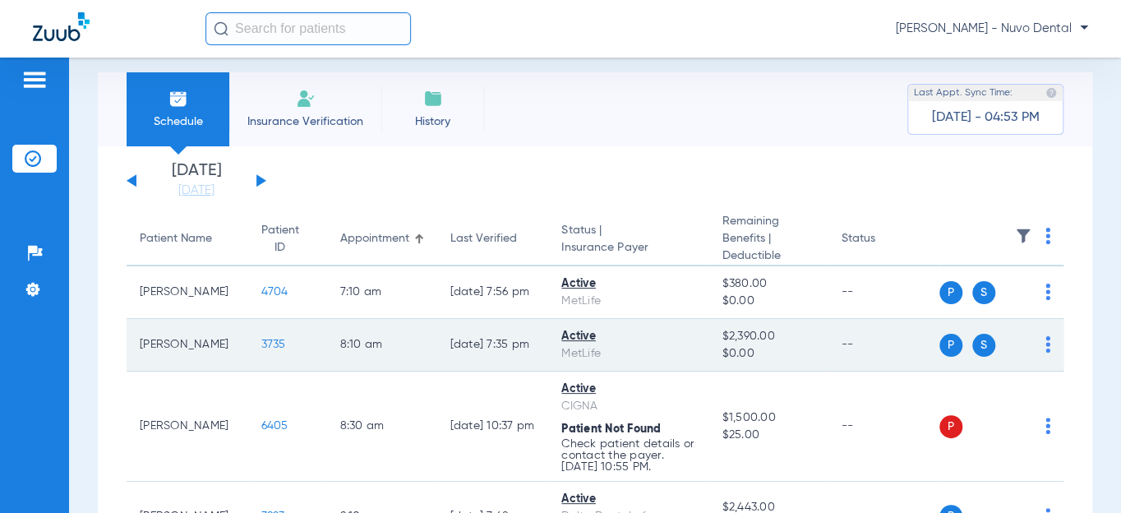
scroll to position [0, 0]
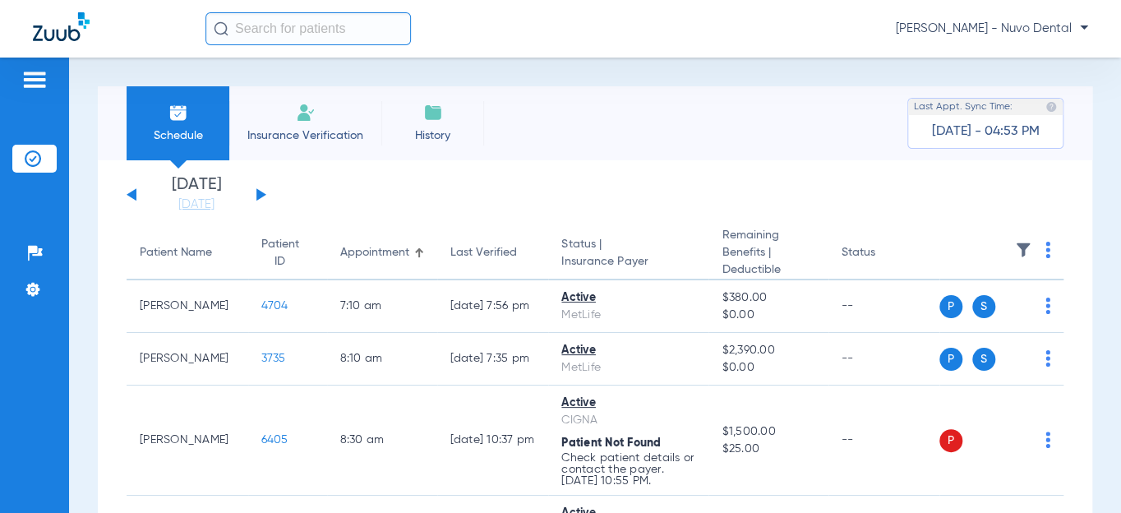
click at [178, 252] on div "Patient Name" at bounding box center [176, 252] width 72 height 17
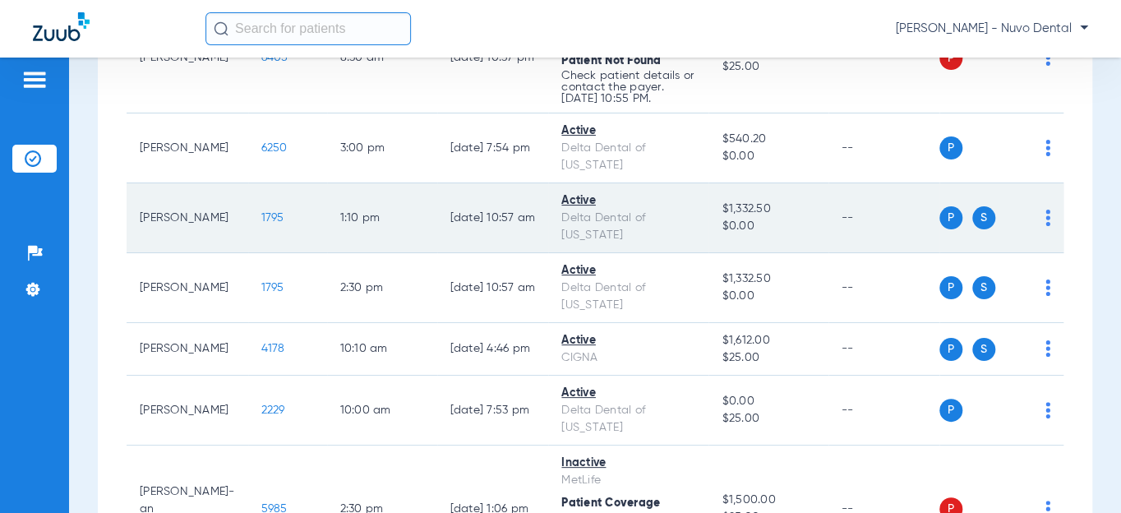
scroll to position [448, 0]
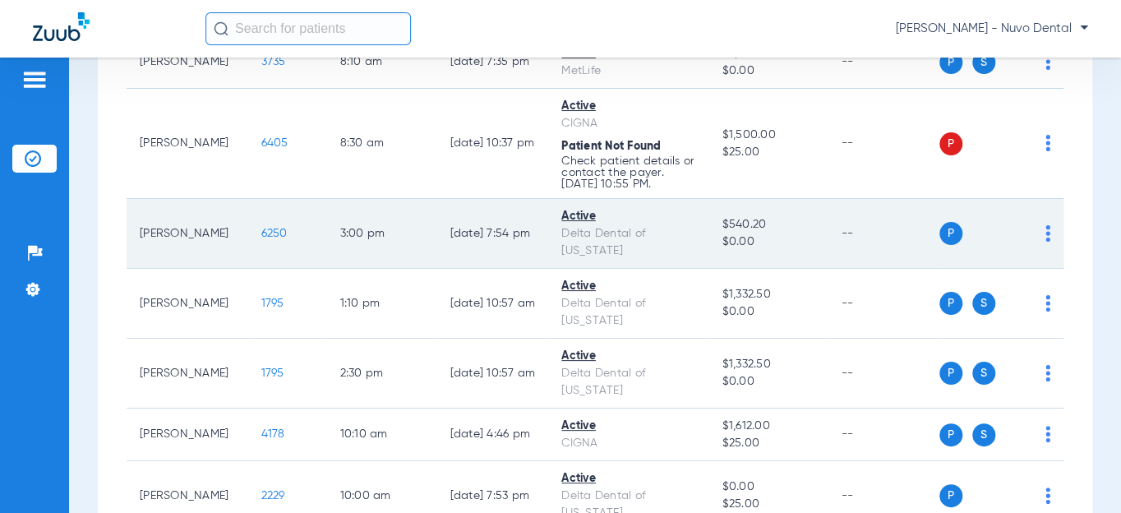
click at [261, 228] on span "6250" at bounding box center [274, 234] width 26 height 12
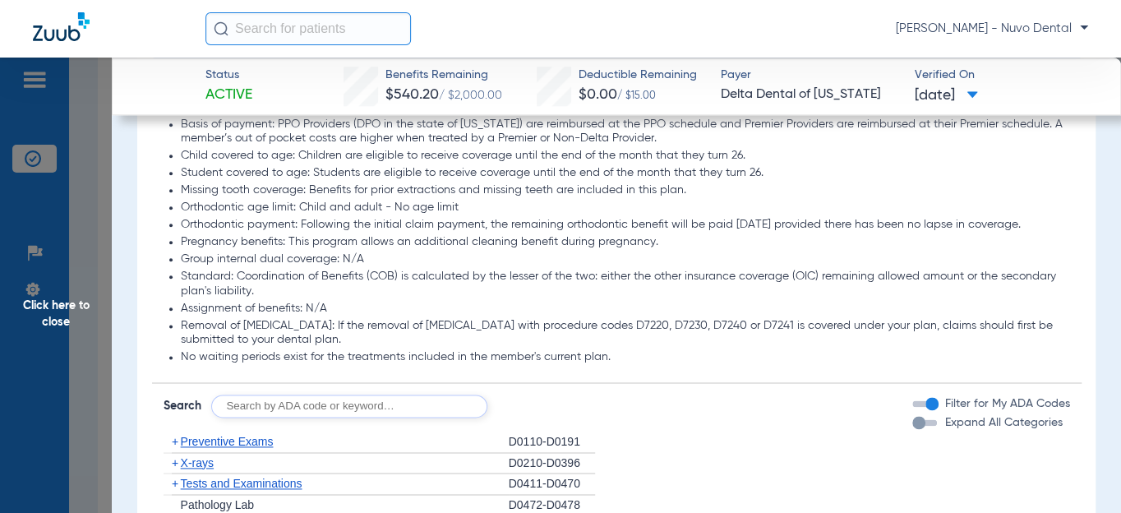
scroll to position [1046, 0]
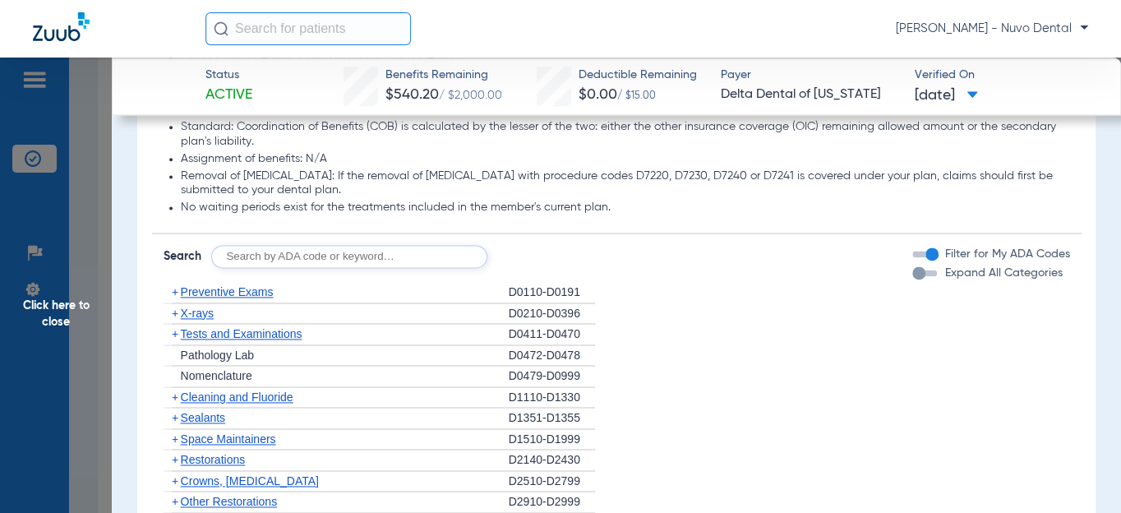
click at [275, 268] on input "text" at bounding box center [349, 256] width 276 height 23
type input "d2392, d8090, d9944"
click button "Search" at bounding box center [548, 256] width 65 height 23
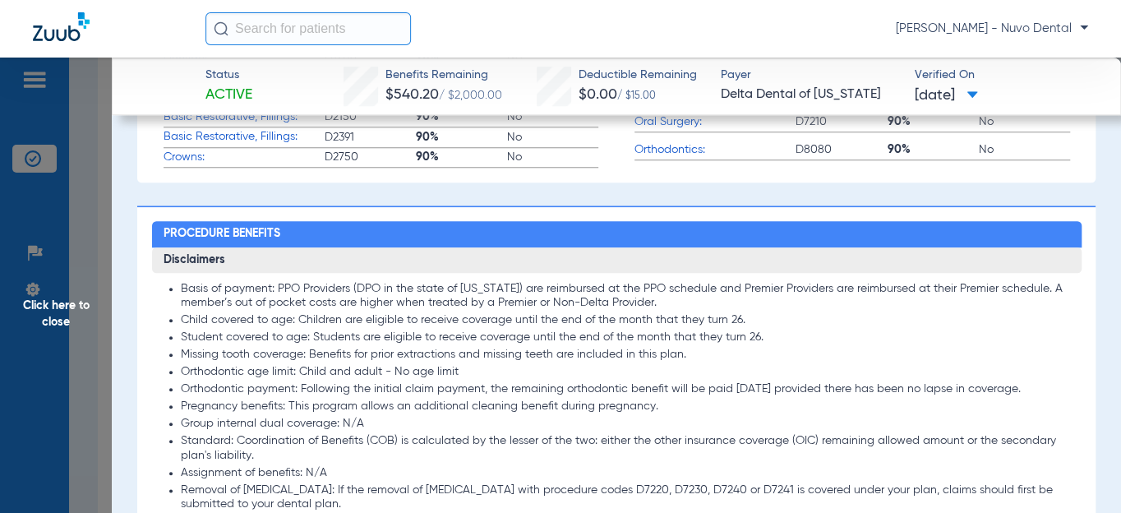
scroll to position [806, 0]
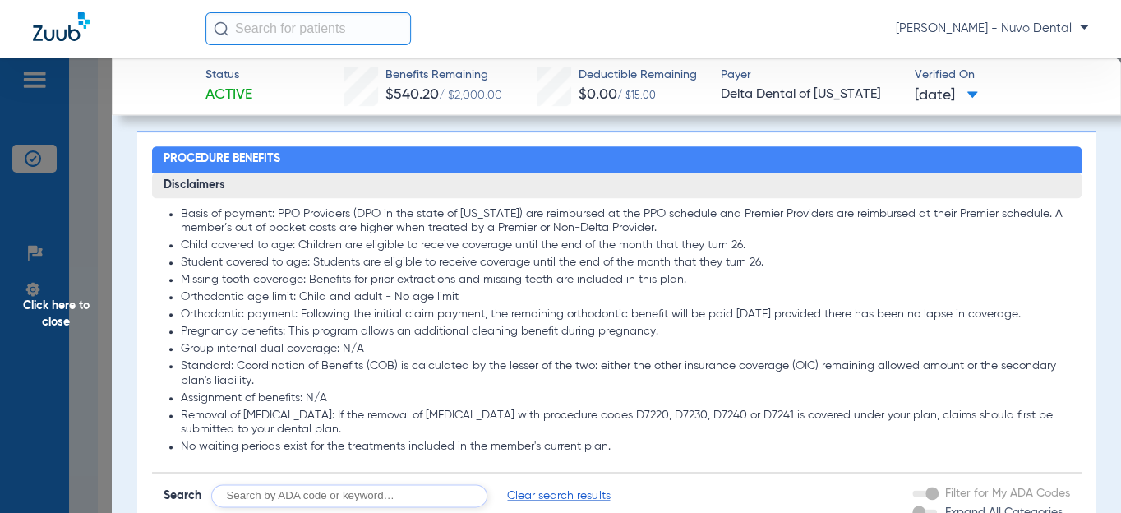
click at [40, 313] on span "Click here to close" at bounding box center [56, 314] width 112 height 513
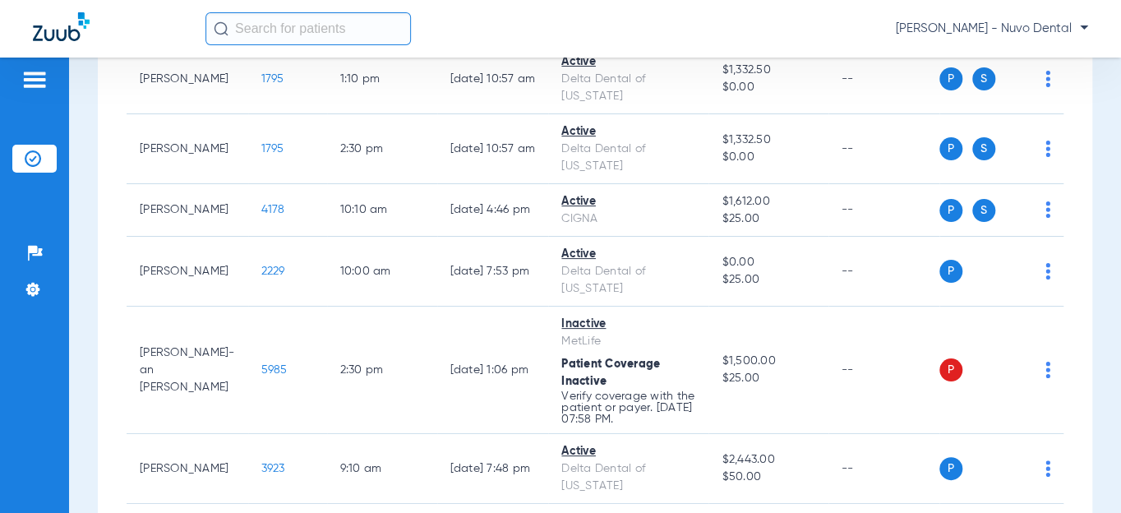
scroll to position [747, 0]
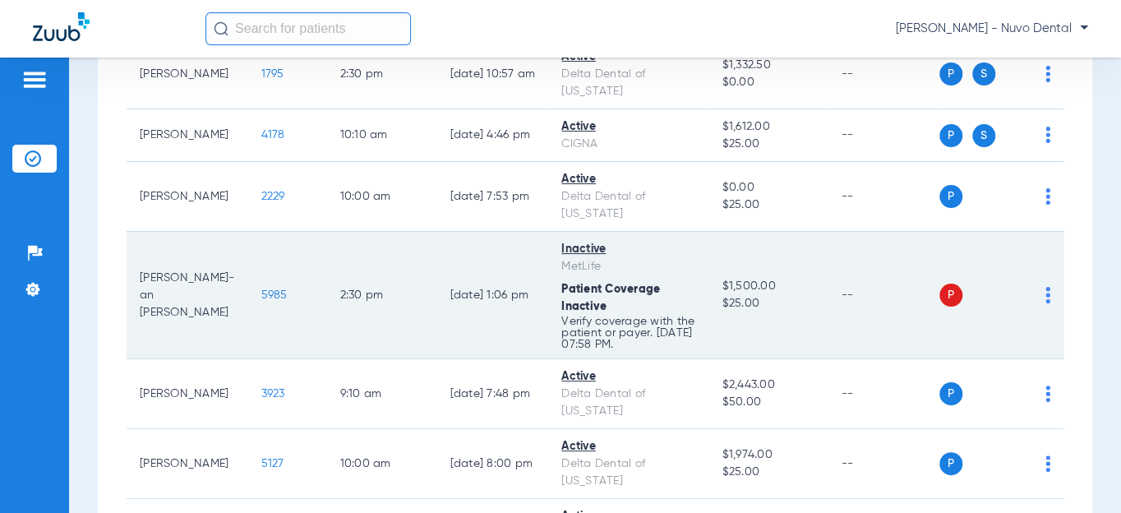
click at [261, 289] on span "5985" at bounding box center [274, 295] width 26 height 12
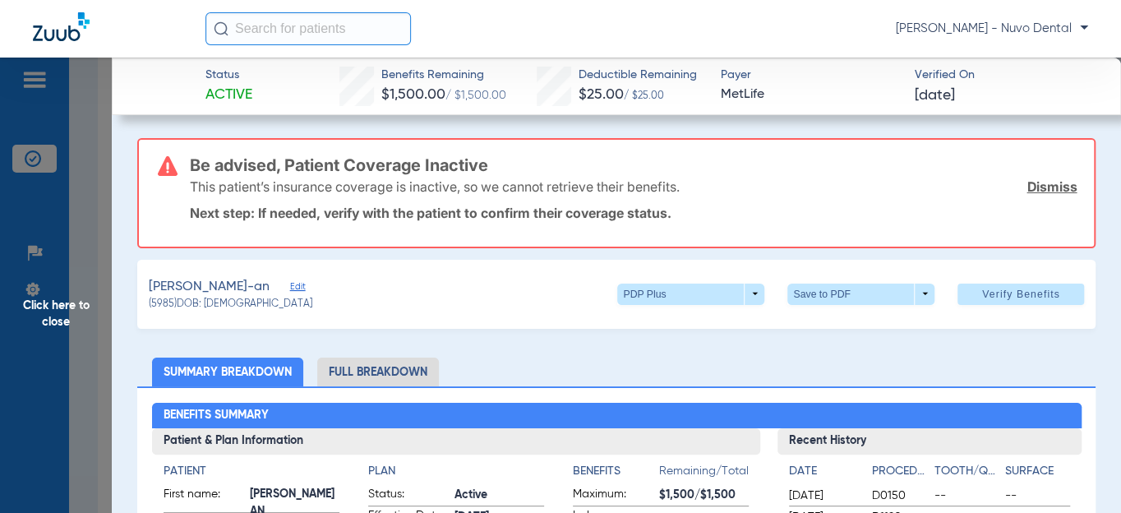
click at [290, 282] on span "Edit" at bounding box center [297, 289] width 15 height 16
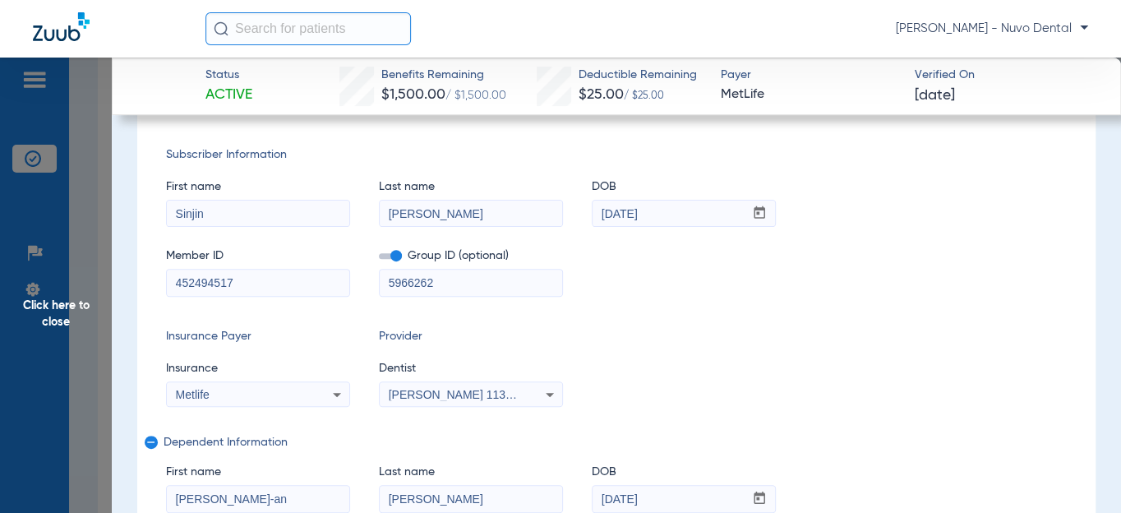
scroll to position [224, 0]
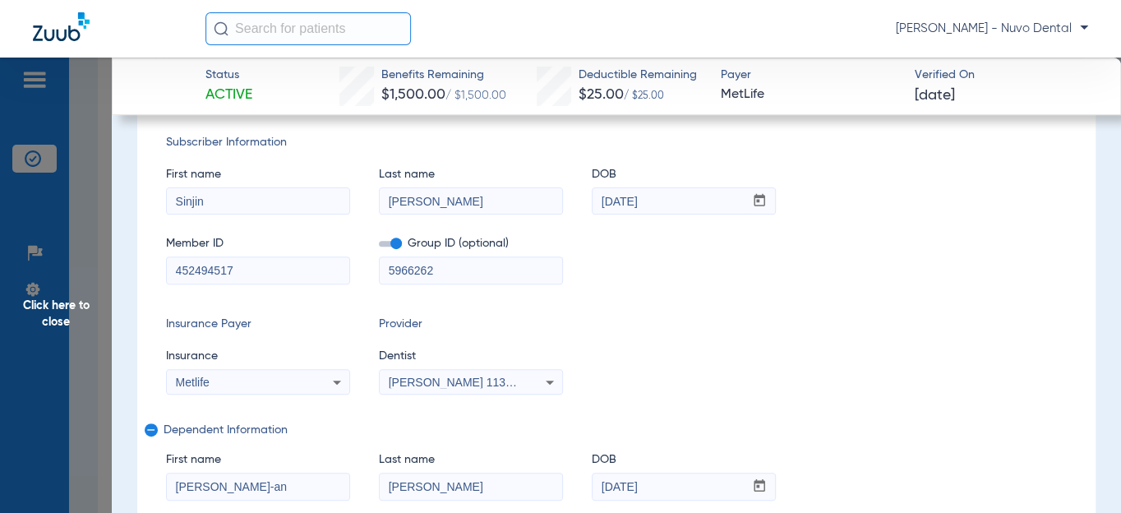
click at [275, 275] on input "452494517" at bounding box center [258, 270] width 182 height 26
click at [275, 274] on input "452494517" at bounding box center [258, 270] width 182 height 26
click at [78, 304] on span "Click here to close" at bounding box center [56, 314] width 112 height 513
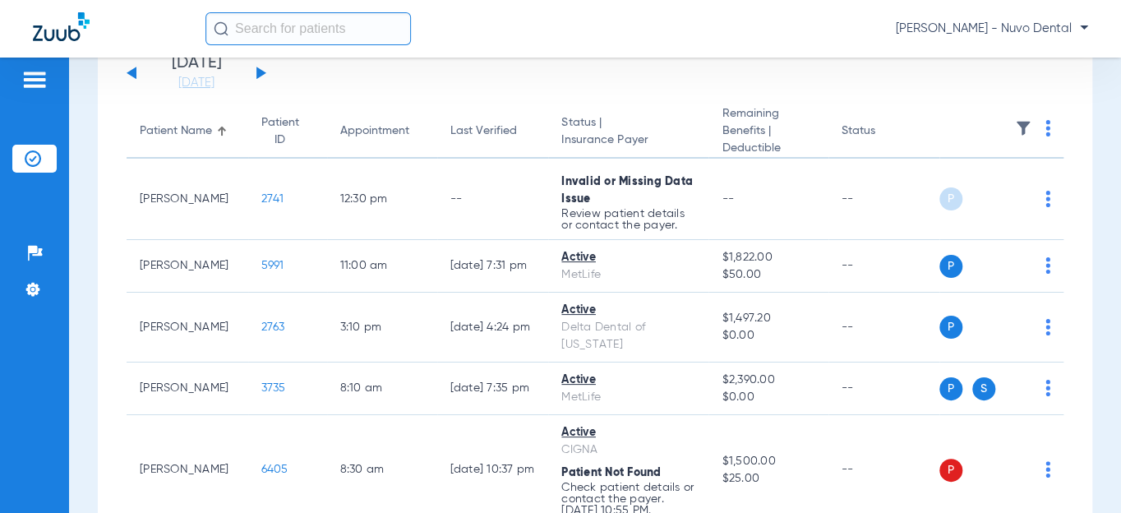
scroll to position [0, 0]
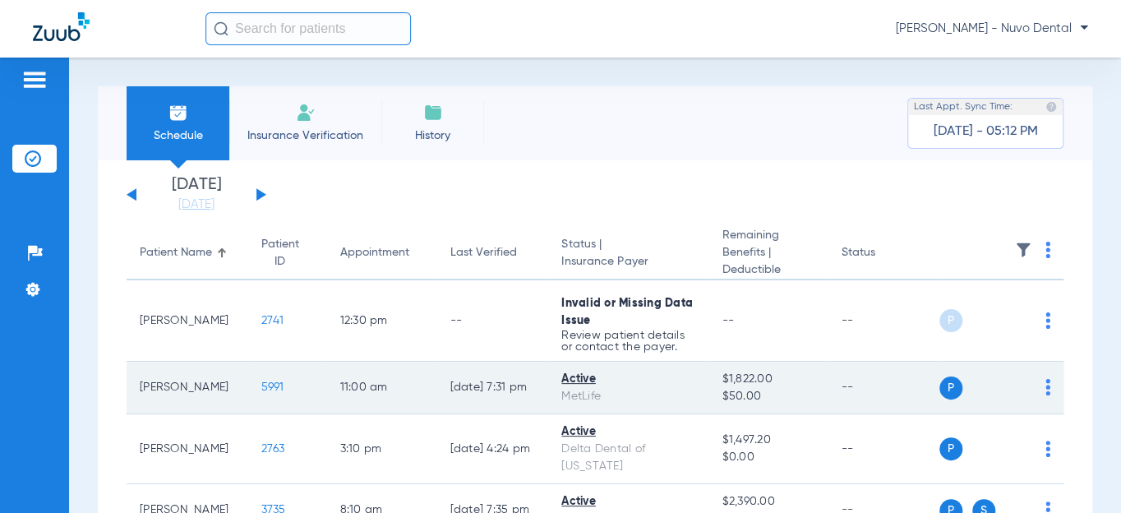
click at [261, 390] on span "5991" at bounding box center [272, 387] width 23 height 12
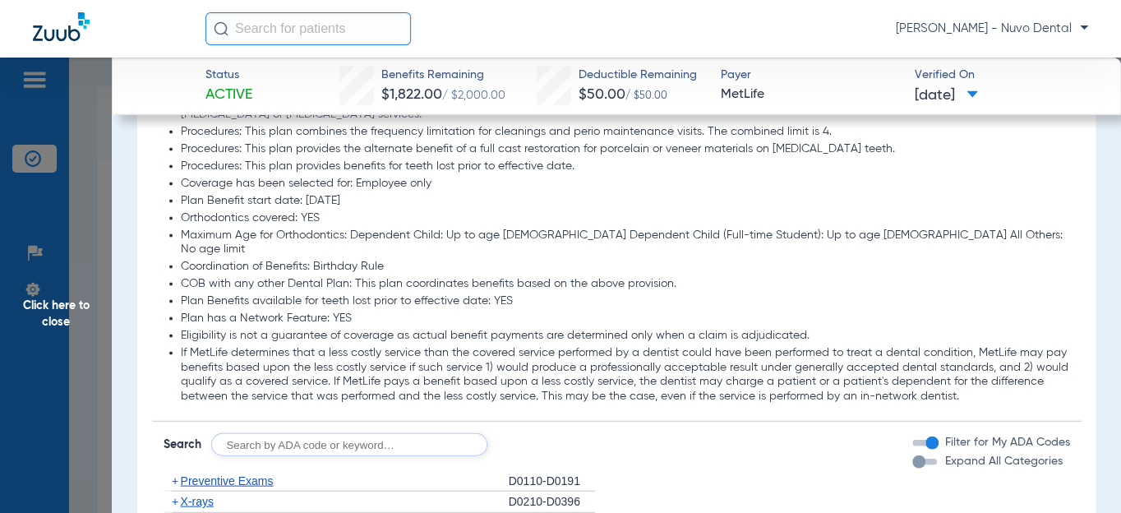
scroll to position [1668, 0]
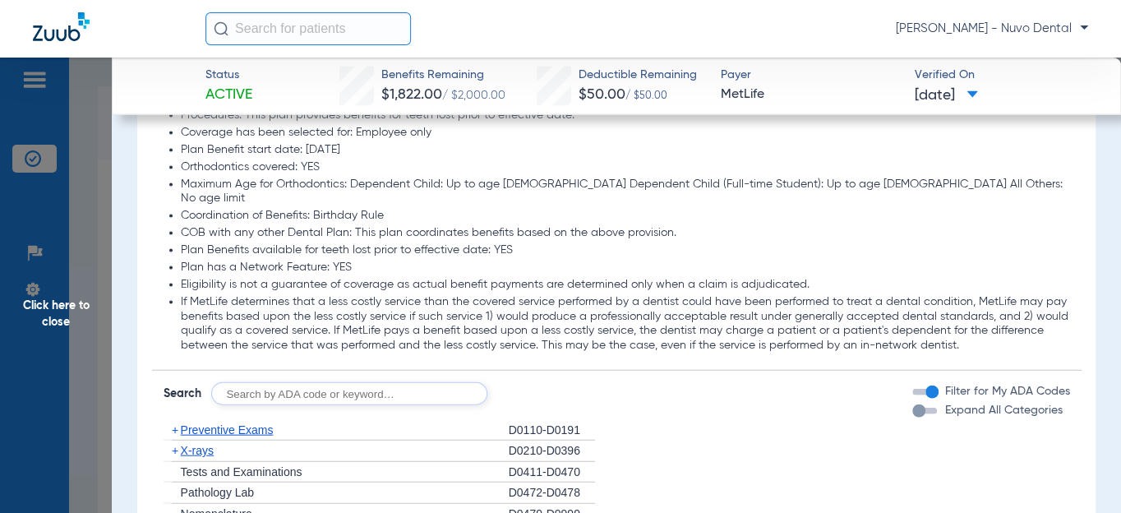
click at [358, 382] on input "text" at bounding box center [349, 393] width 276 height 23
type input "d2392, d8090, 9944"
click button "Search" at bounding box center [548, 393] width 65 height 23
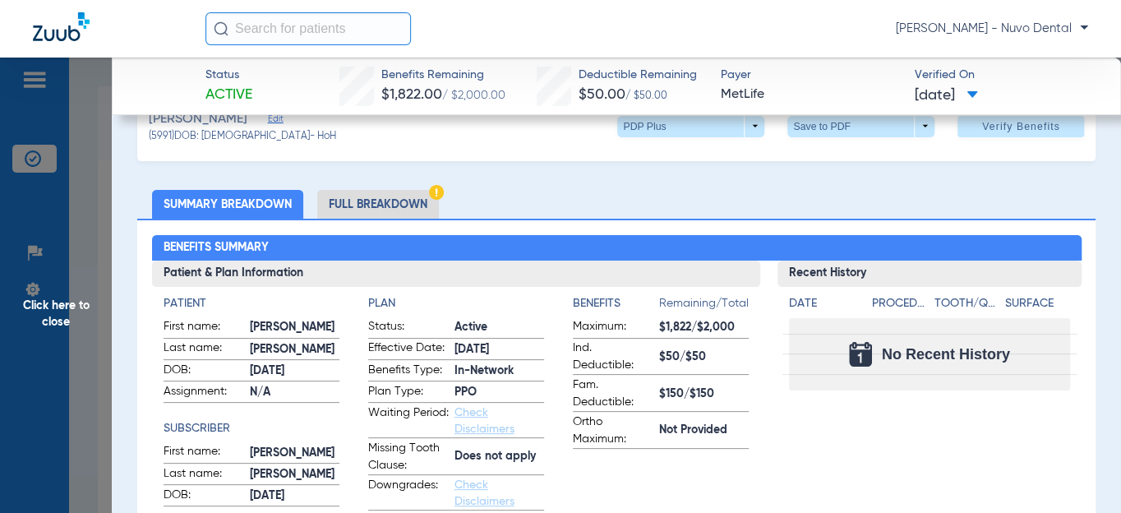
scroll to position [0, 0]
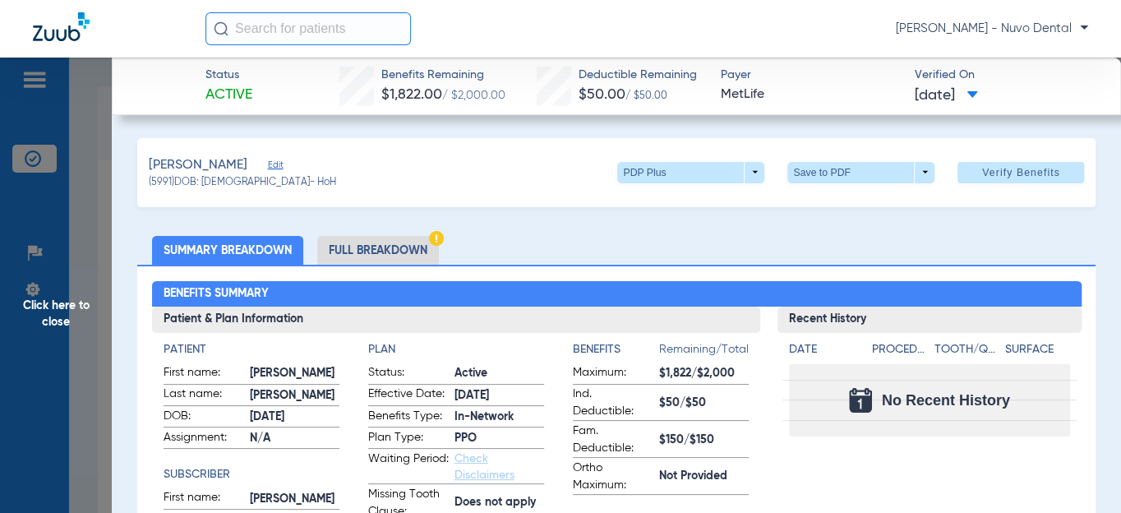
click at [283, 168] on span "Edit" at bounding box center [275, 167] width 15 height 16
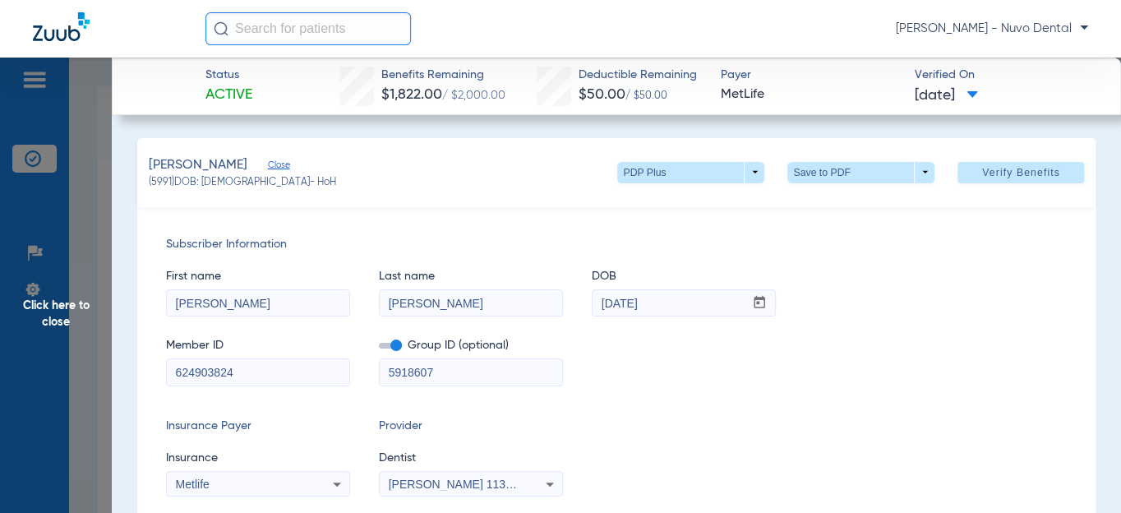
click at [217, 375] on input "624903824" at bounding box center [258, 372] width 182 height 26
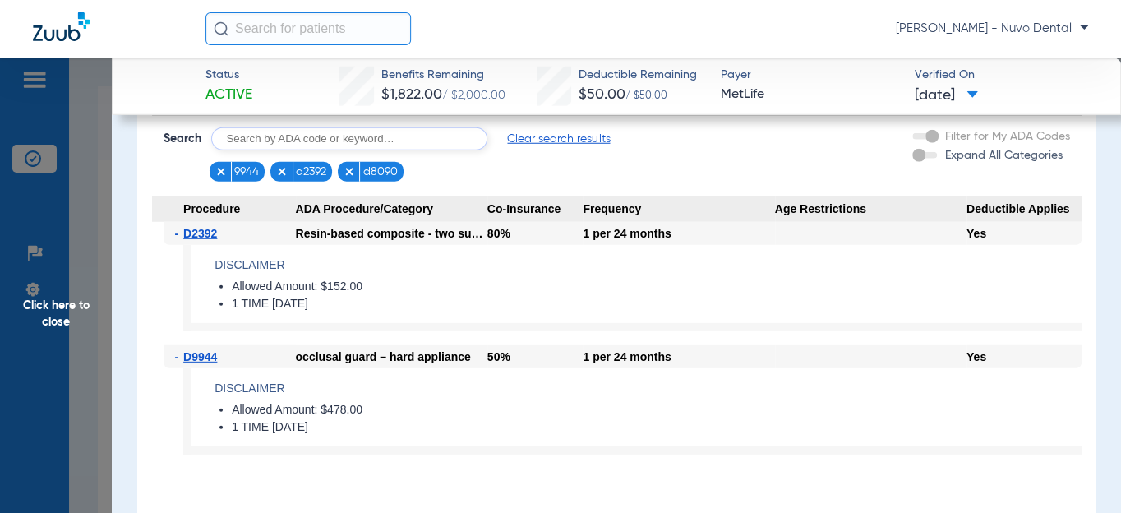
scroll to position [2316, 0]
